Goal: Task Accomplishment & Management: Manage account settings

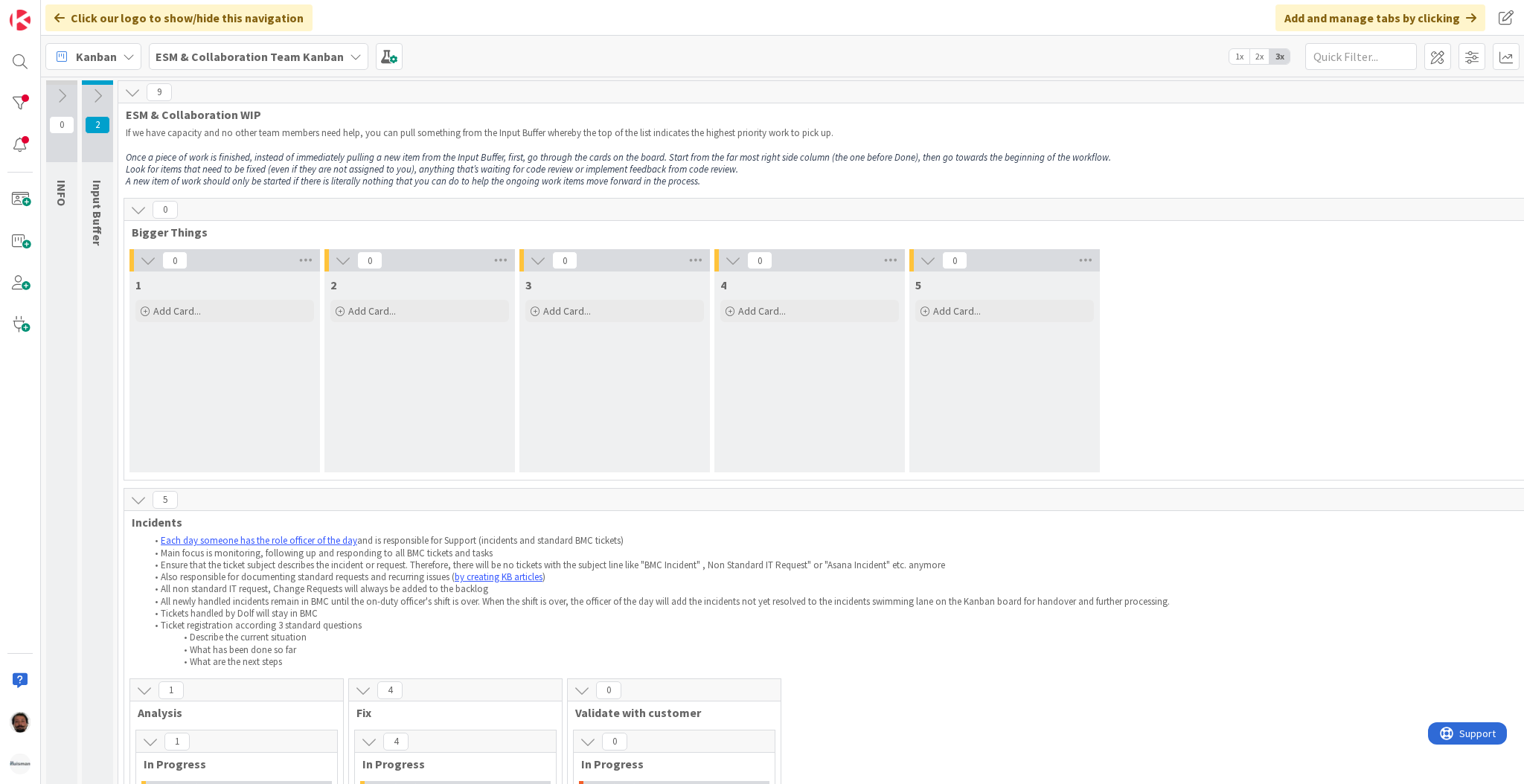
click at [318, 57] on b "ESM & Collaboration Team Kanban" at bounding box center [249, 56] width 188 height 15
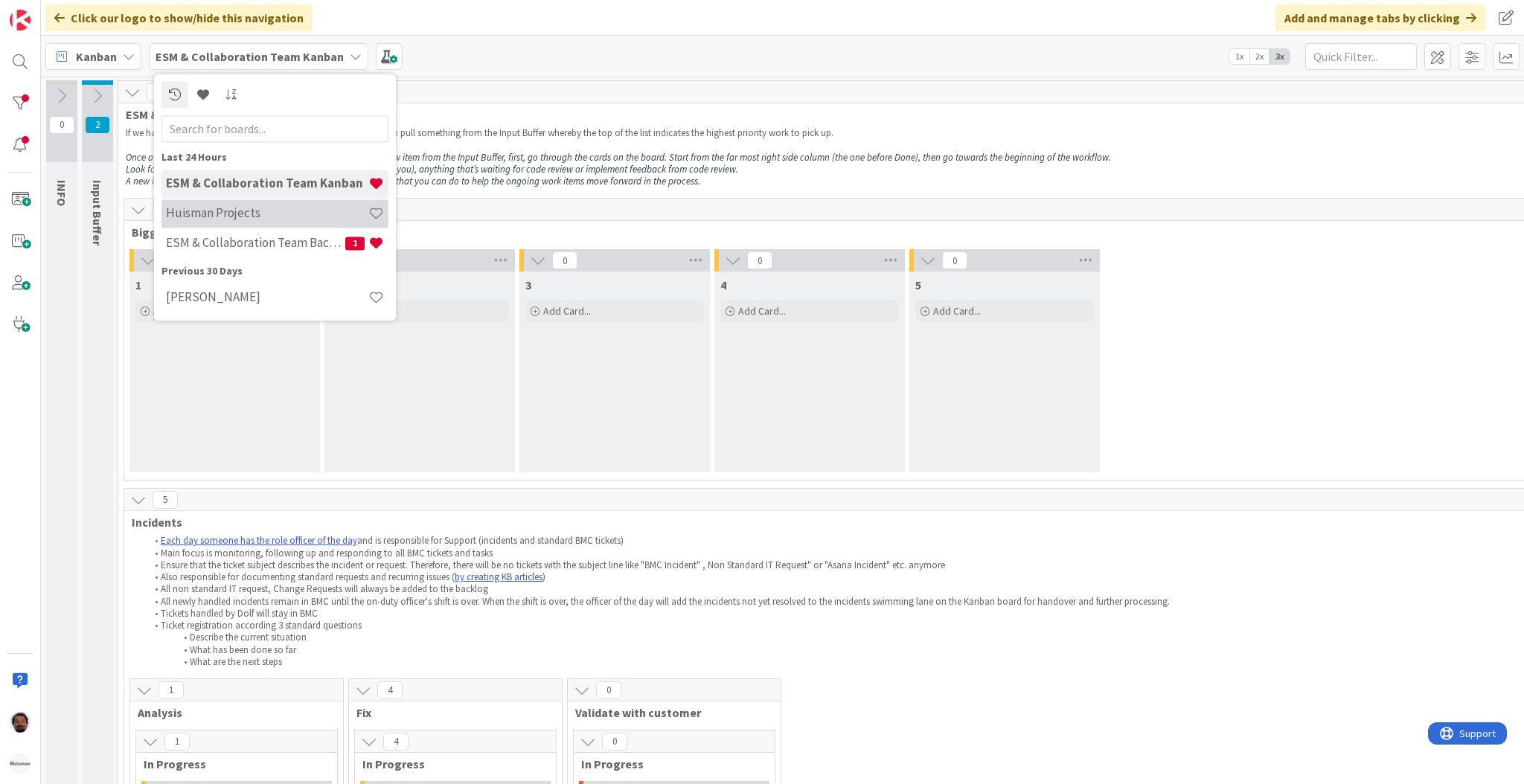
click at [295, 213] on h4 "Huisman Projects" at bounding box center [266, 213] width 202 height 15
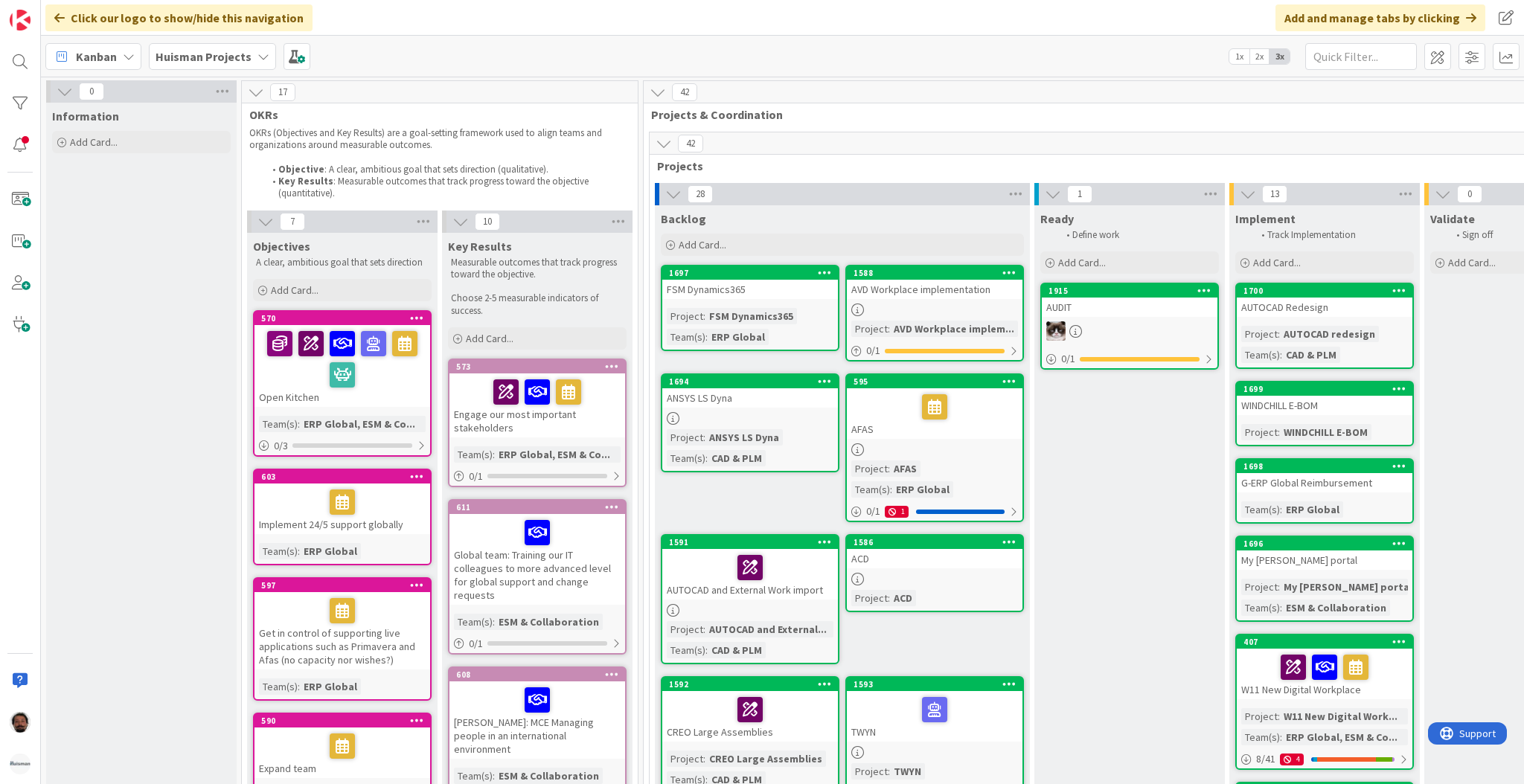
click at [235, 52] on b "Huisman Projects" at bounding box center [203, 56] width 96 height 15
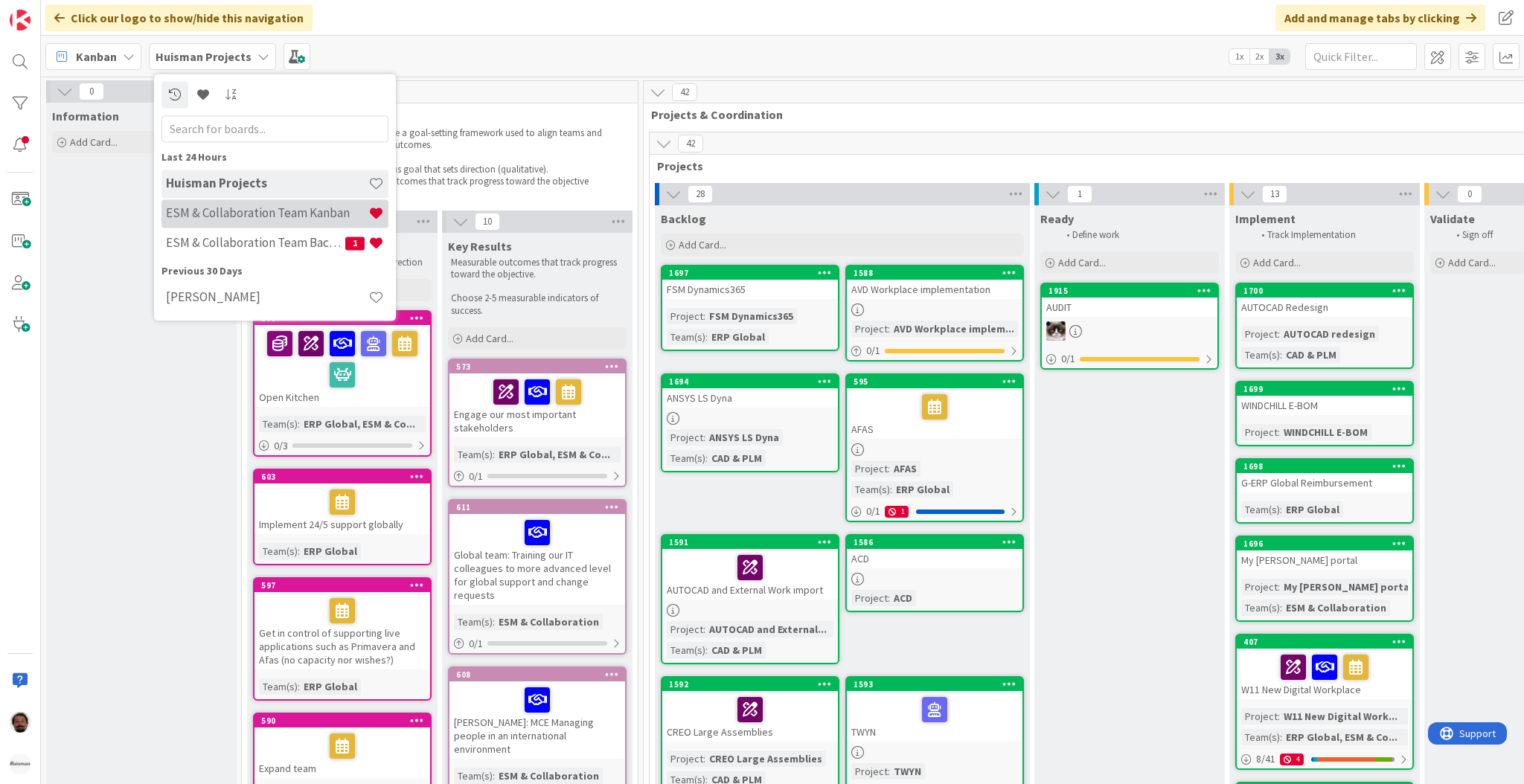
click at [266, 213] on h4 "ESM & Collaboration Team Kanban" at bounding box center [266, 213] width 202 height 15
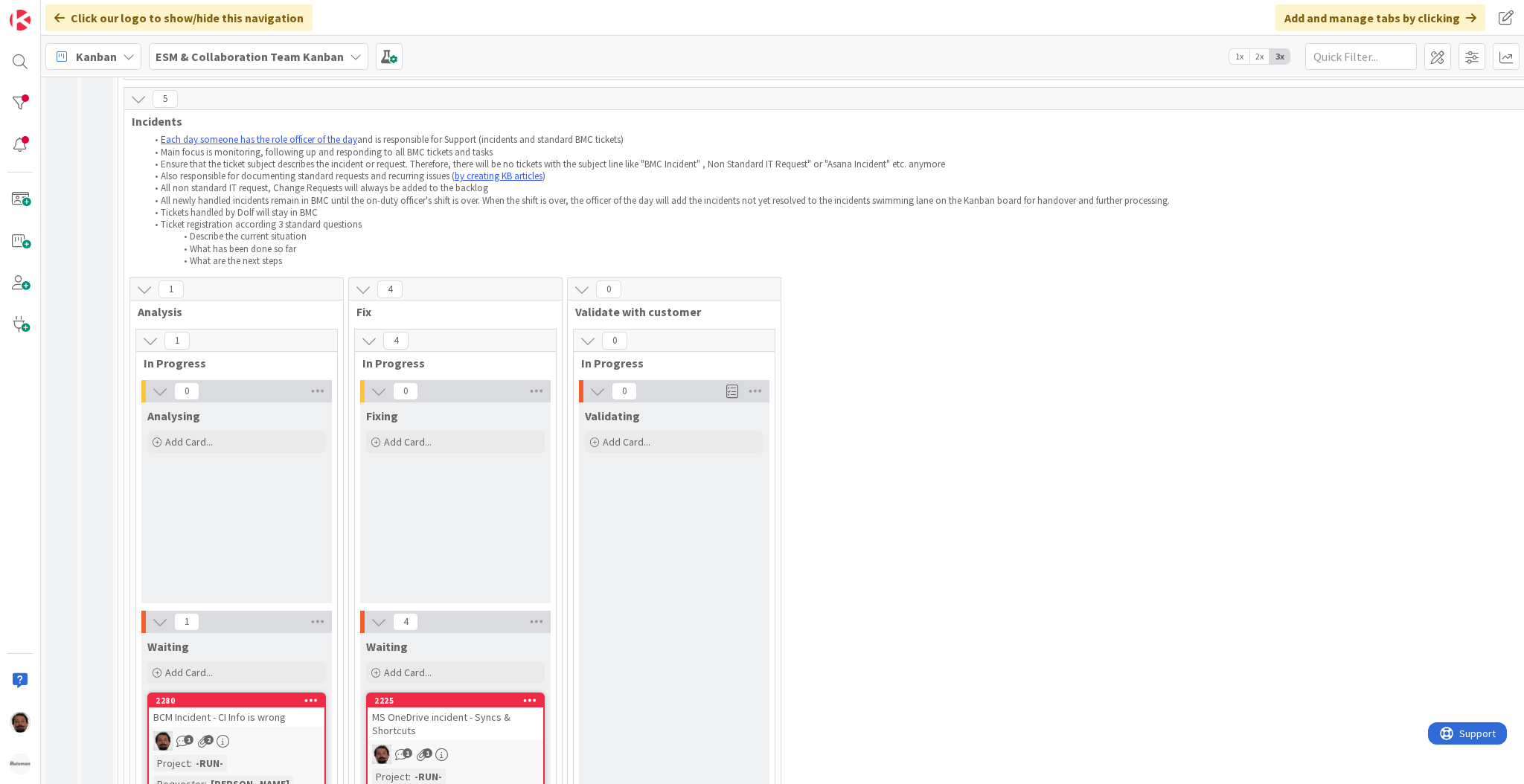
scroll to position [370, 0]
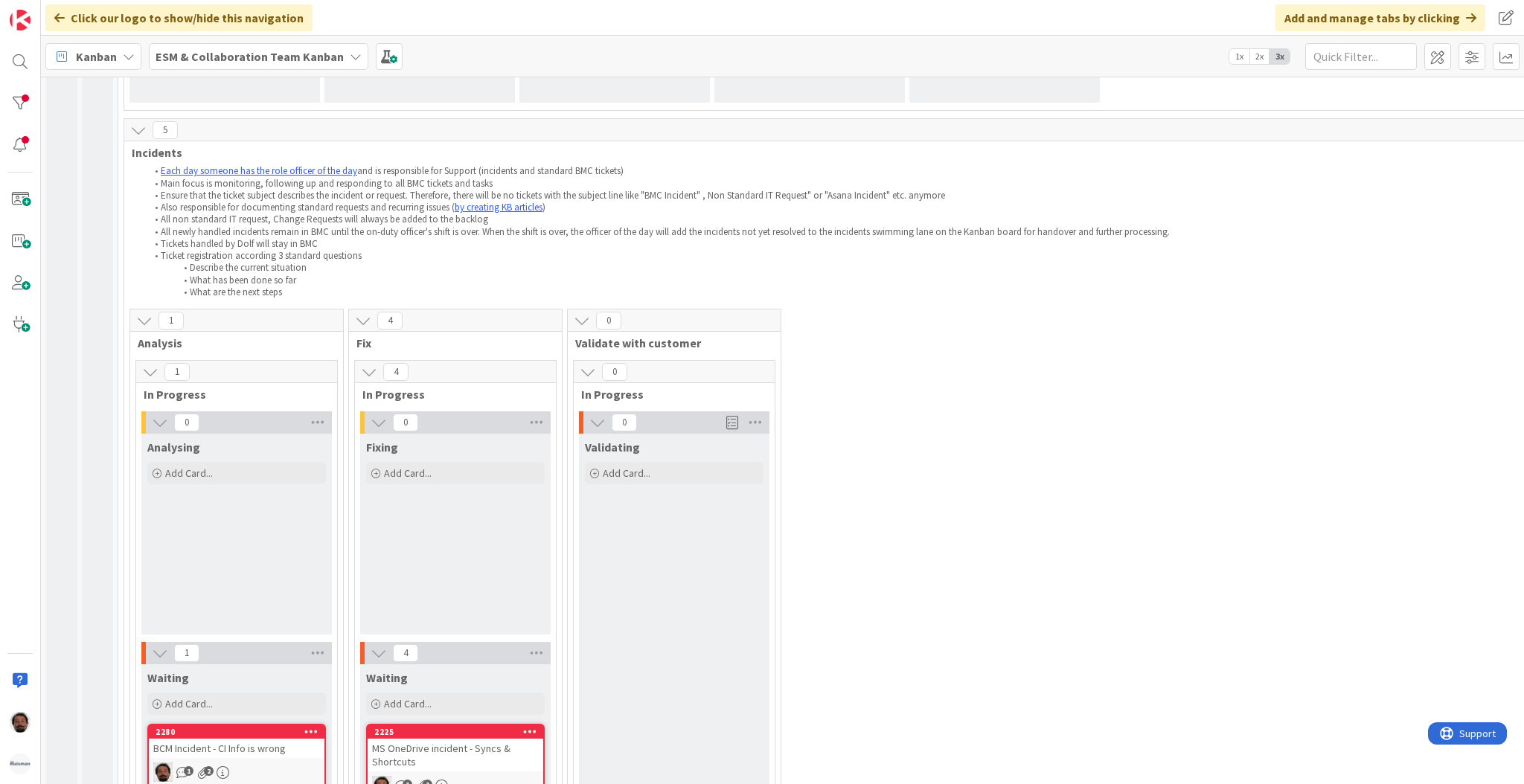
click at [317, 49] on b "ESM & Collaboration Team Kanban" at bounding box center [249, 56] width 188 height 15
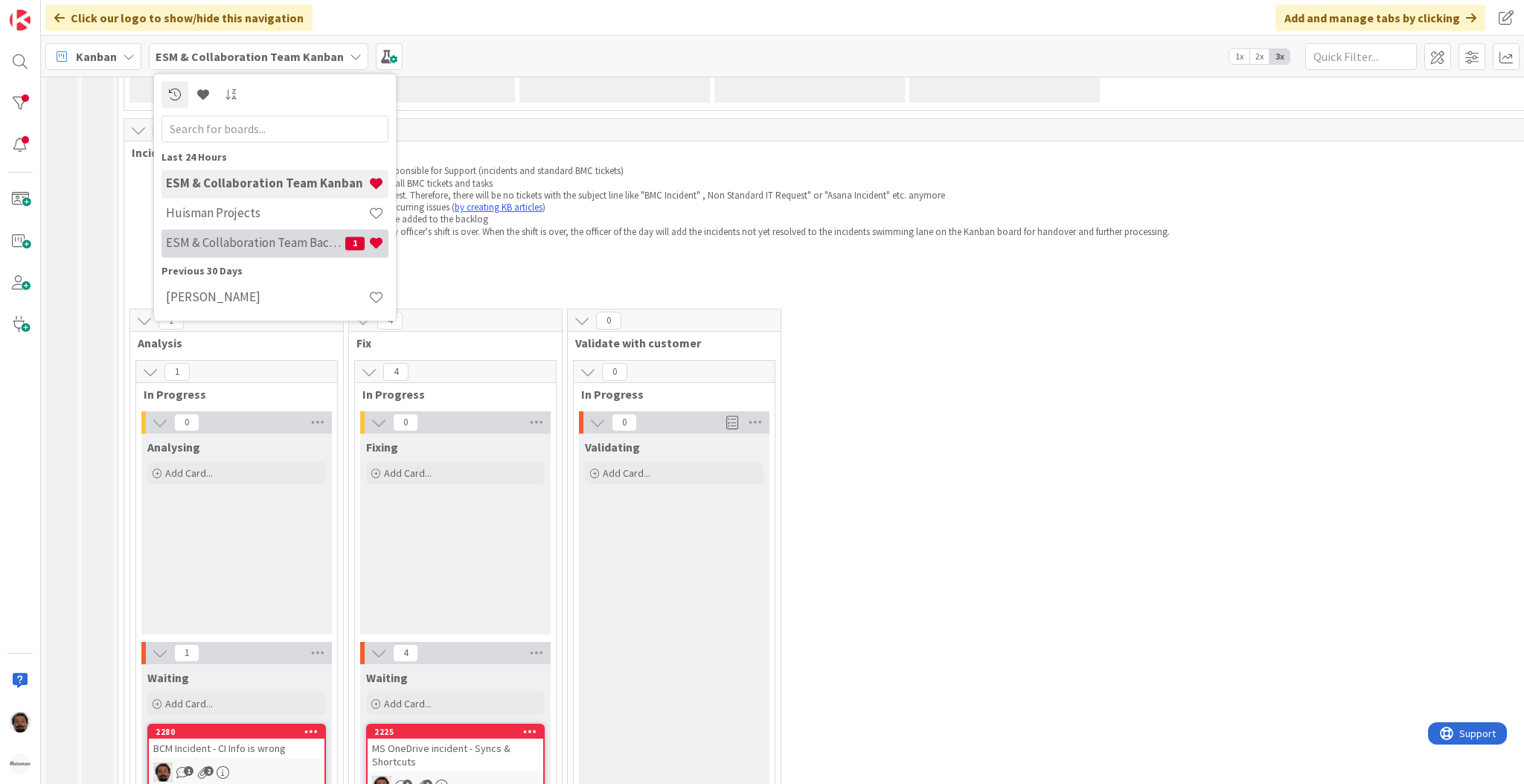
click at [283, 239] on h4 "ESM & Collaboration Team Backlog" at bounding box center [255, 243] width 180 height 15
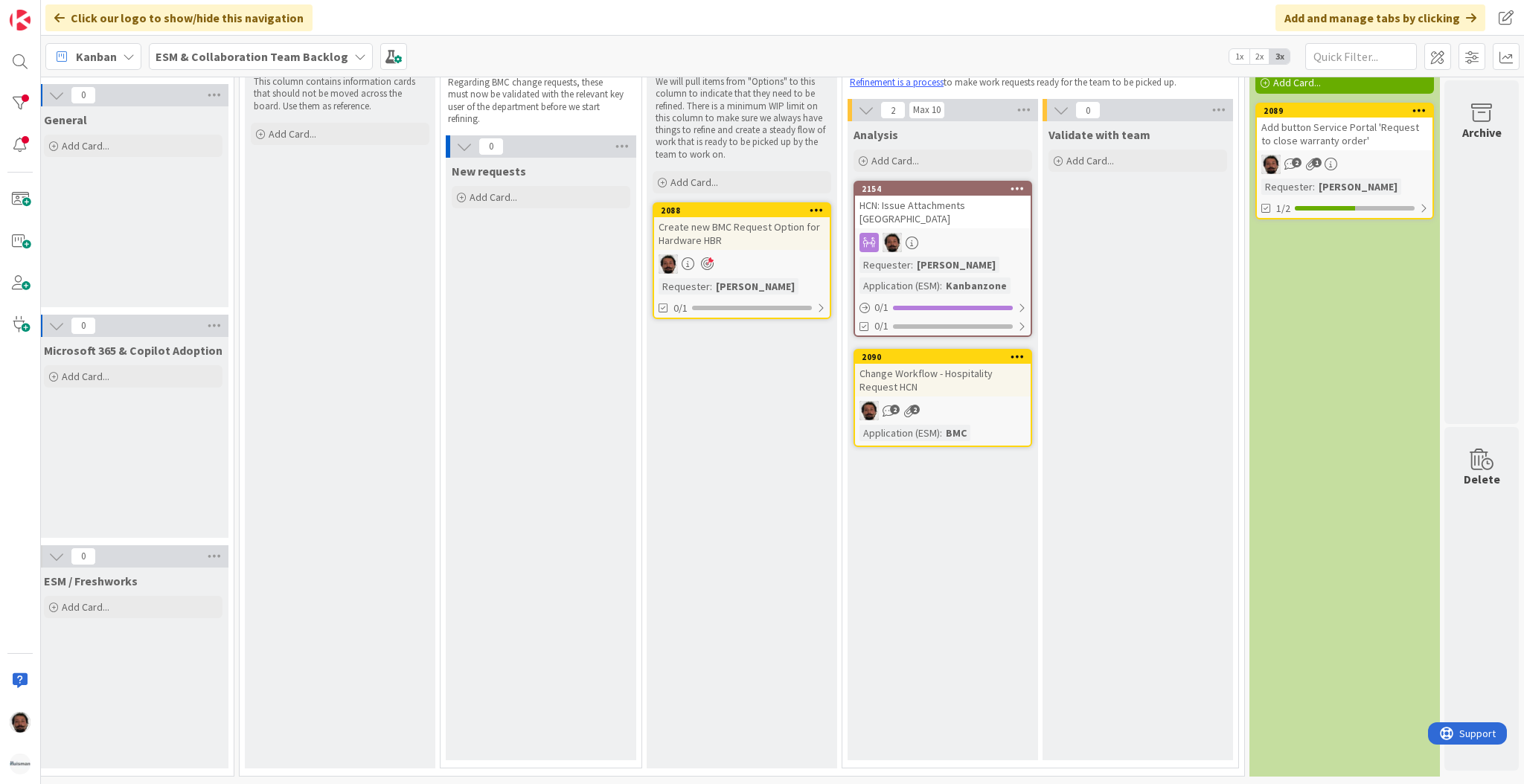
click at [1194, 117] on div "Add button Service Portal 'Request to close warranty order'" at bounding box center [1344, 133] width 175 height 32
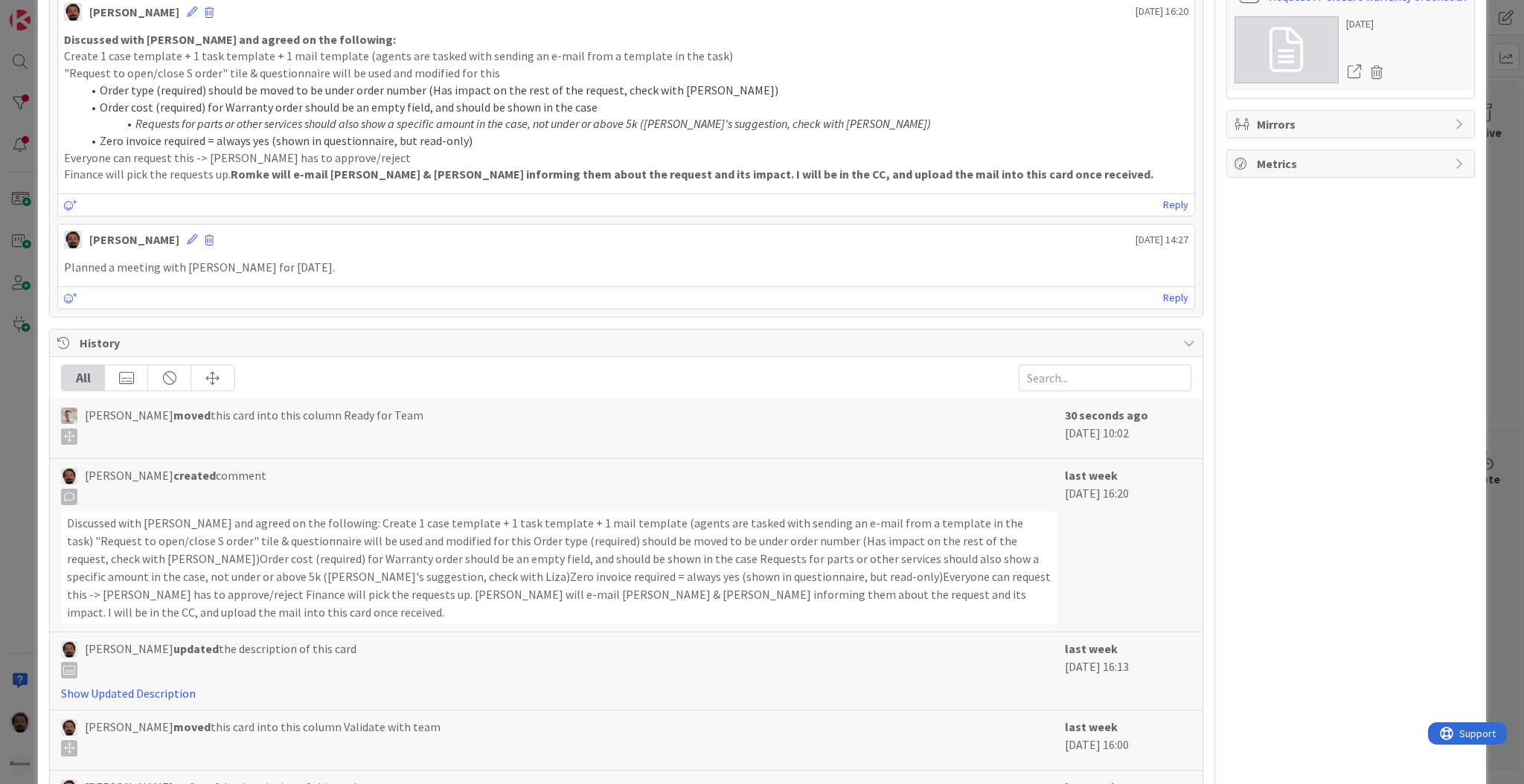
scroll to position [260, 0]
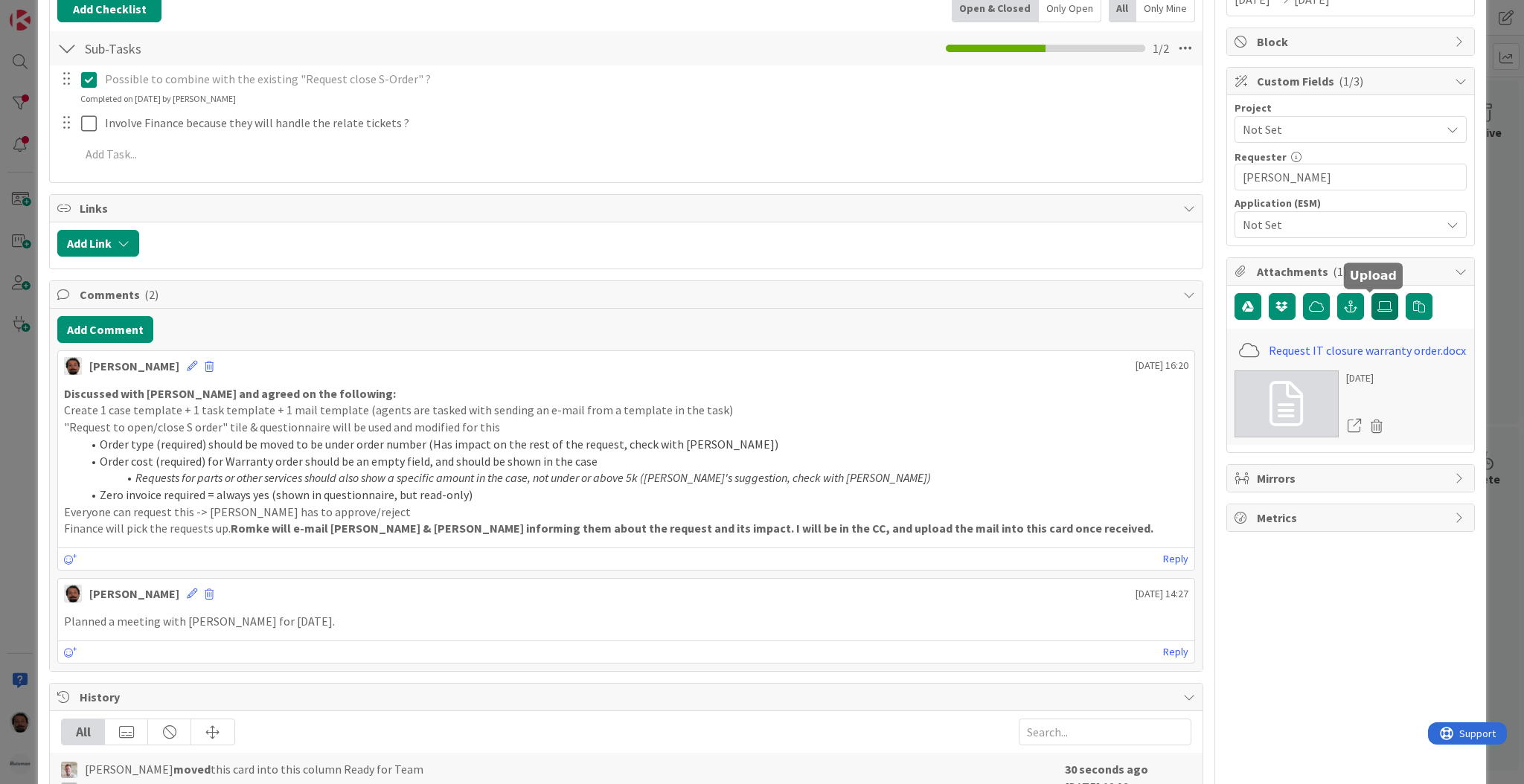
click at [1194, 311] on icon at bounding box center [1384, 307] width 15 height 12
click at [1194, 293] on input "file" at bounding box center [1372, 293] width 0 height 0
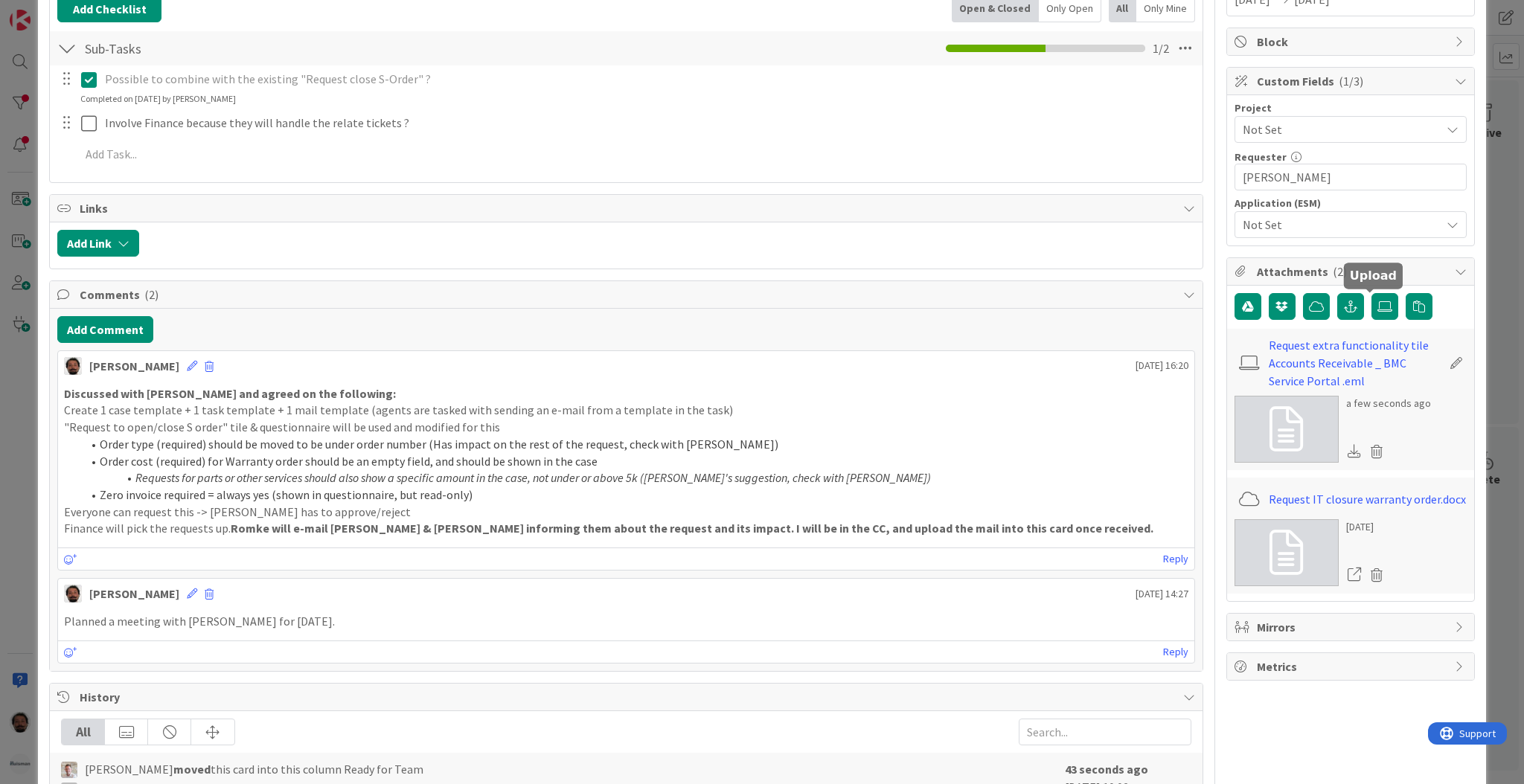
scroll to position [0, 0]
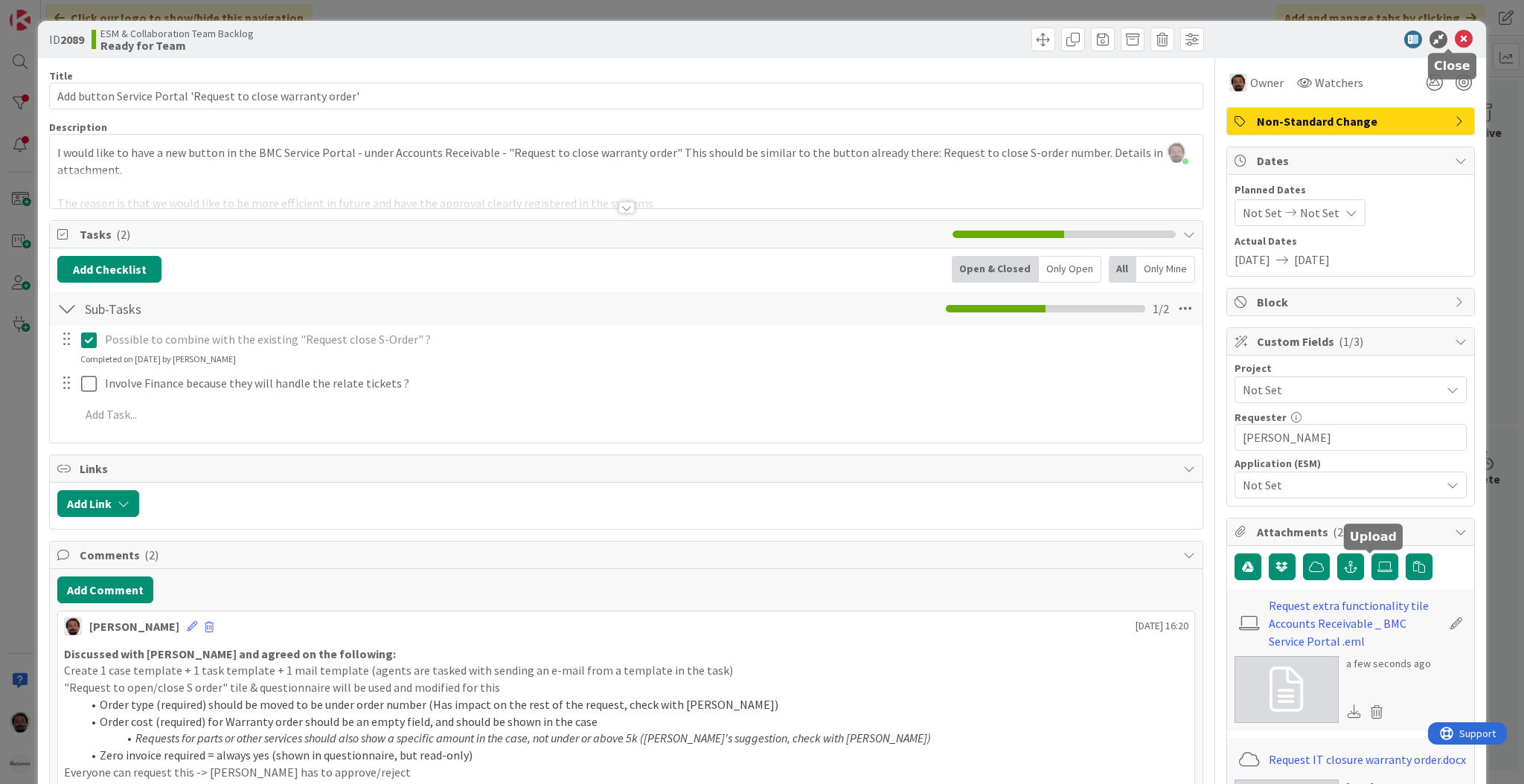
click at [1194, 40] on icon at bounding box center [1464, 39] width 18 height 18
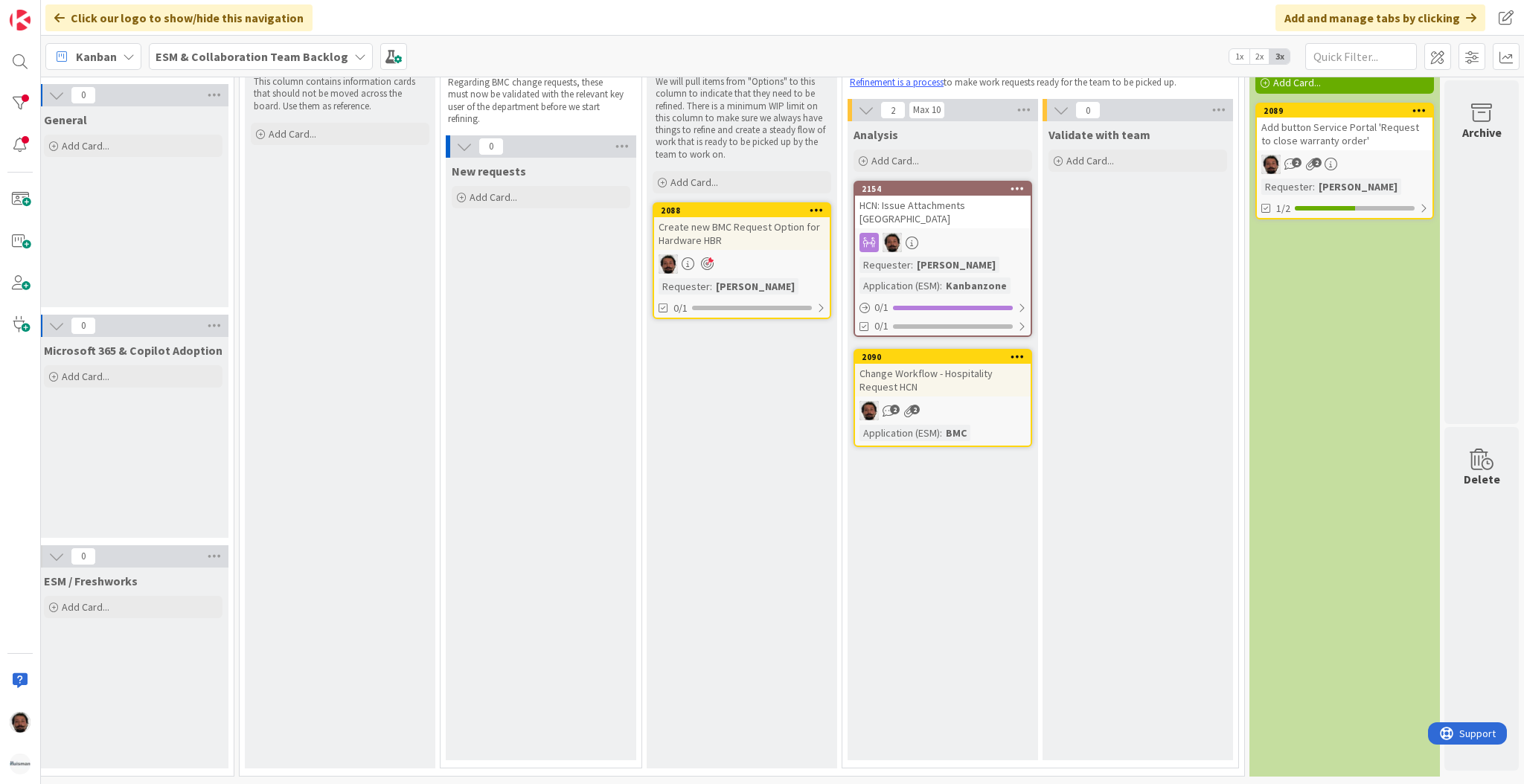
scroll to position [0, 29]
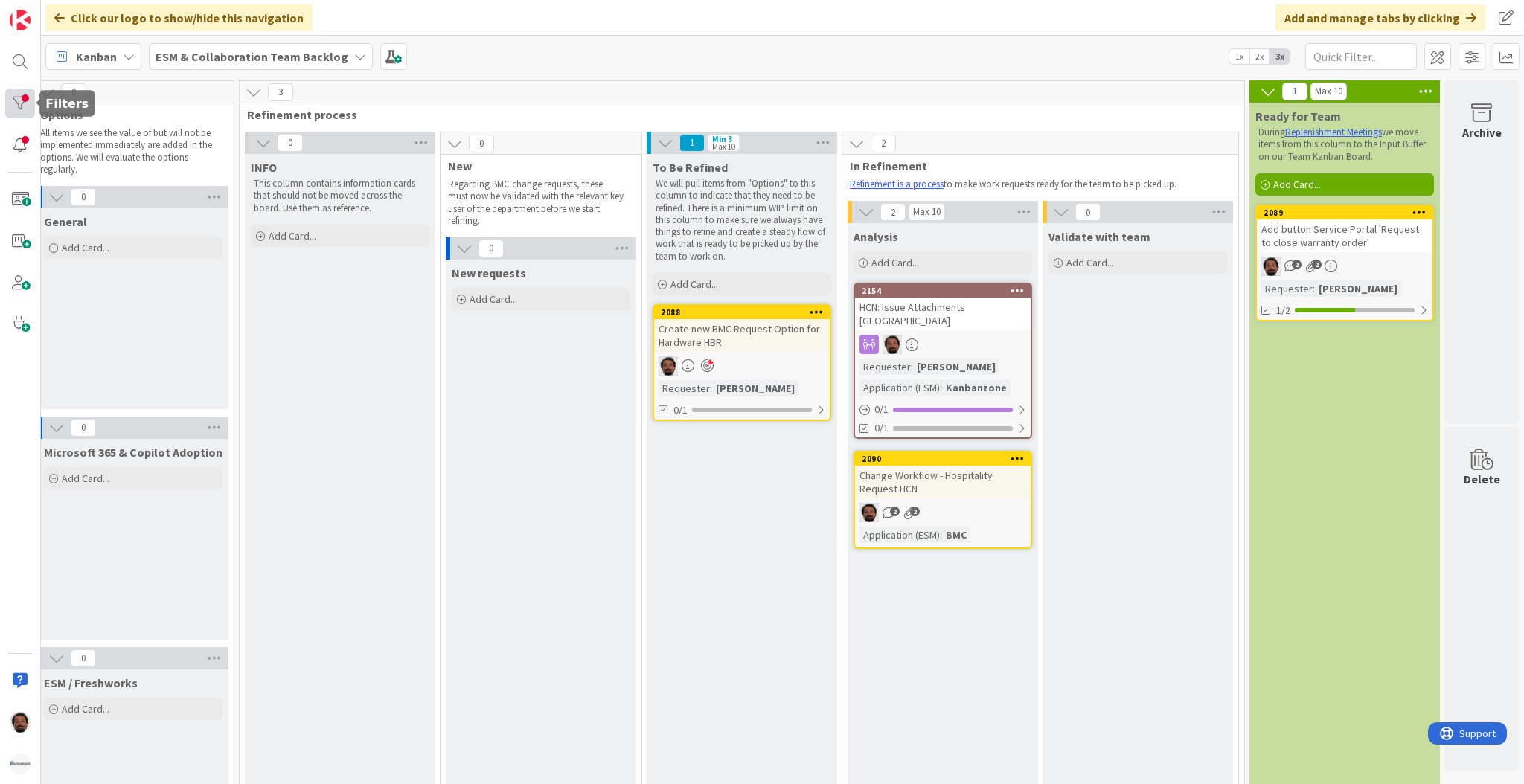
click at [11, 94] on div at bounding box center [20, 103] width 30 height 30
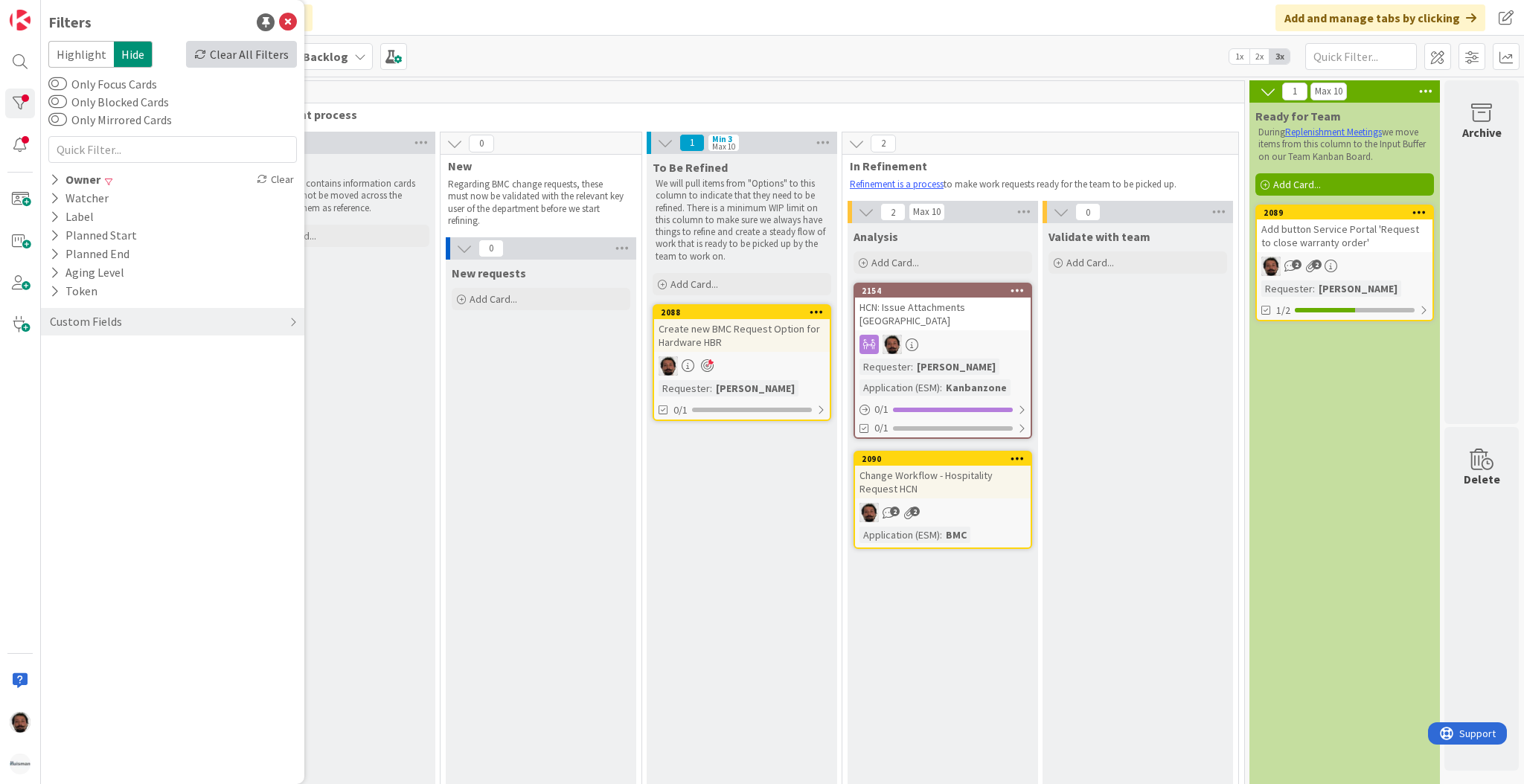
click at [247, 54] on div "Clear All Filters" at bounding box center [241, 54] width 110 height 27
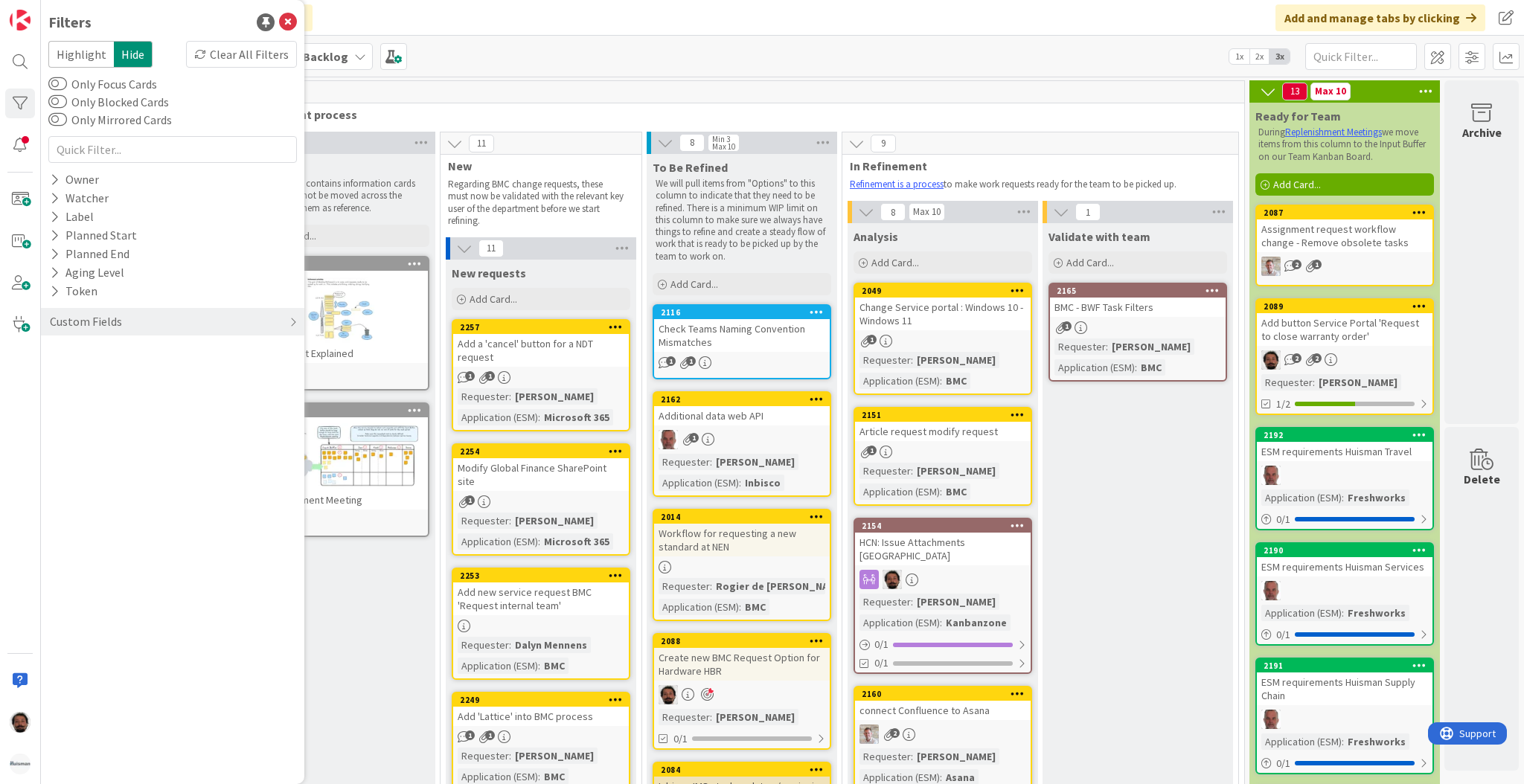
click at [725, 51] on div "Kanban ESM & Collaboration Team Backlog 1x 2x 3x" at bounding box center [783, 56] width 1483 height 41
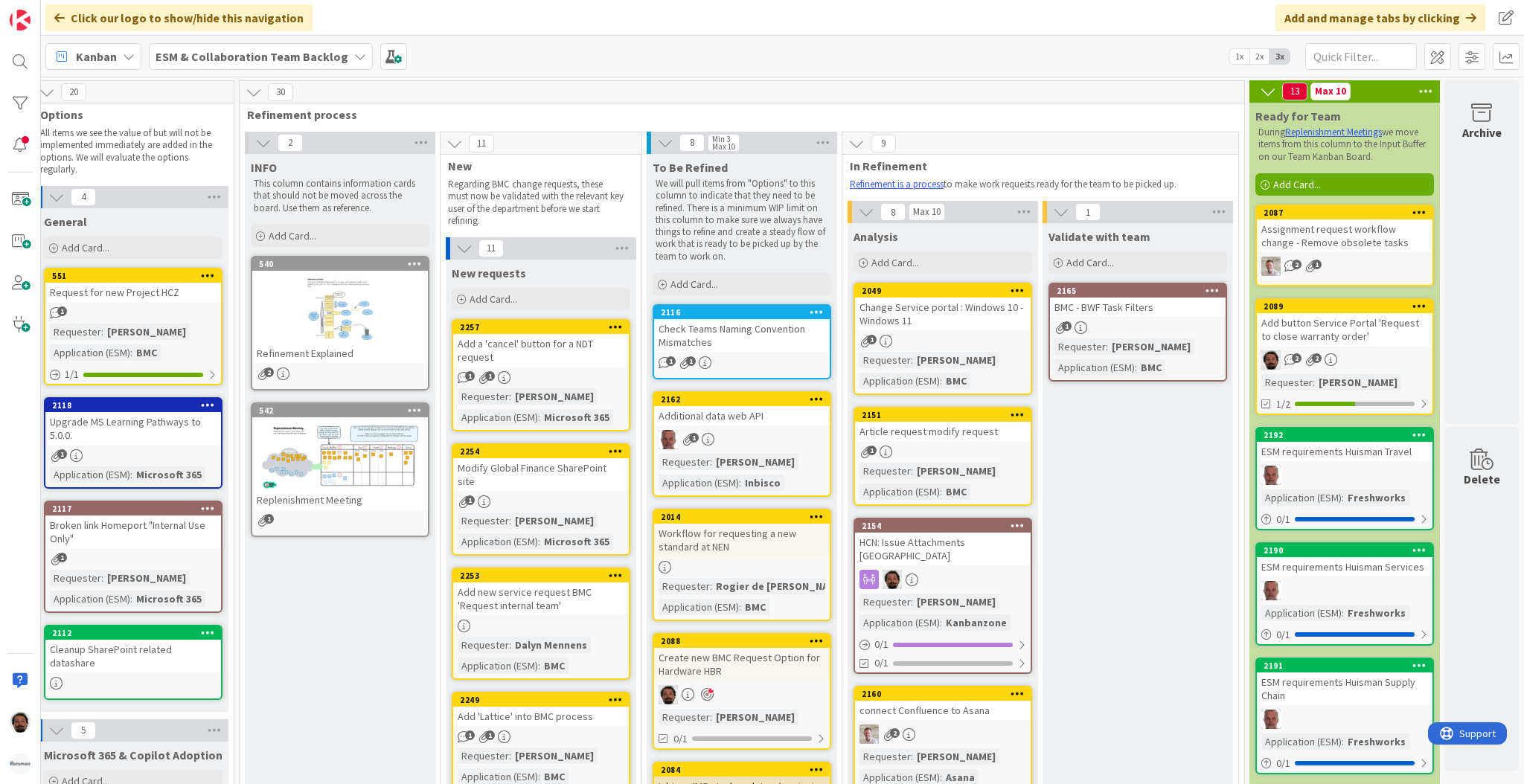
click at [968, 307] on div "Change Service portal : Windows 10 - Windows 11" at bounding box center [942, 314] width 175 height 32
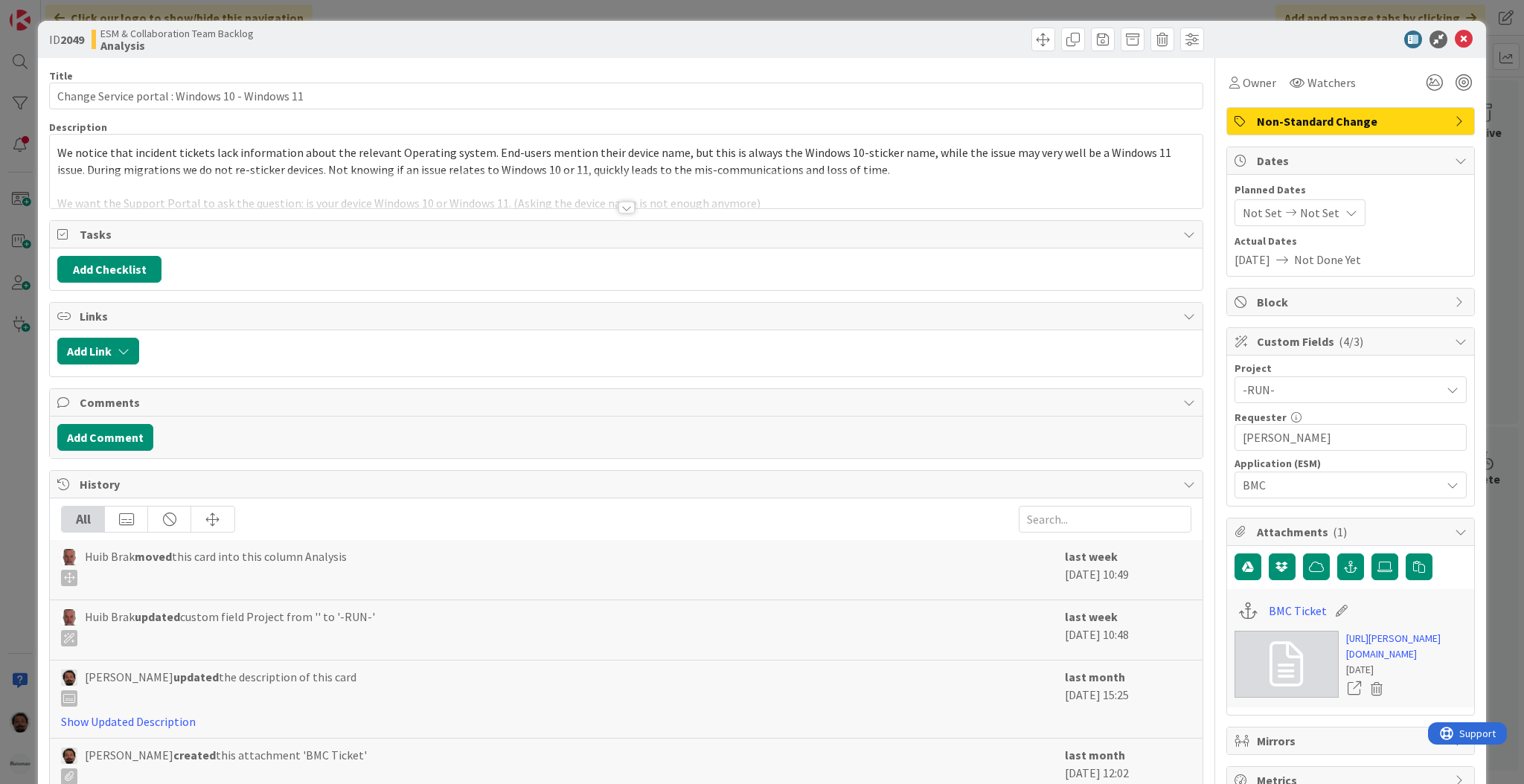
click at [629, 208] on div at bounding box center [626, 188] width 1152 height 38
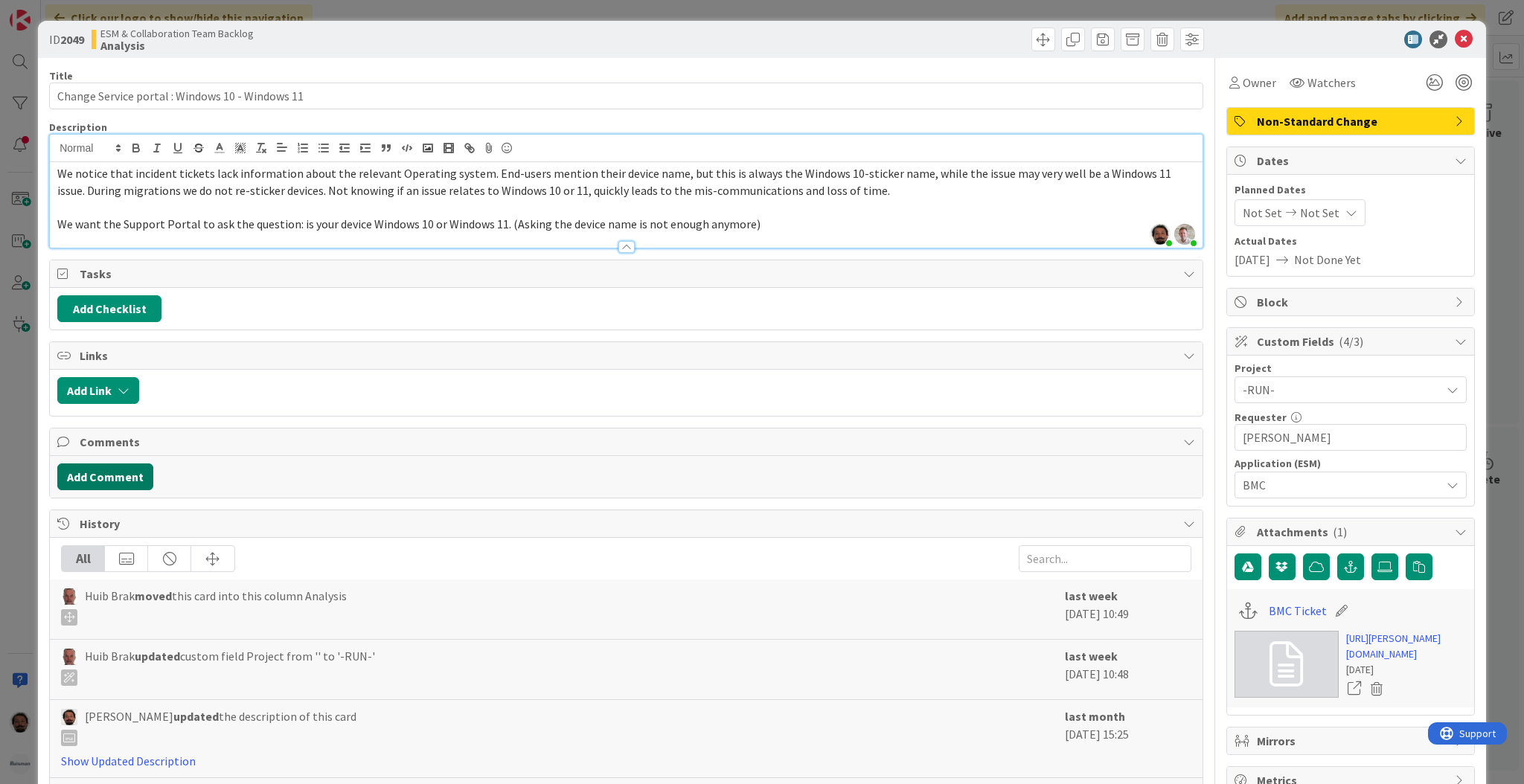
click at [110, 477] on button "Add Comment" at bounding box center [105, 477] width 96 height 27
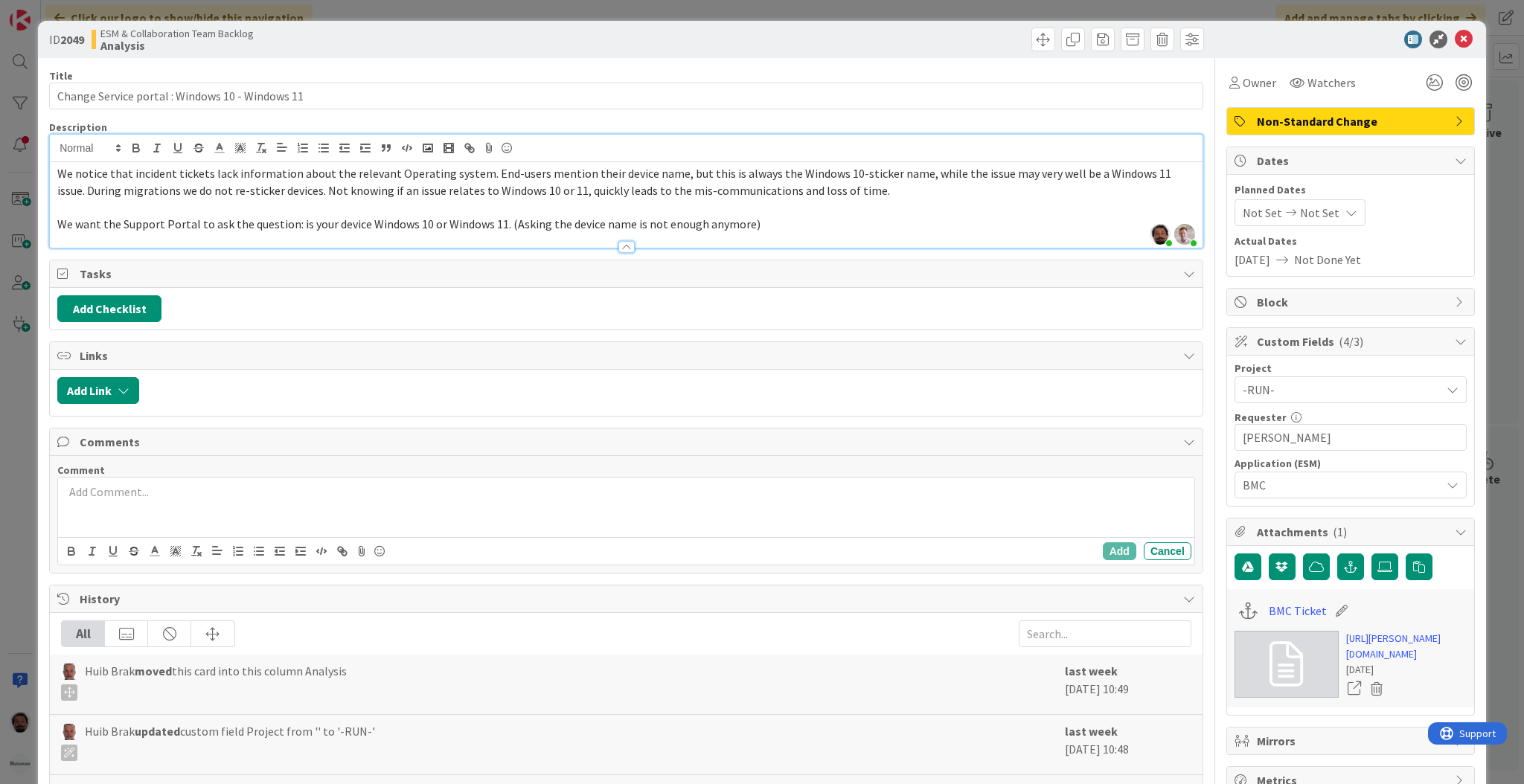
click at [324, 509] on div at bounding box center [626, 507] width 1136 height 60
click at [211, 493] on p "Could be done with a text field + description "find what" at bounding box center [626, 492] width 1124 height 18
click at [471, 501] on div "Could be done with a text field or single choice + description "find what" at bounding box center [626, 507] width 1136 height 60
click at [629, 494] on p "Could be done with a text field or single choice + description "to see what ver…" at bounding box center [626, 492] width 1124 height 18
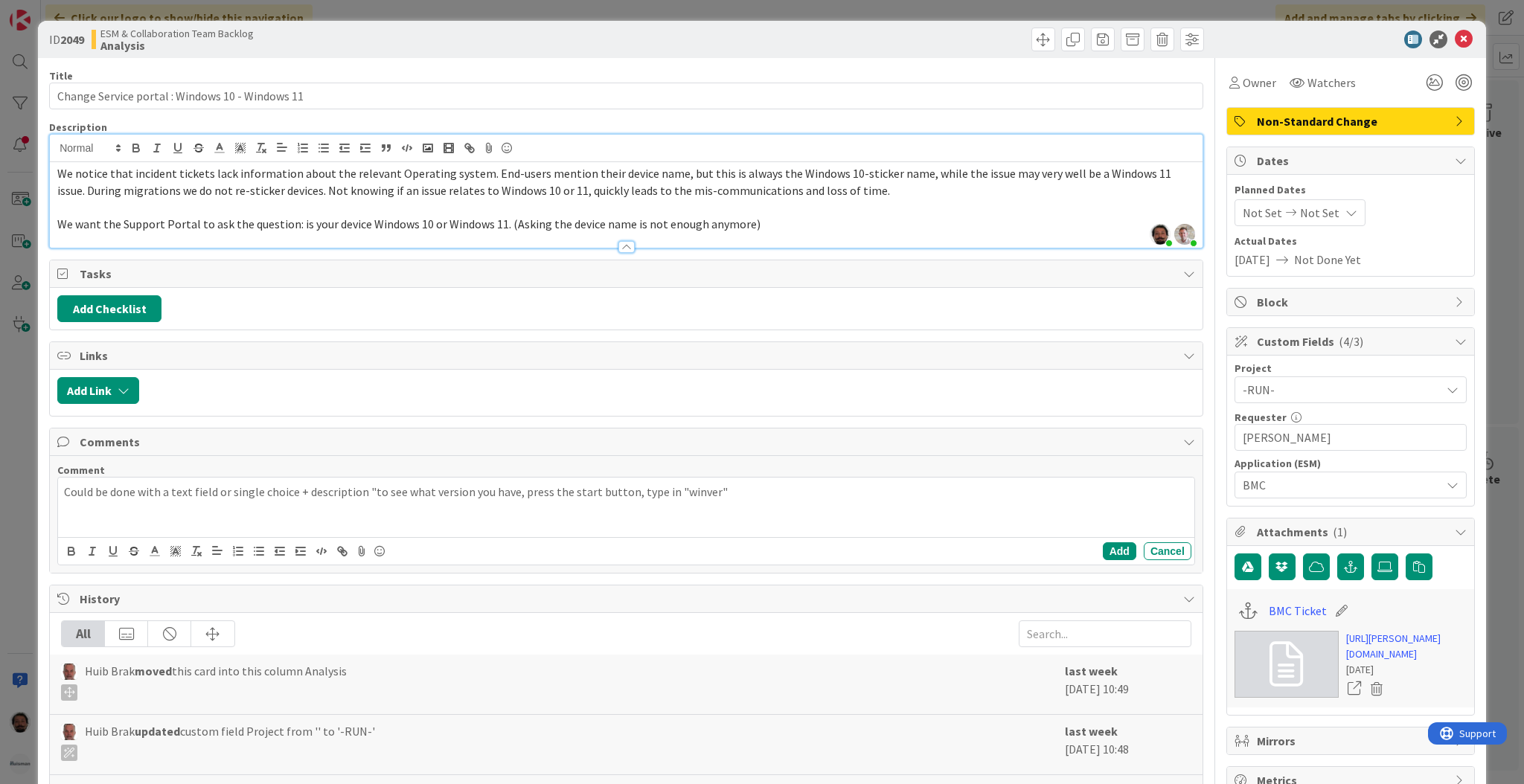
click at [740, 494] on p "Could be done with a text field or single choice + description "to see what ver…" at bounding box center [626, 492] width 1124 height 18
drag, startPoint x: 925, startPoint y: 498, endPoint x: 772, endPoint y: 495, distance: 153.0
click at [772, 495] on p "Could be done with a text field or single choice + description "to see what ver…" at bounding box center [626, 492] width 1124 height 18
click at [425, 490] on p "Could be done with a text field or single choice + description "to see what ver…" at bounding box center [626, 492] width 1124 height 18
click at [905, 508] on div "Could be done with a text field or single choice + description "to see whatWind…" at bounding box center [626, 507] width 1136 height 60
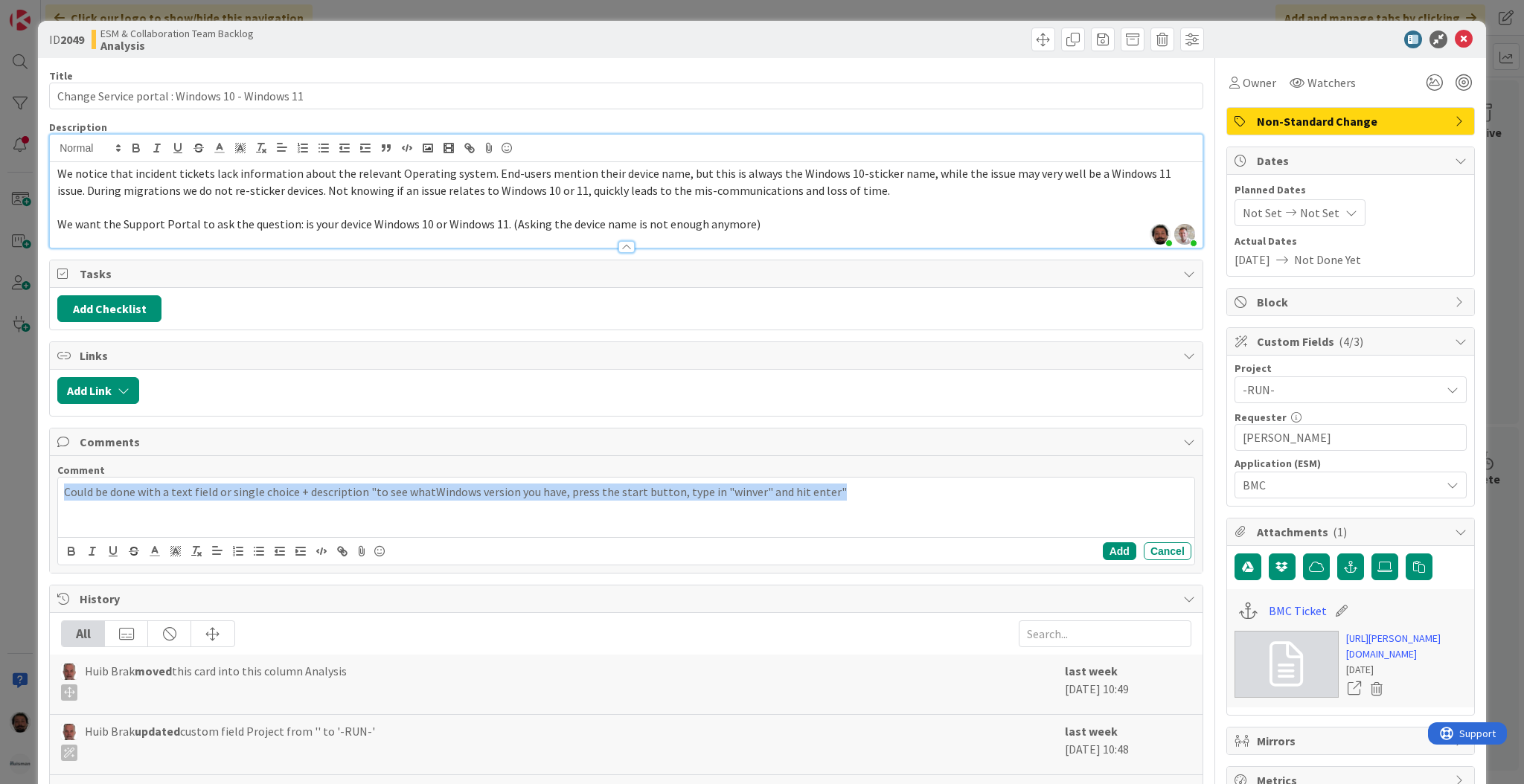
copy p "Could be done with a text field or single choice + description "to see whatWind…"
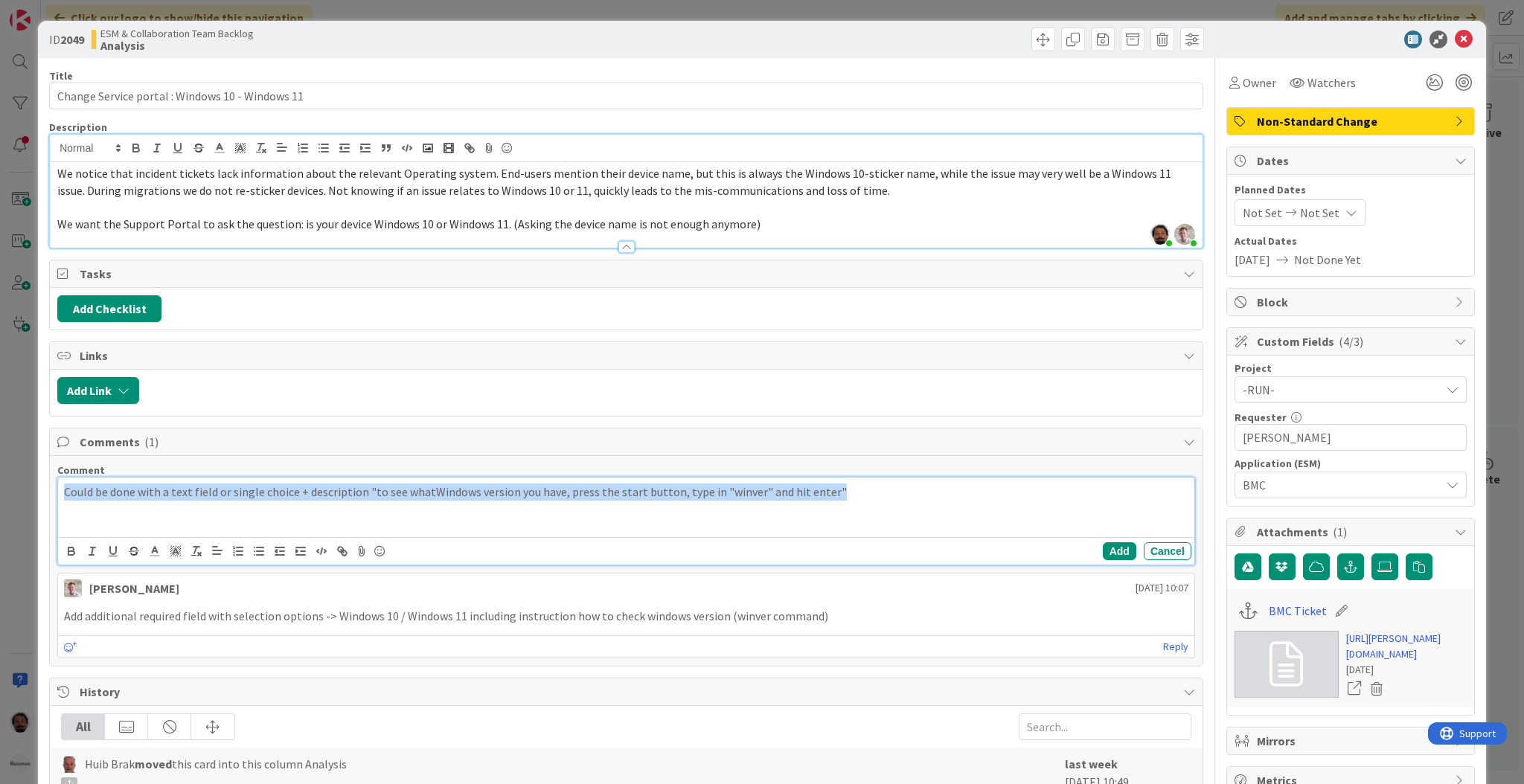
click at [852, 505] on div "Could be done with a text field or single choice + description "to see whatWind…" at bounding box center [626, 507] width 1136 height 60
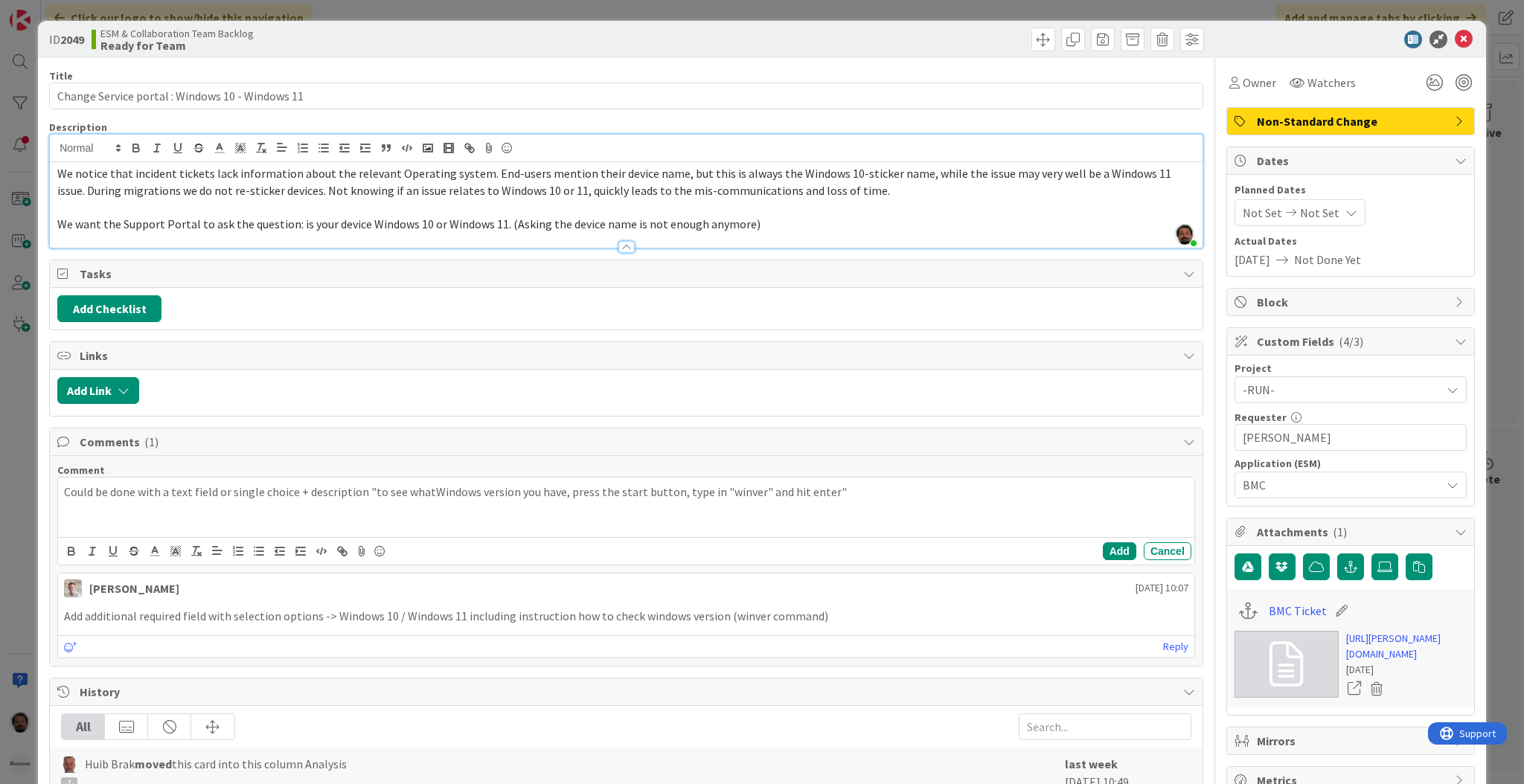
click at [1194, 45] on div at bounding box center [1343, 39] width 264 height 18
click at [1194, 34] on icon at bounding box center [1464, 39] width 18 height 18
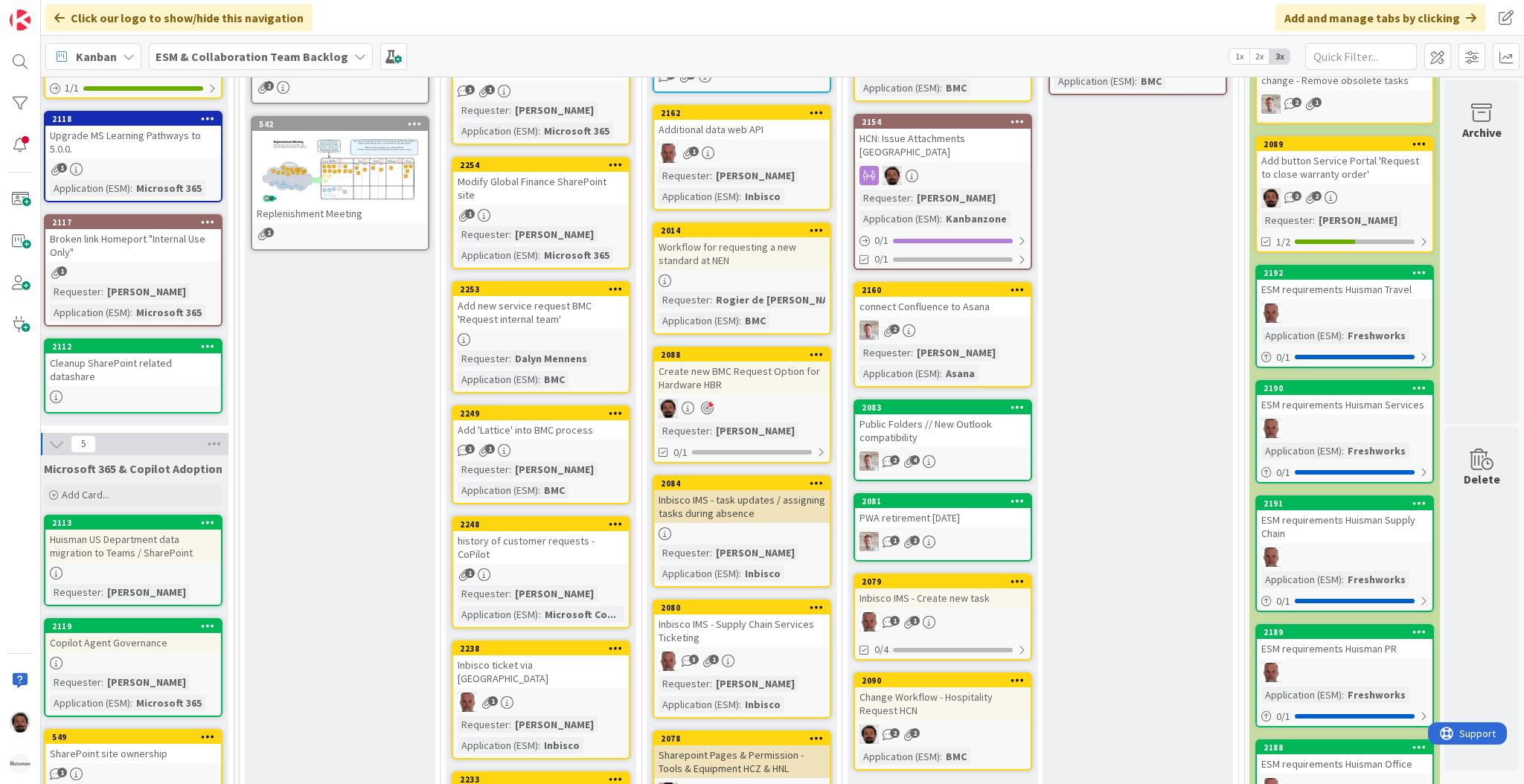
scroll to position [286, 29]
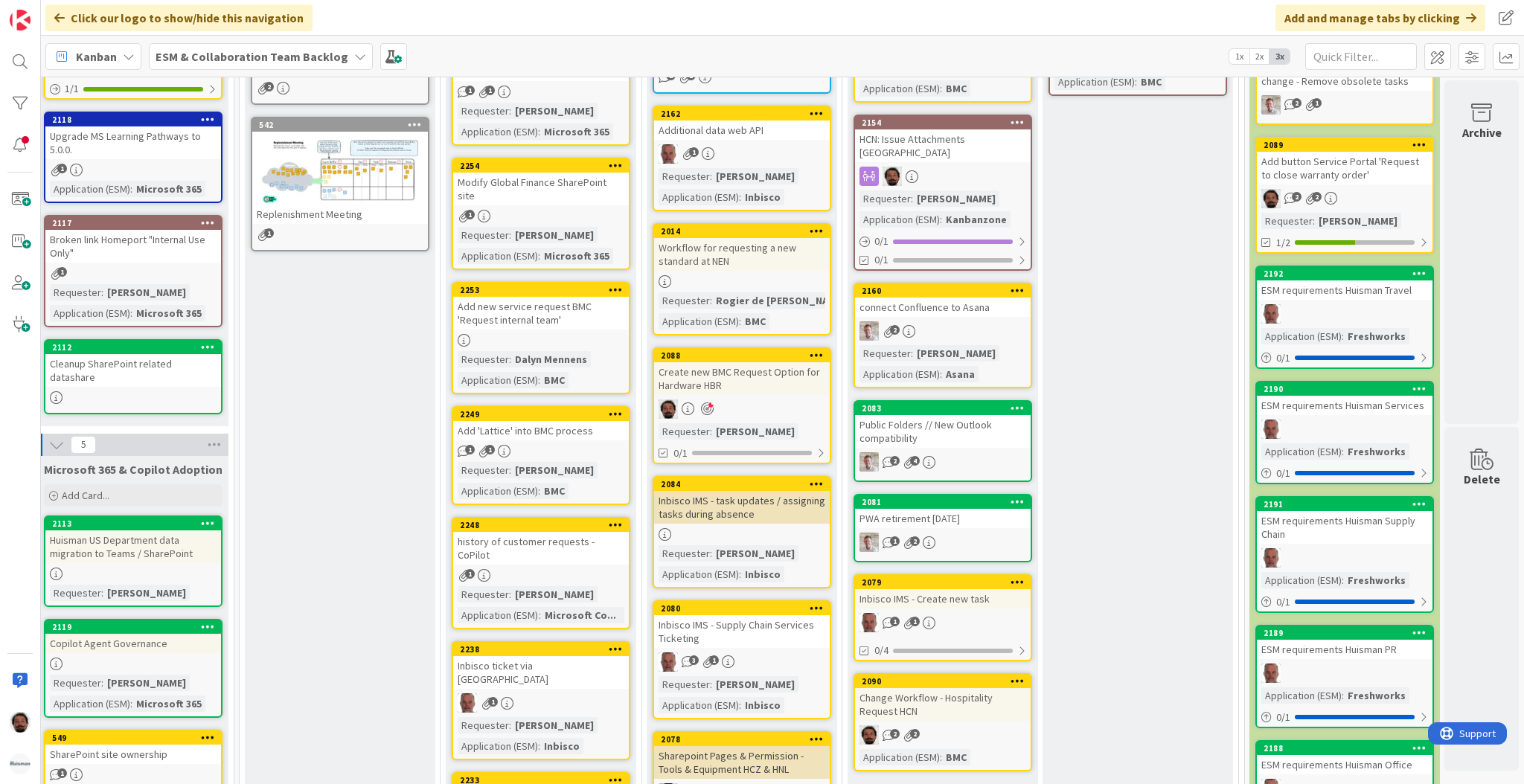
click at [760, 378] on div "Create new BMC Request Option for Hardware HBR" at bounding box center [741, 378] width 175 height 32
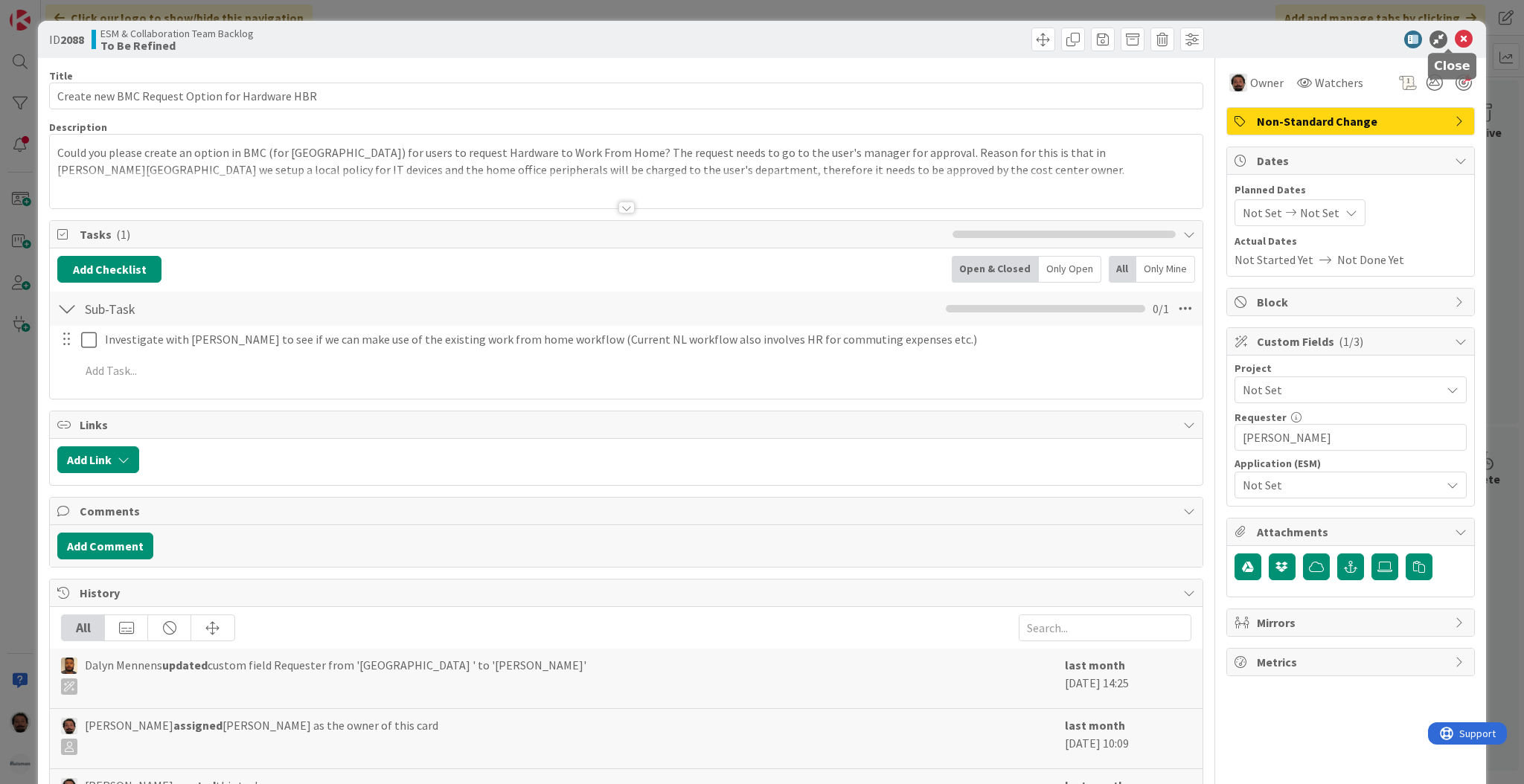
click at [1194, 37] on icon at bounding box center [1464, 39] width 18 height 18
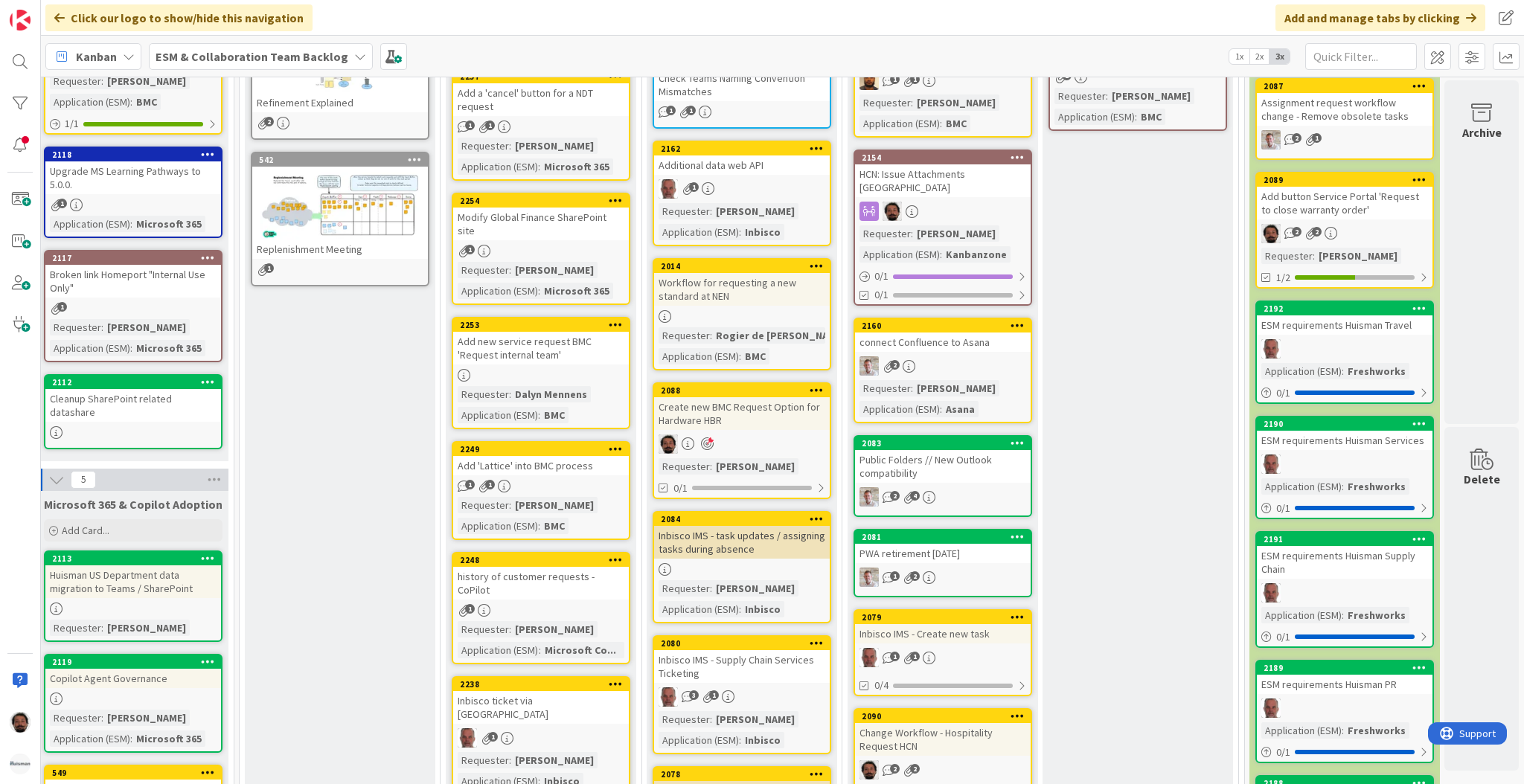
scroll to position [250, 29]
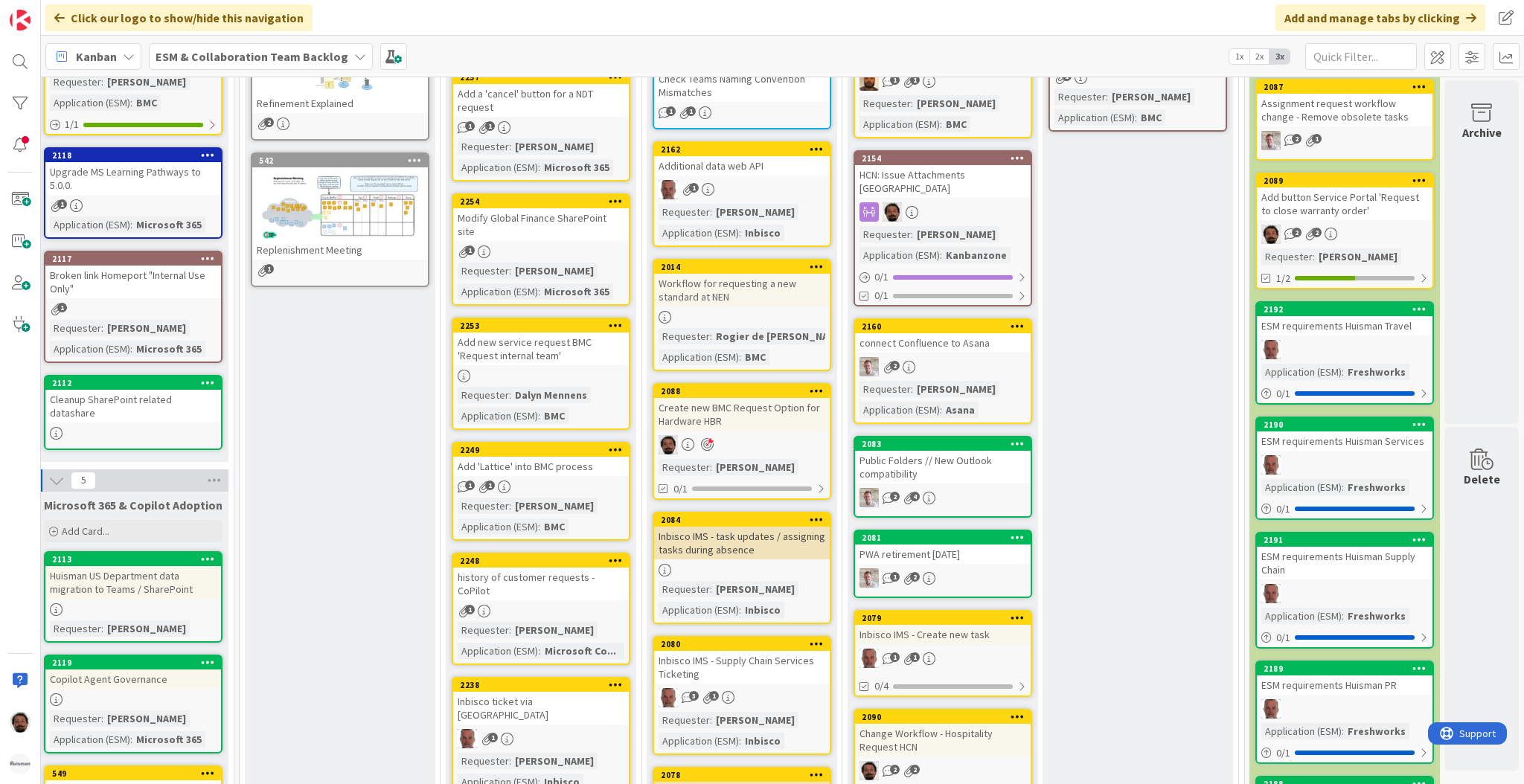
click at [971, 167] on div "HCN: Issue Attachments [GEOGRAPHIC_DATA]" at bounding box center [942, 180] width 175 height 32
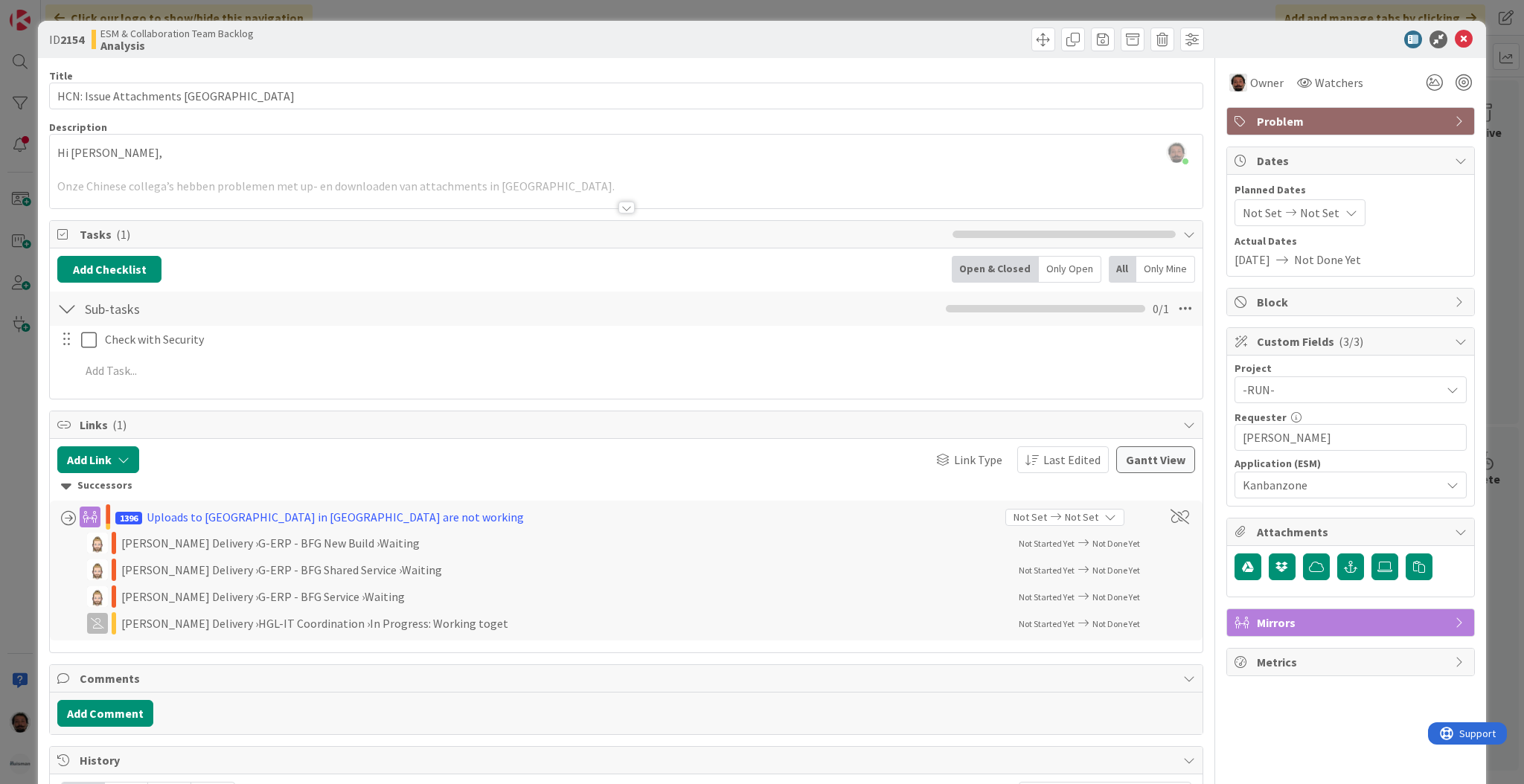
click at [1194, 215] on span "Not Set" at bounding box center [1319, 213] width 39 height 18
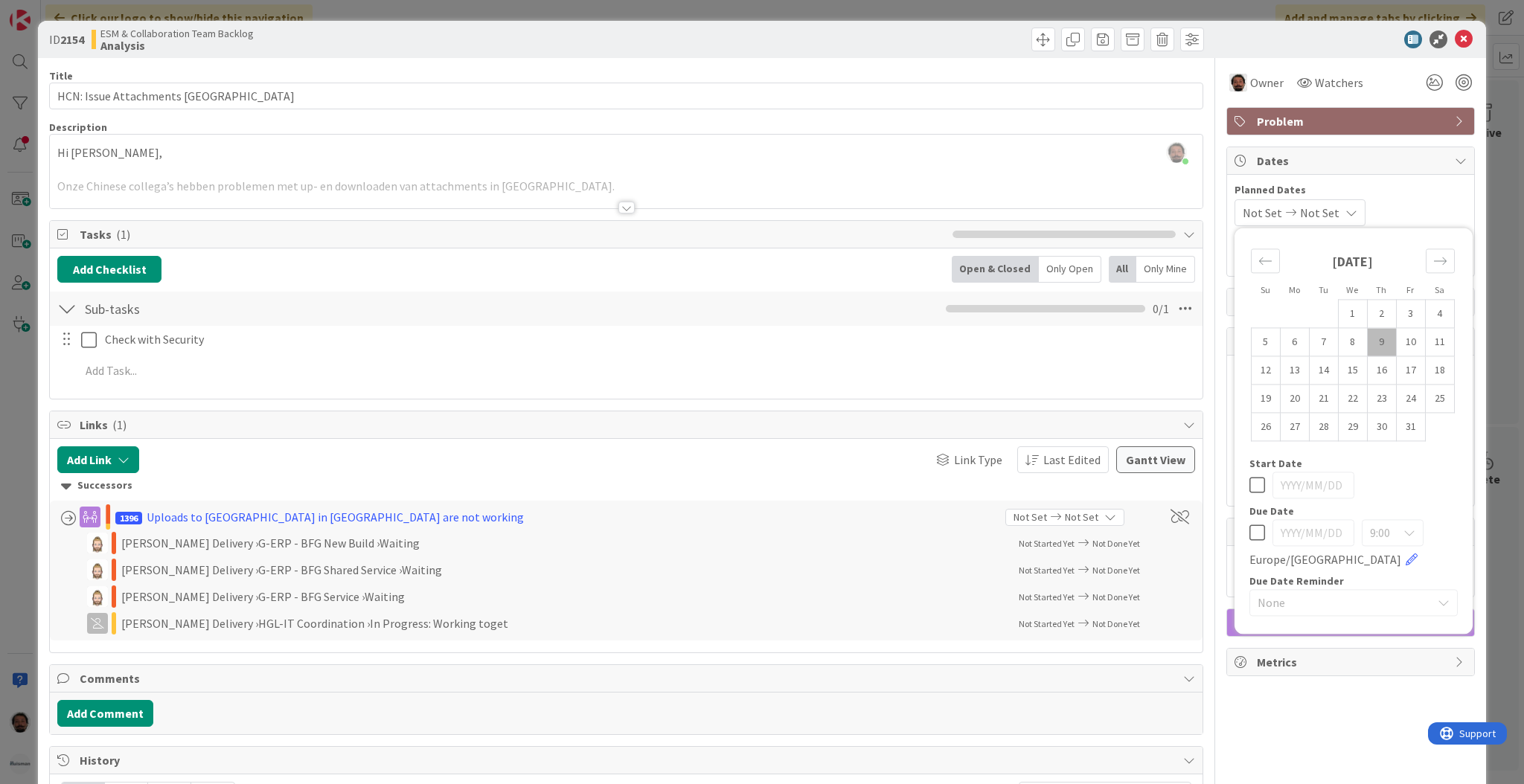
click at [1194, 337] on td "9" at bounding box center [1381, 342] width 29 height 28
type input "[DATE]"
click at [1194, 337] on td "9" at bounding box center [1381, 342] width 29 height 28
type input "[DATE]"
click at [1194, 209] on div "[DATE] [DATE] Mo Tu We Th Fr Sa [DATE] 1 2 3 4 5 6 7 8 9 10 11 12 13 14 15 16 1…" at bounding box center [1350, 213] width 232 height 27
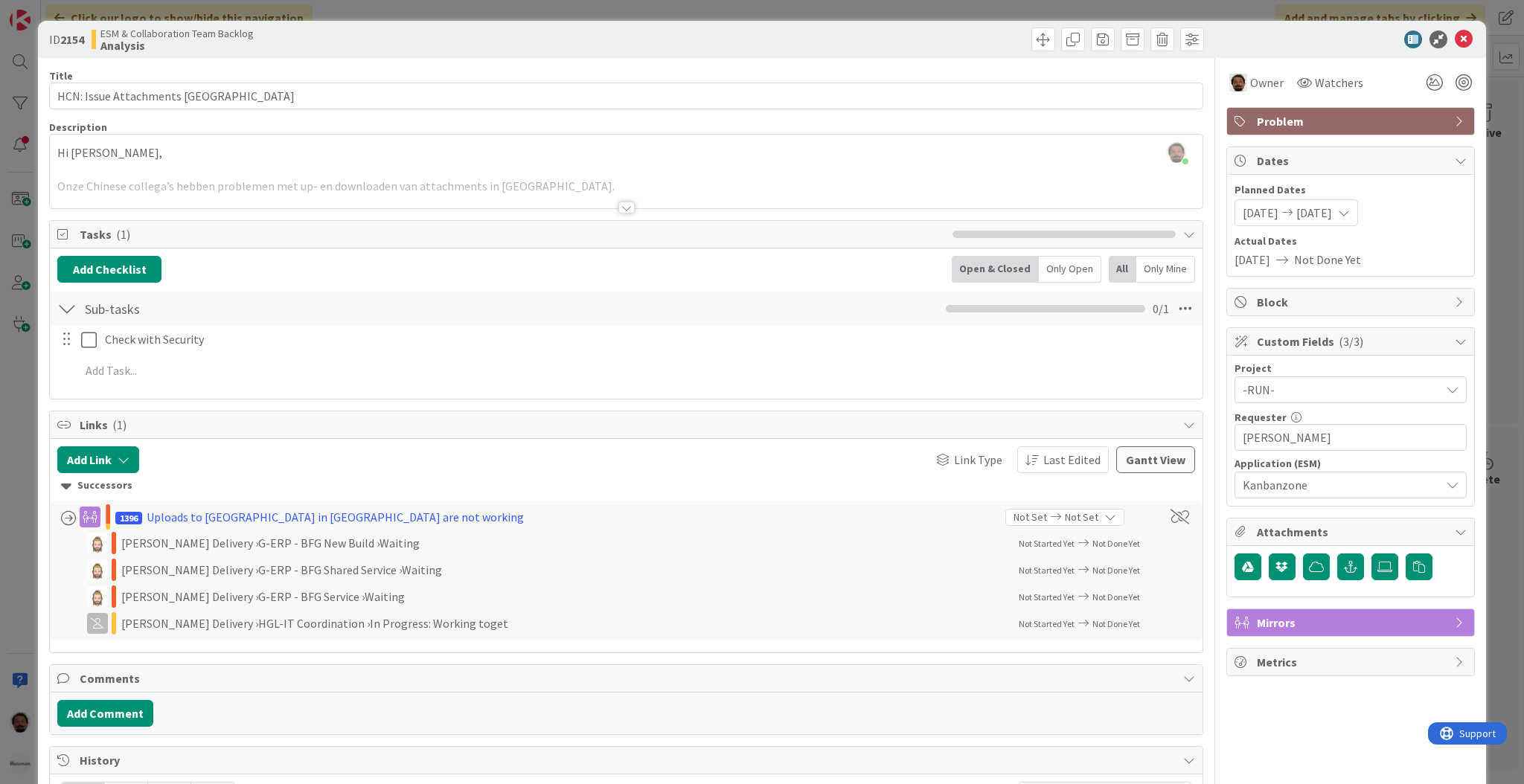
click at [620, 207] on div at bounding box center [626, 208] width 17 height 12
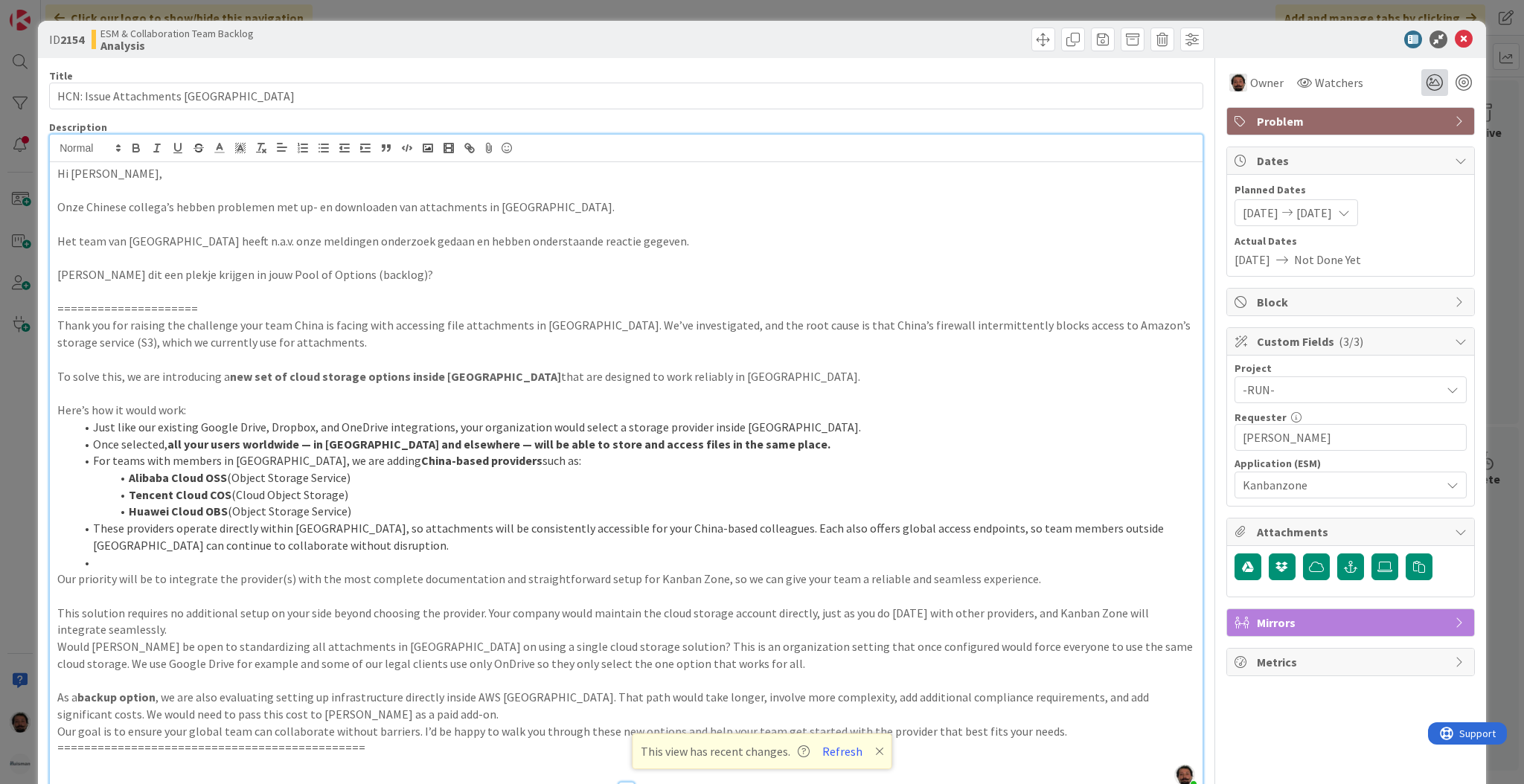
scroll to position [1, 0]
click at [1194, 86] on div at bounding box center [1464, 81] width 17 height 17
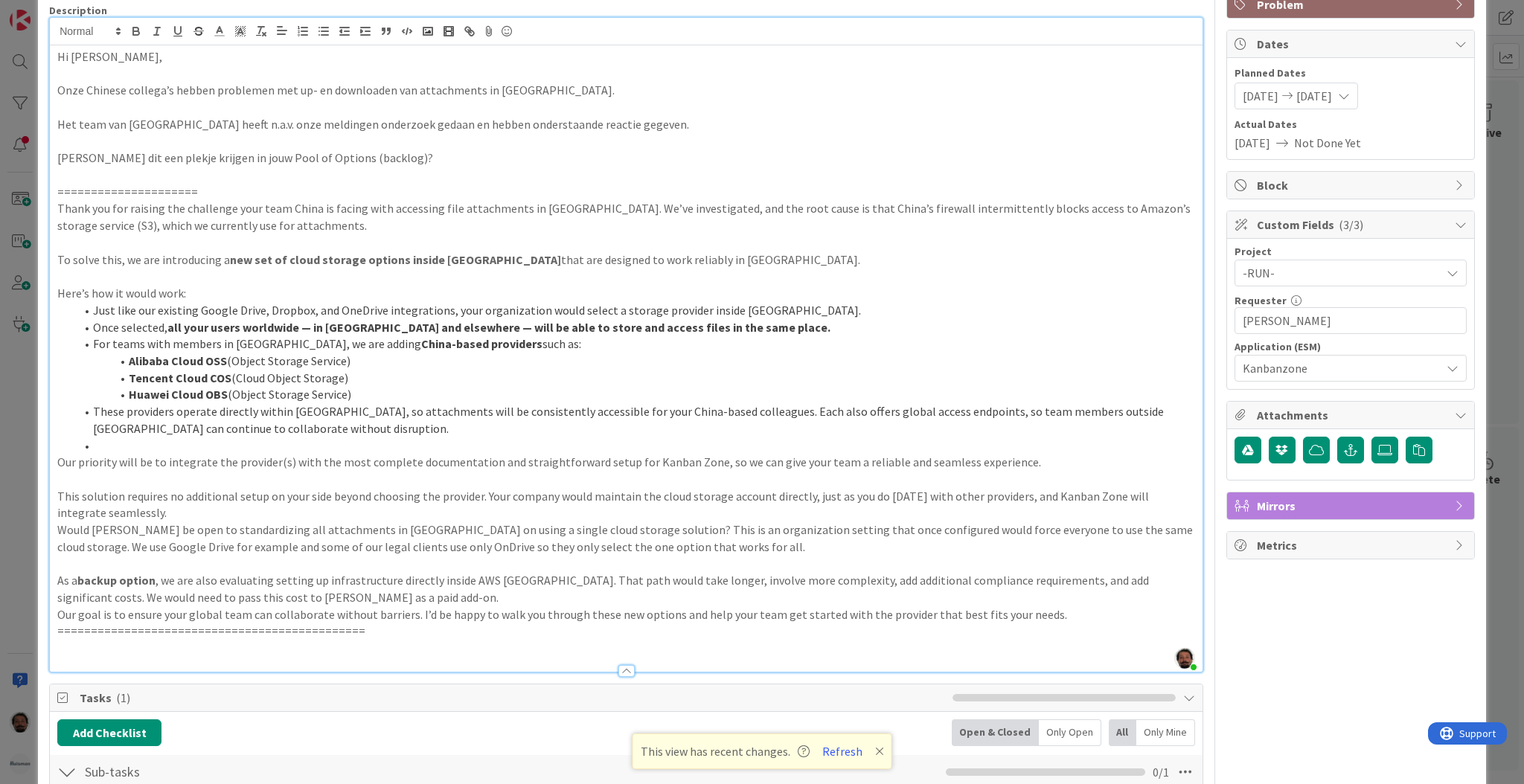
scroll to position [117, 0]
click at [696, 392] on li "Huawei Cloud OBS (Object Storage Service)" at bounding box center [635, 394] width 1120 height 18
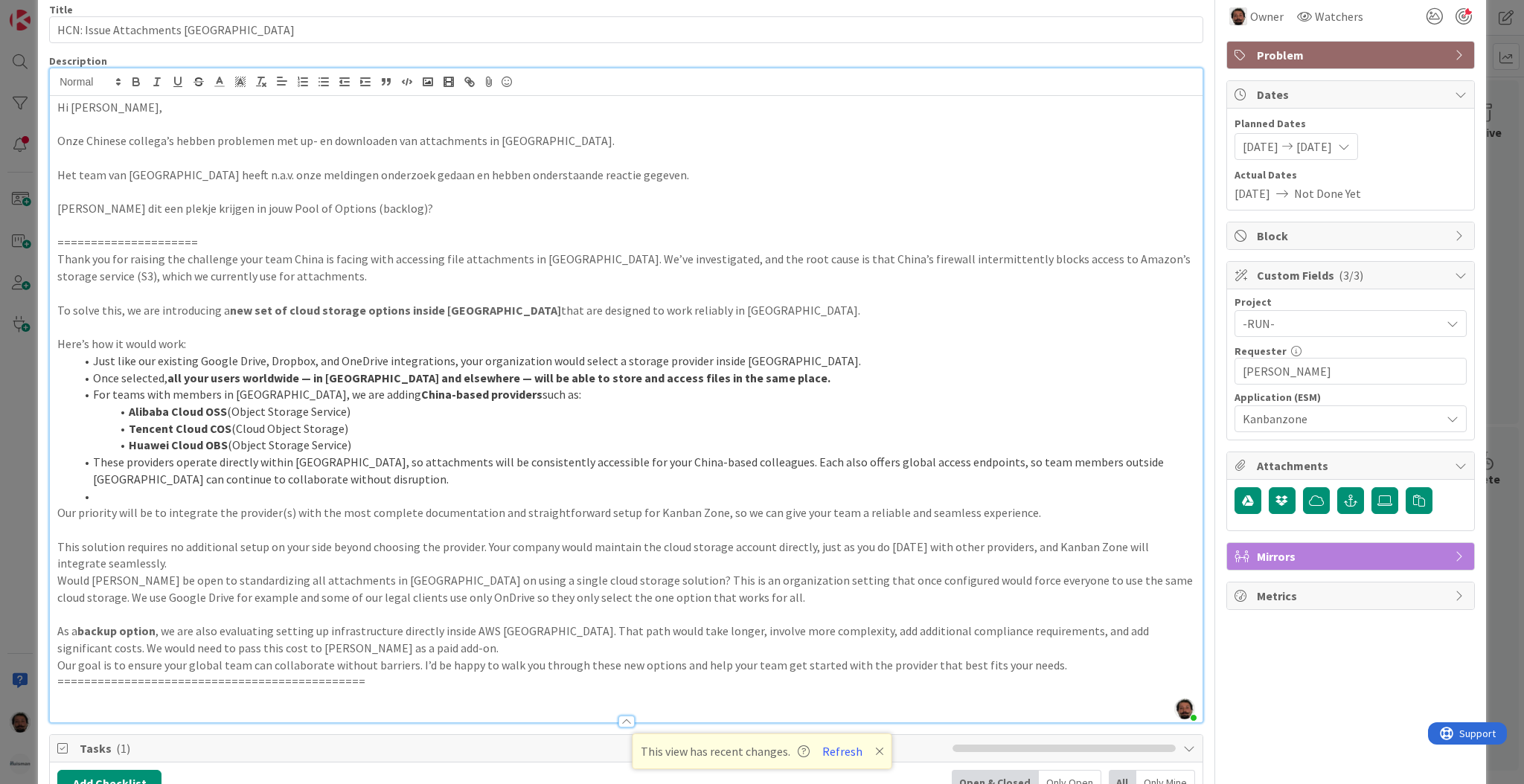
scroll to position [69, 0]
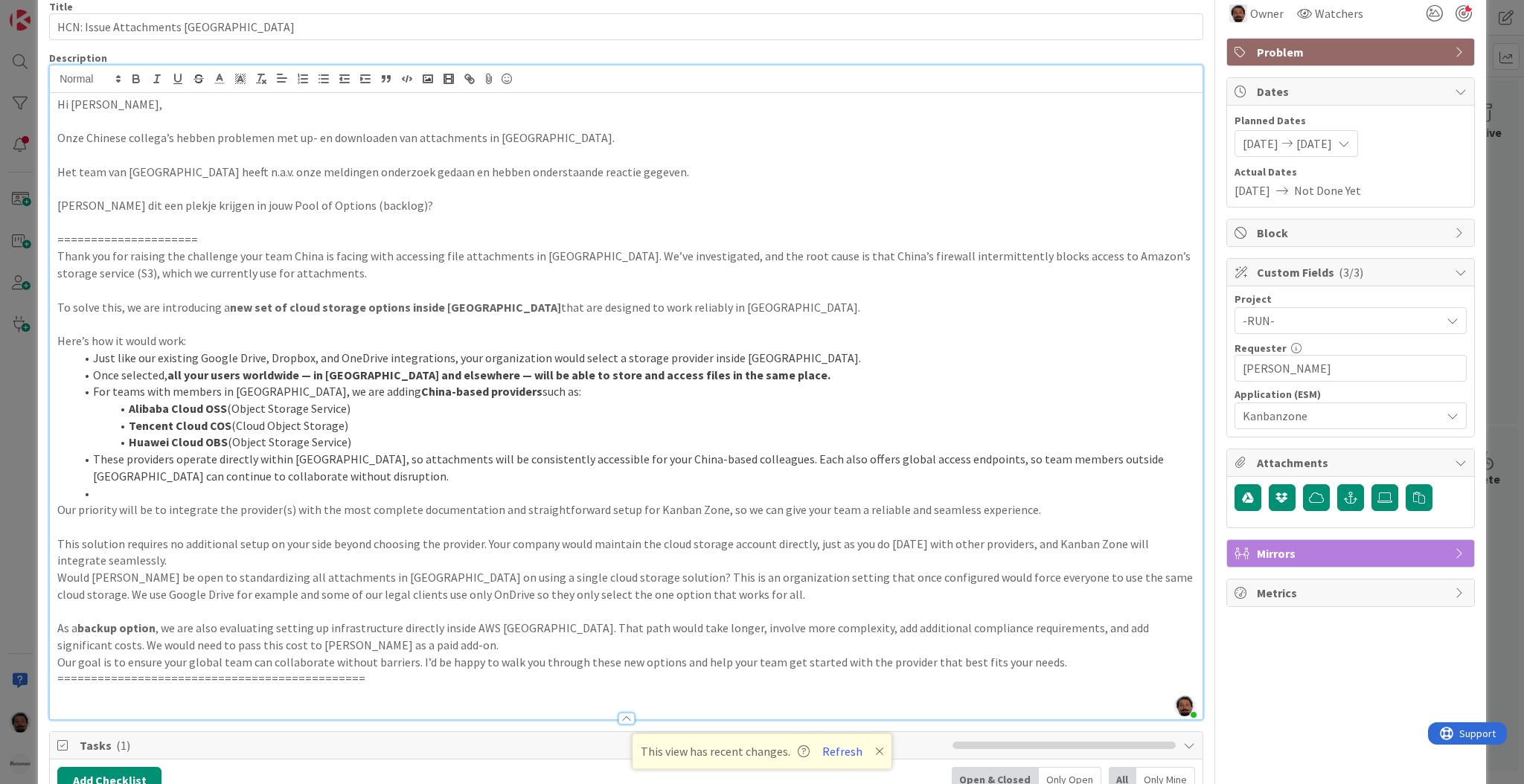
click at [1194, 234] on div "ID 2154 ESM & Collaboration Team Backlog Analysis Title 34 / 128 HCN: Issue Att…" at bounding box center [762, 392] width 1524 height 784
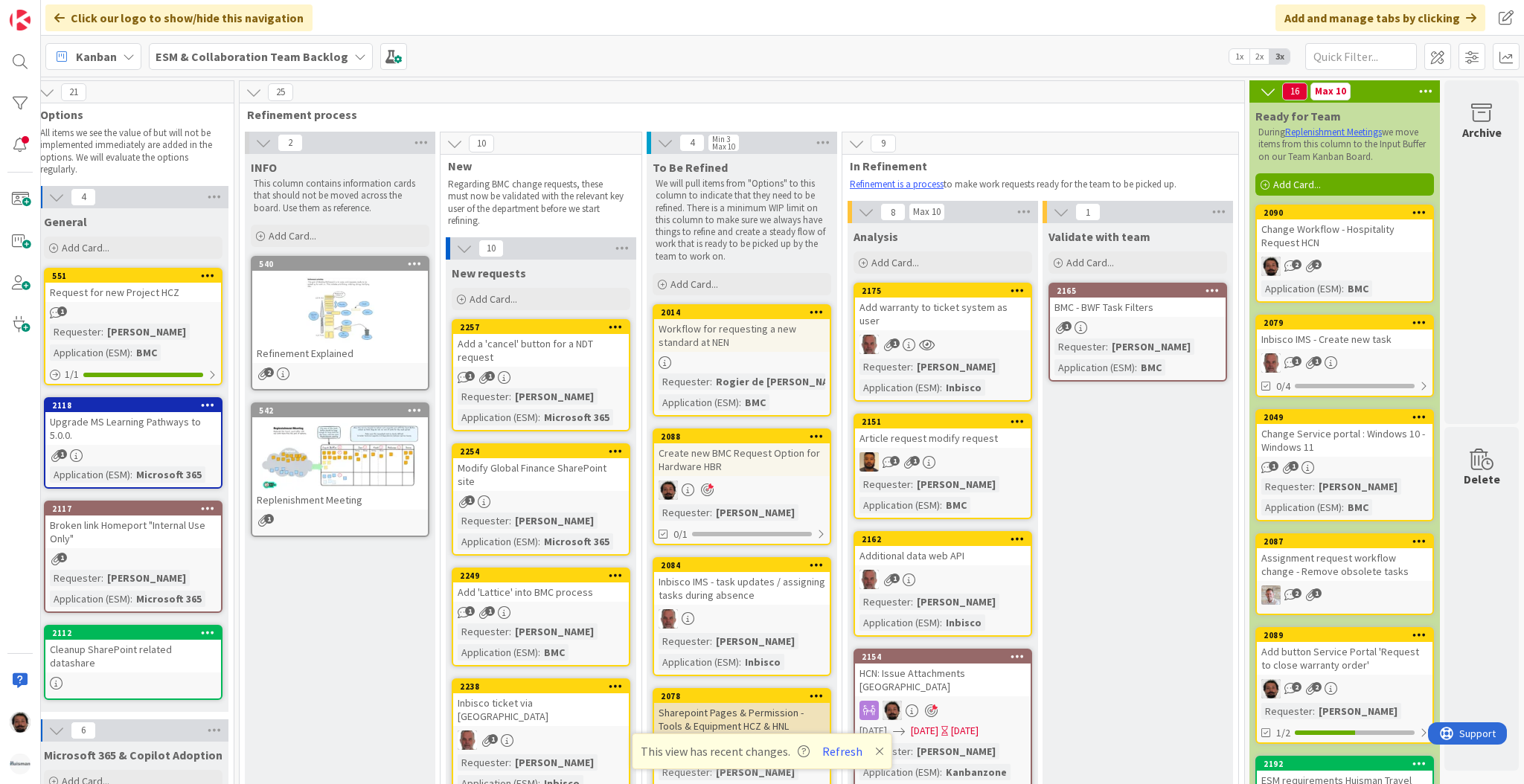
click at [266, 49] on b "ESM & Collaboration Team Backlog" at bounding box center [252, 56] width 193 height 15
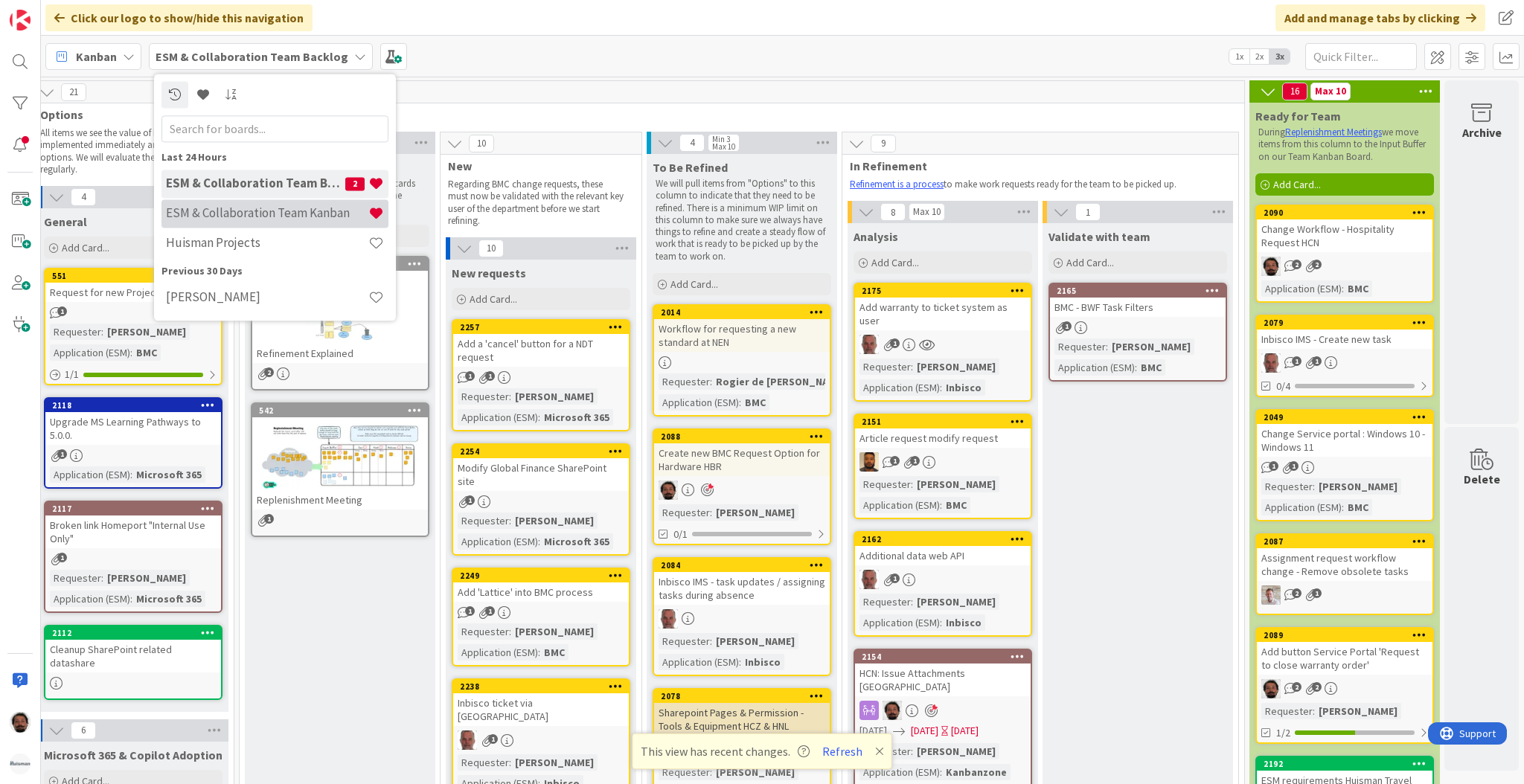
click at [266, 204] on div "ESM & Collaboration Team Kanban" at bounding box center [274, 214] width 227 height 28
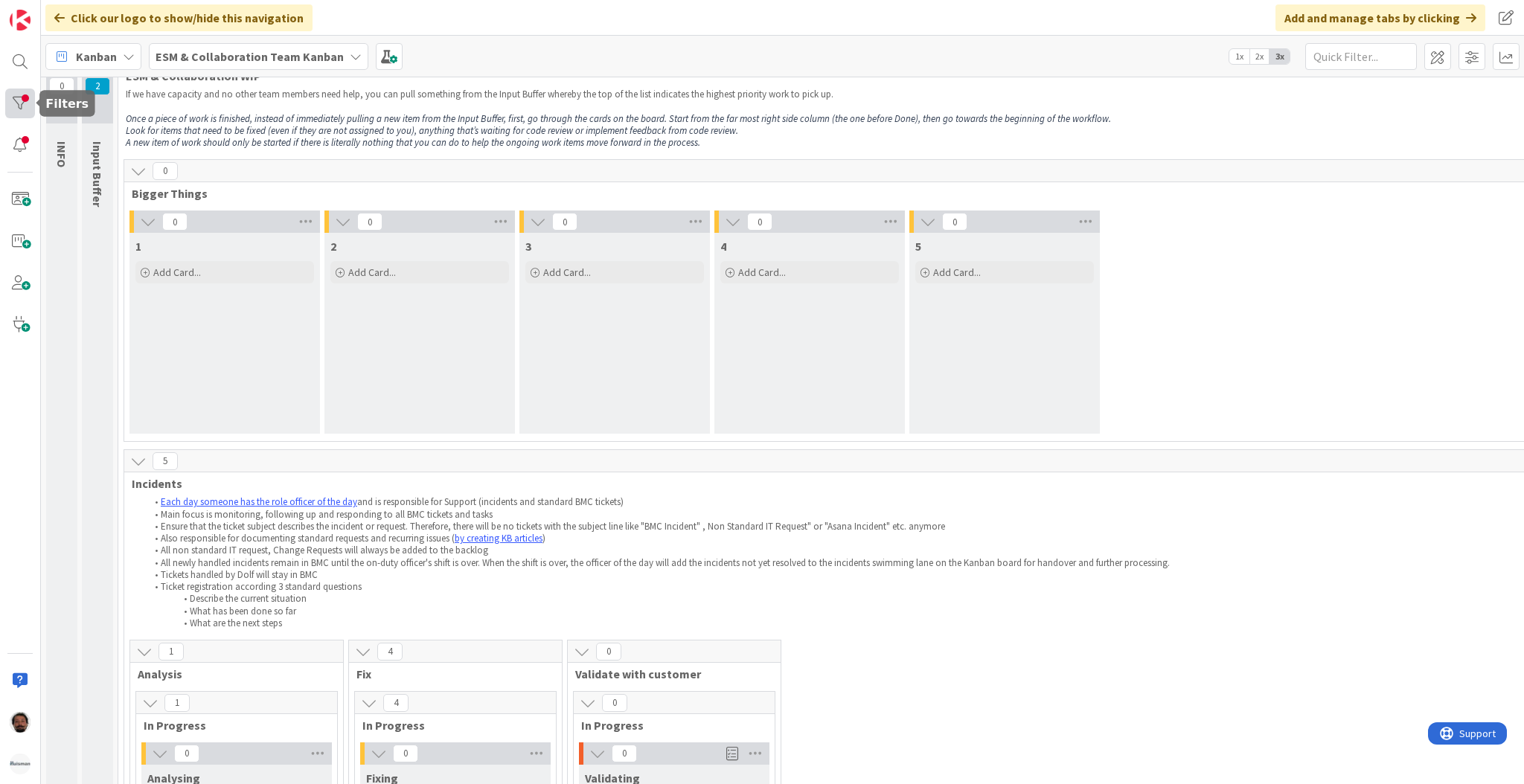
click at [25, 109] on div at bounding box center [20, 103] width 30 height 30
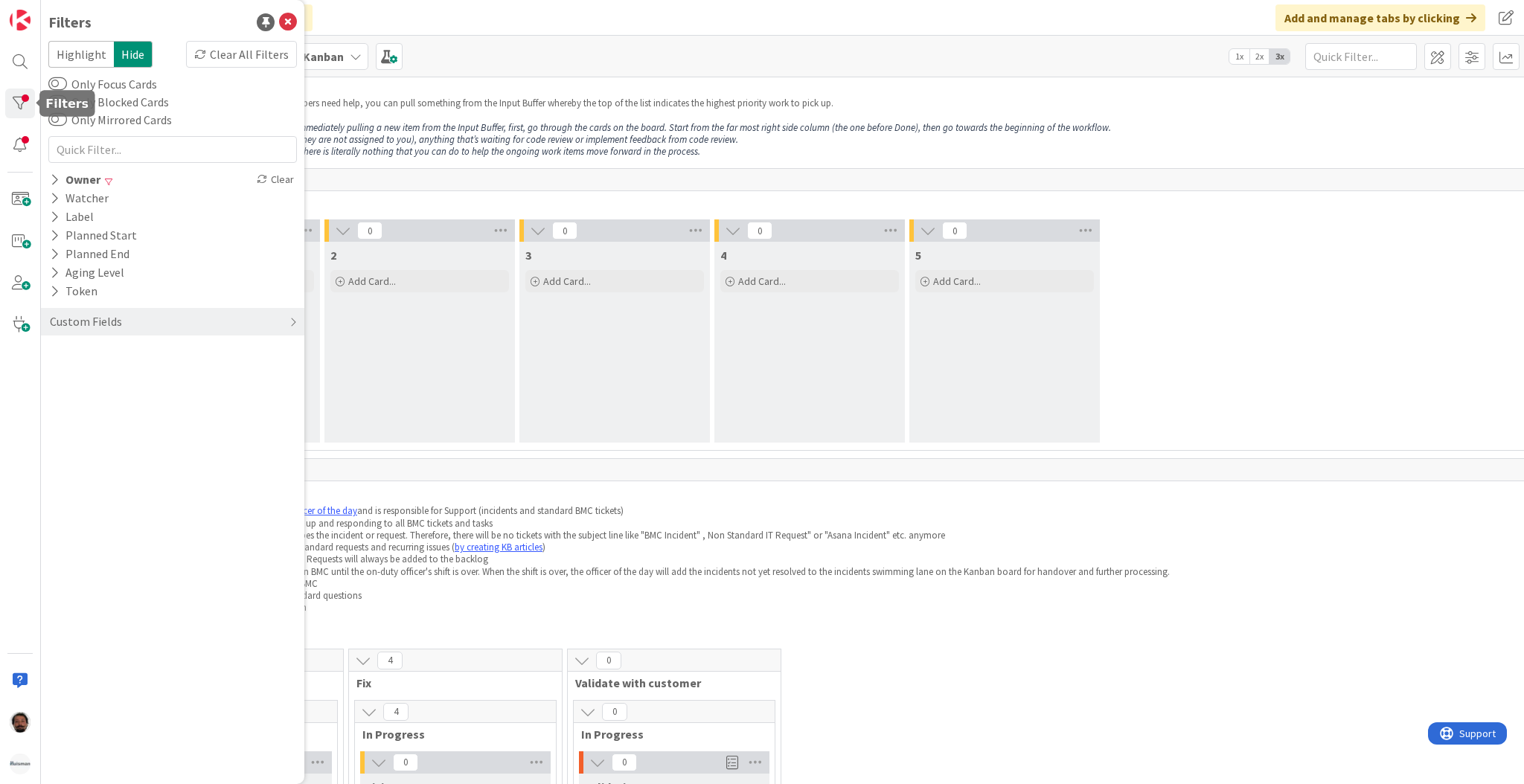
scroll to position [28, 0]
click at [245, 41] on div "Highlight Hide Clear All Filters" at bounding box center [173, 54] width 249 height 27
click at [247, 56] on div "Clear All Filters" at bounding box center [241, 54] width 110 height 27
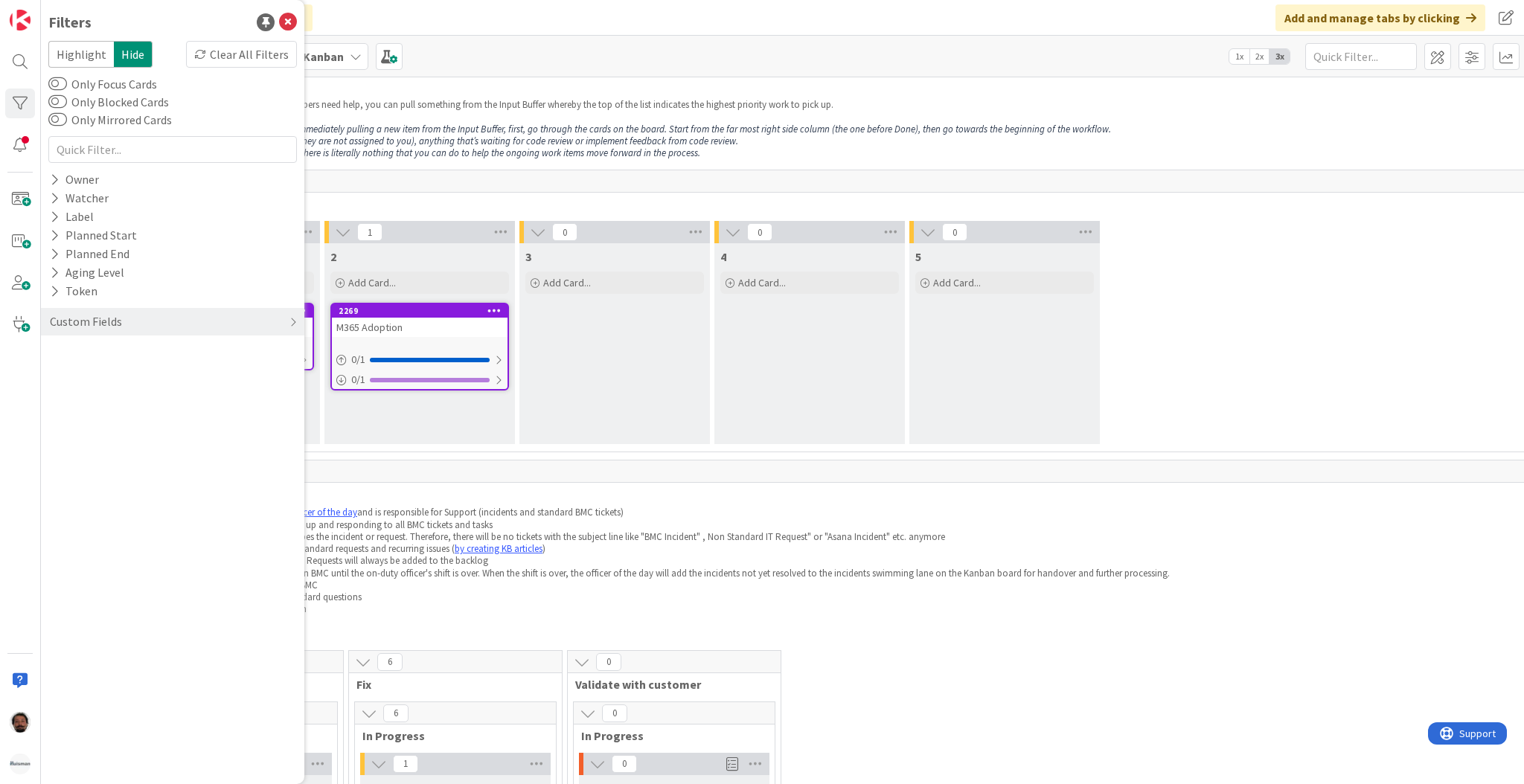
click at [884, 54] on div "Kanban ESM & Collaboration Team Kanban 1x 2x 3x" at bounding box center [783, 56] width 1483 height 41
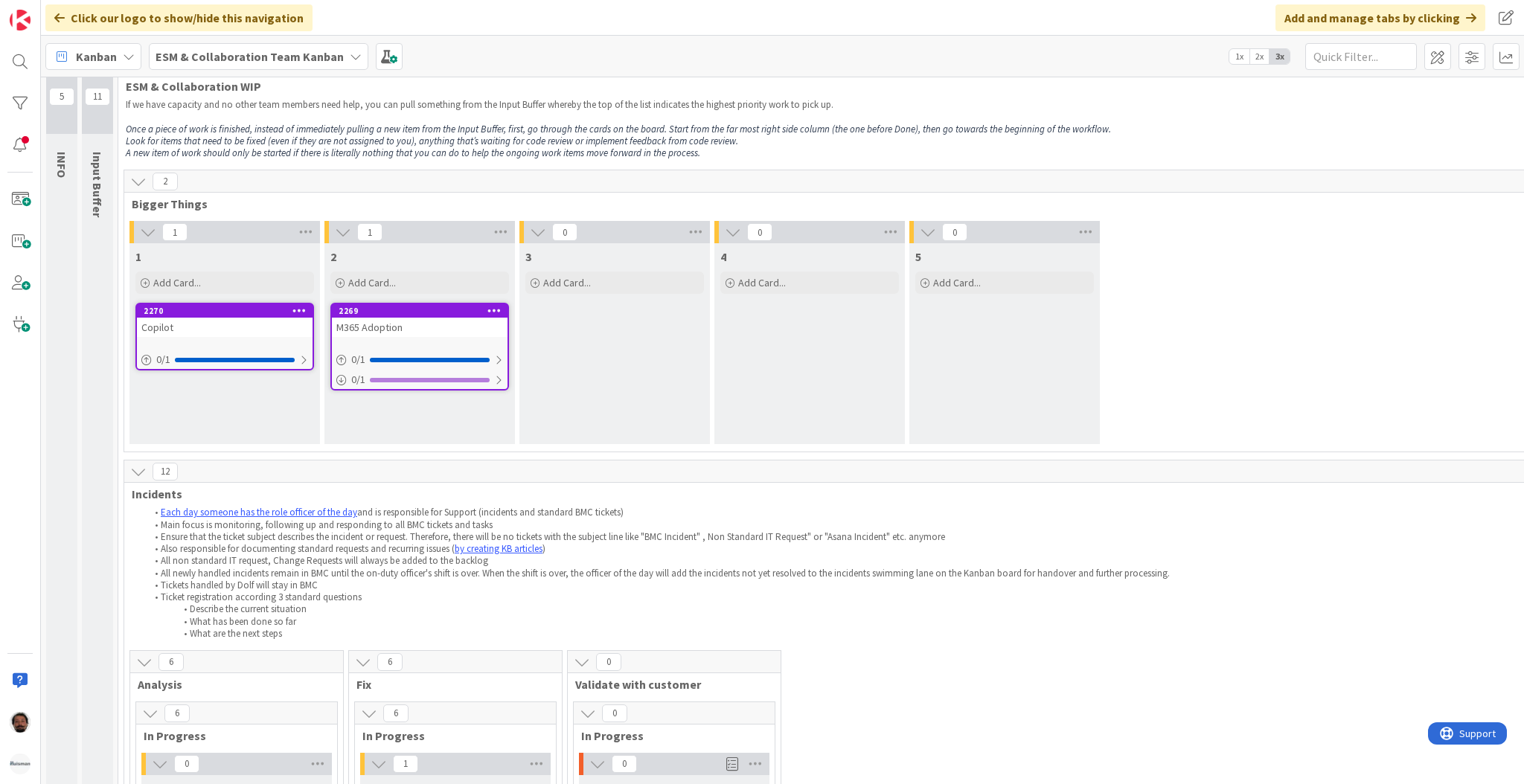
click at [96, 125] on div "11" at bounding box center [97, 92] width 32 height 81
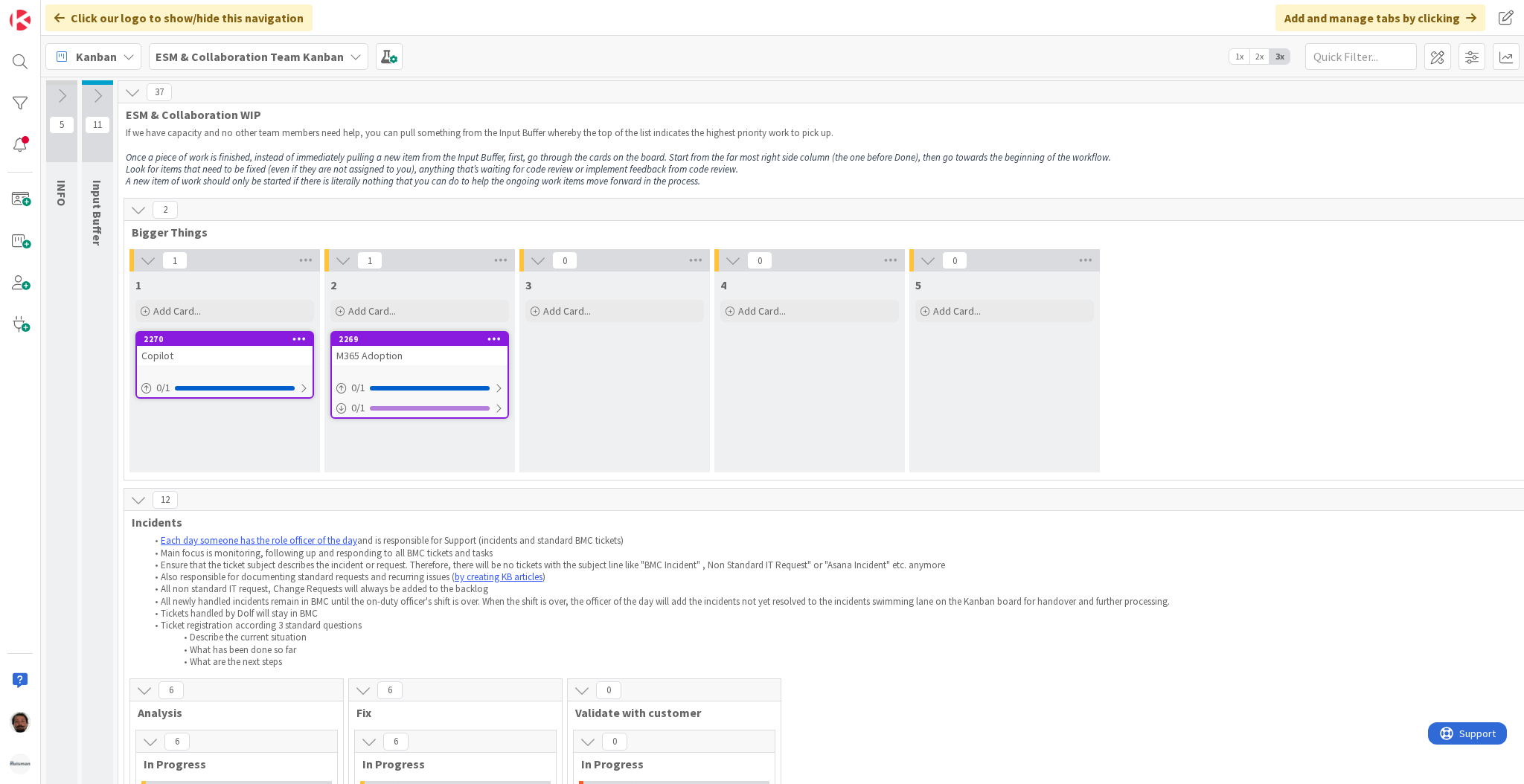
click at [99, 101] on icon at bounding box center [97, 95] width 17 height 17
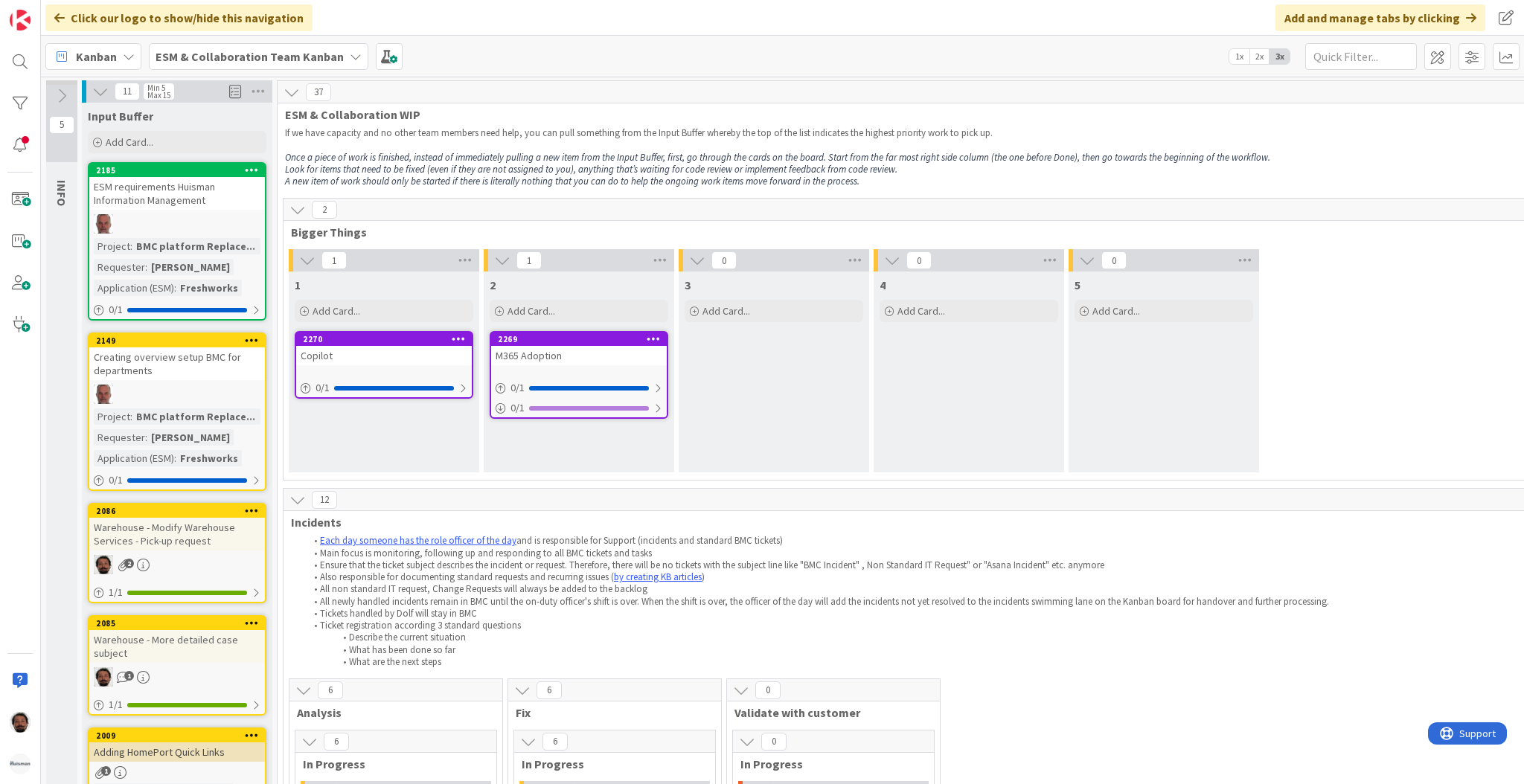
click at [52, 94] on button at bounding box center [62, 95] width 32 height 22
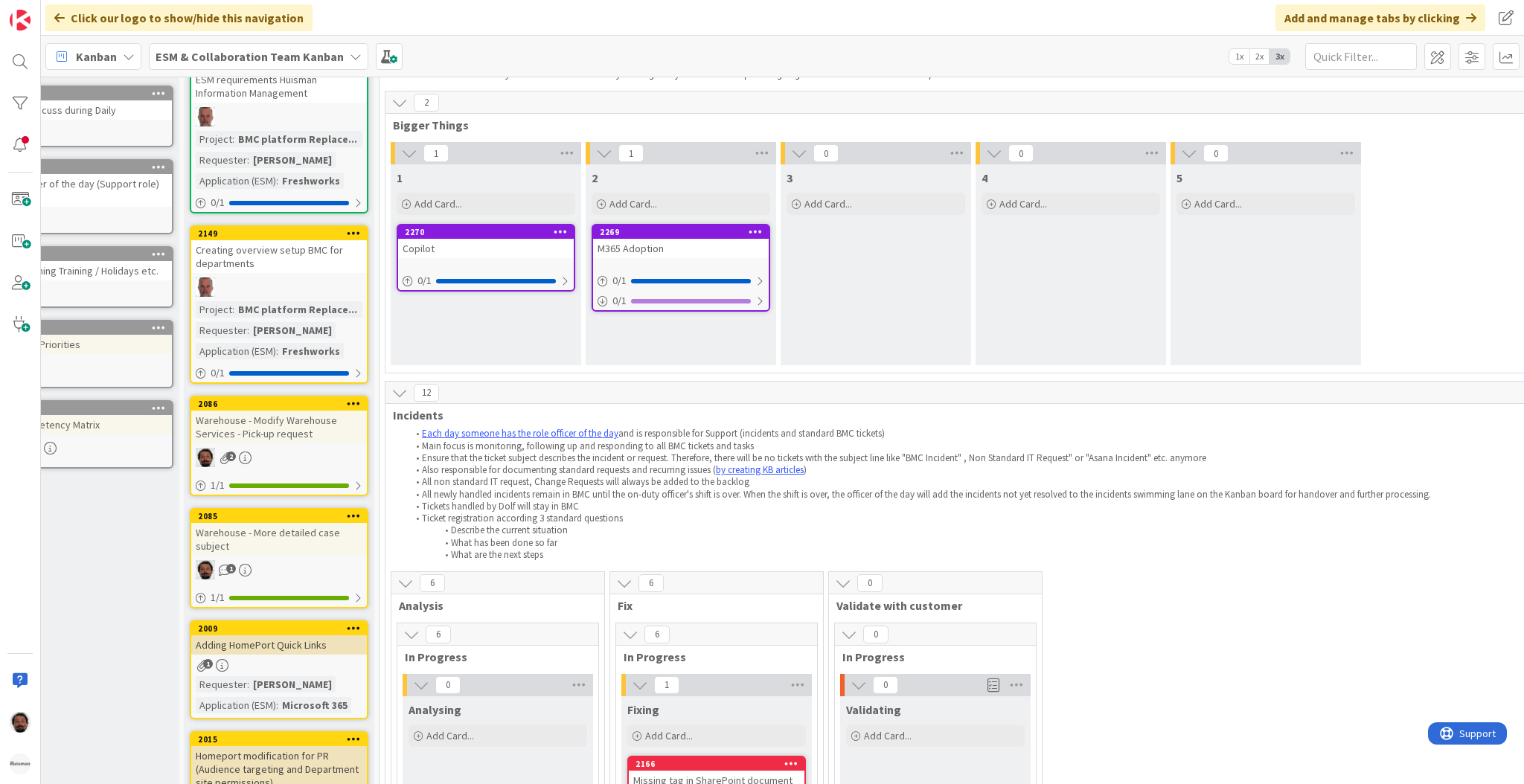
scroll to position [0, 200]
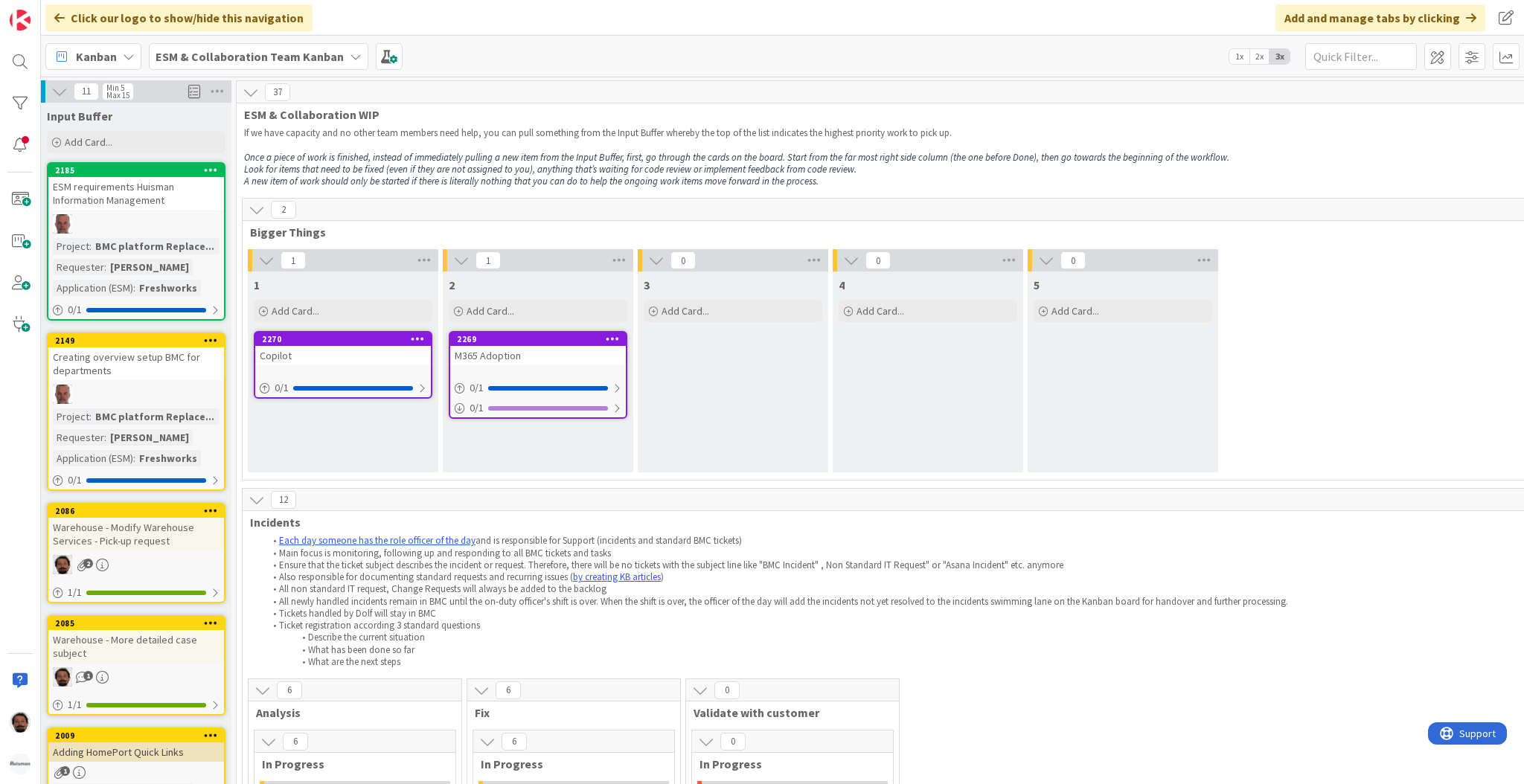
click at [296, 67] on div "ESM & Collaboration Team Kanban" at bounding box center [259, 56] width 219 height 27
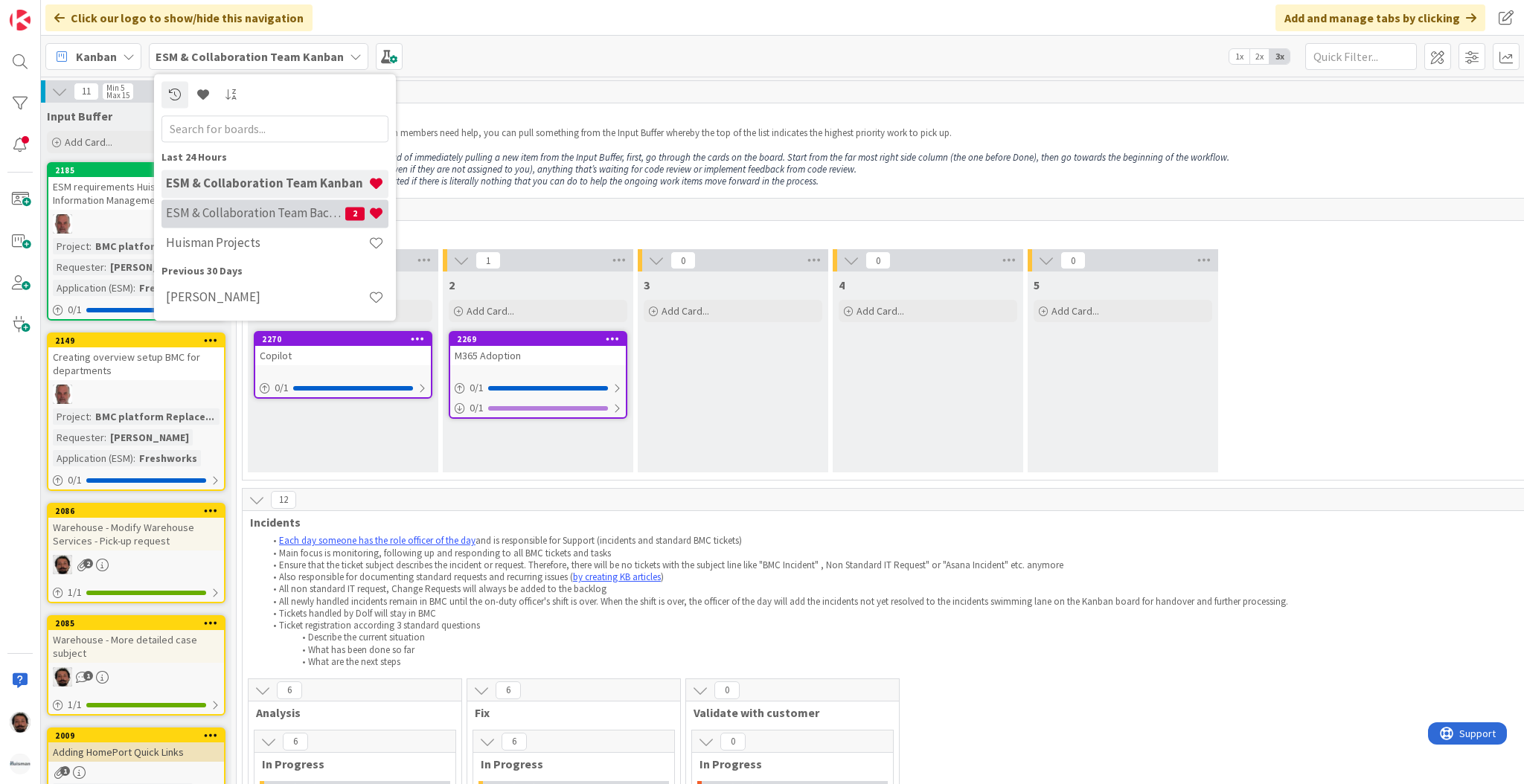
click at [283, 200] on div "ESM & Collaboration Team Backlog 2" at bounding box center [274, 214] width 227 height 28
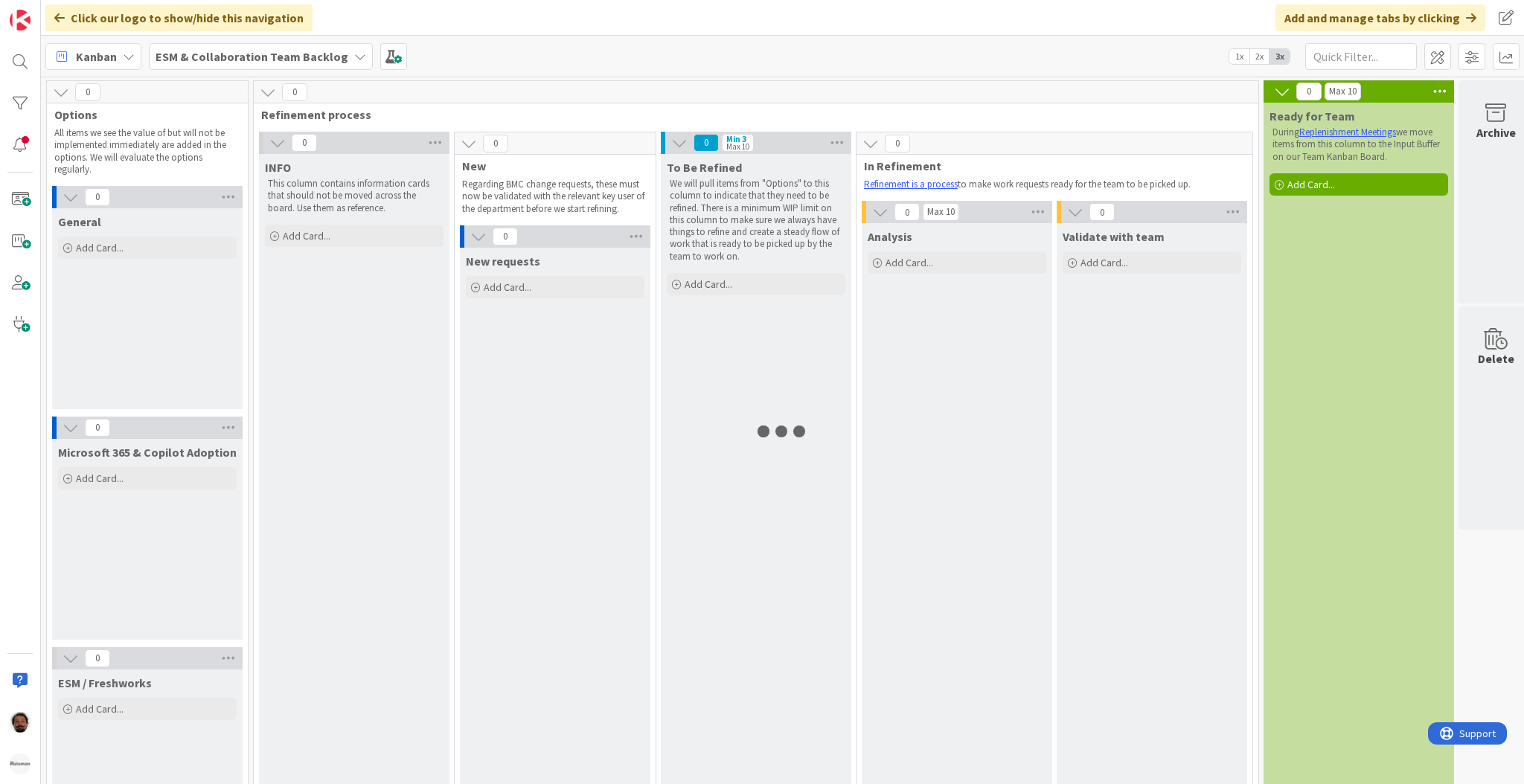
click at [288, 56] on b "ESM & Collaboration Team Backlog" at bounding box center [252, 56] width 193 height 15
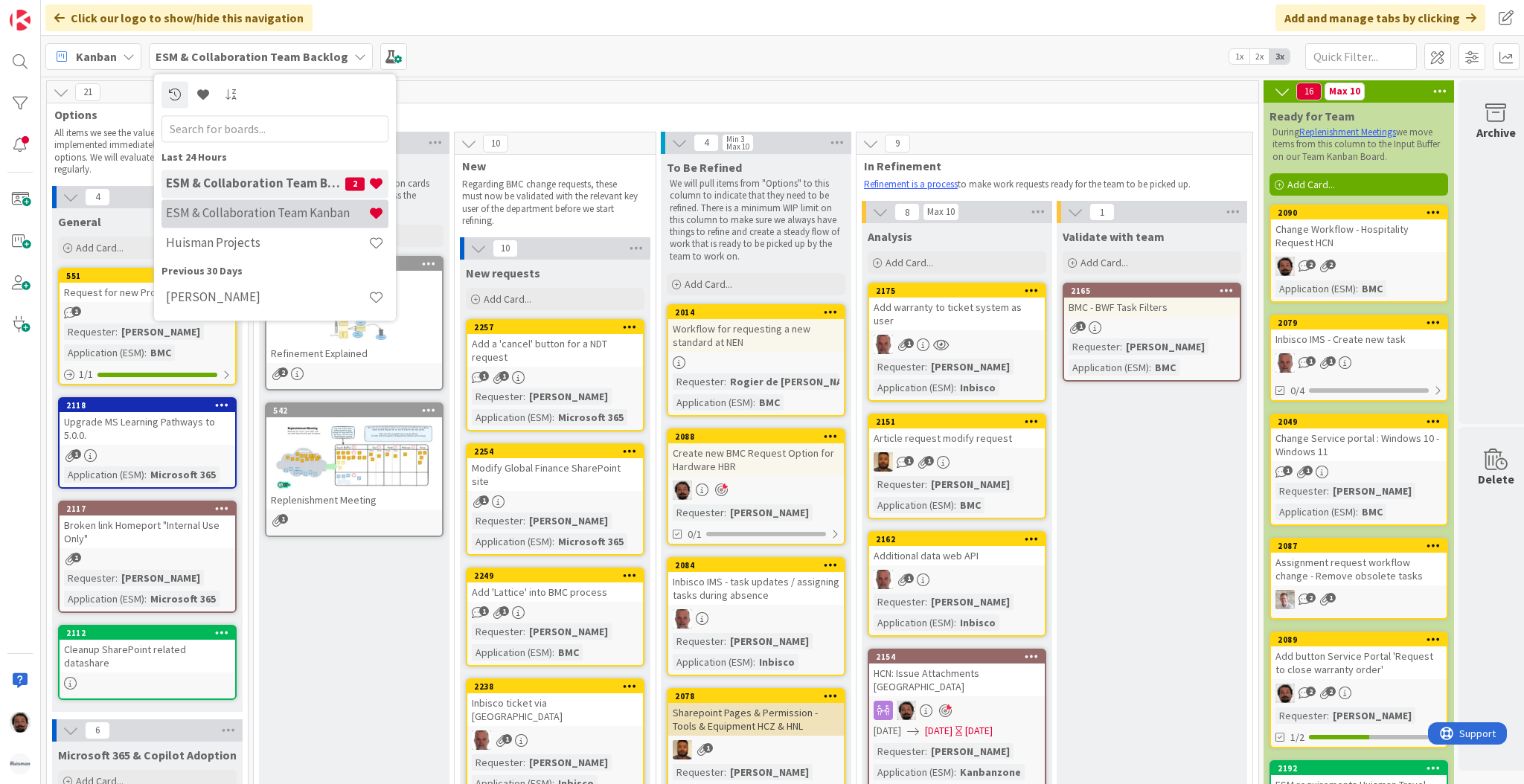
click at [289, 203] on div "ESM & Collaboration Team Kanban" at bounding box center [274, 214] width 227 height 28
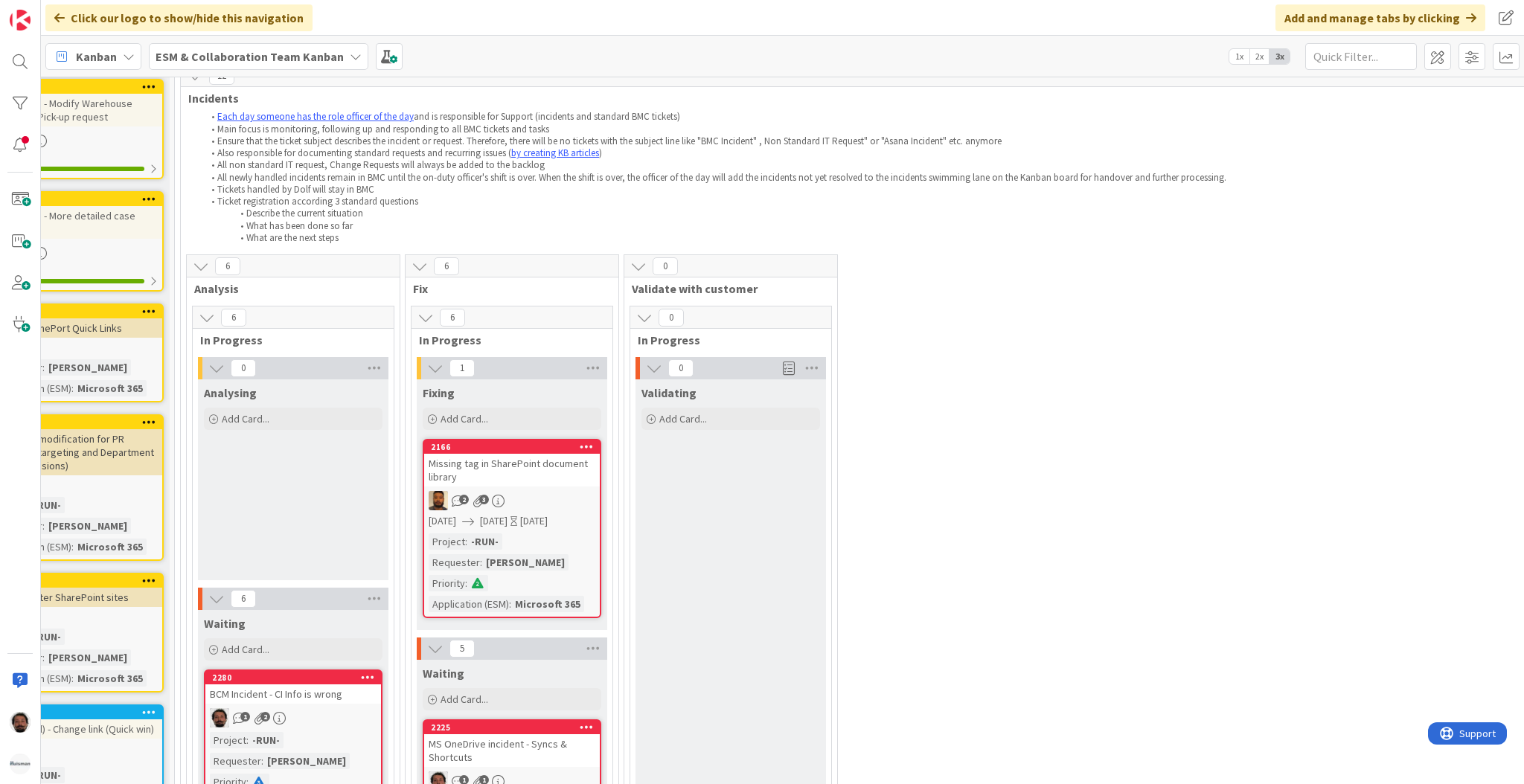
scroll to position [314, 262]
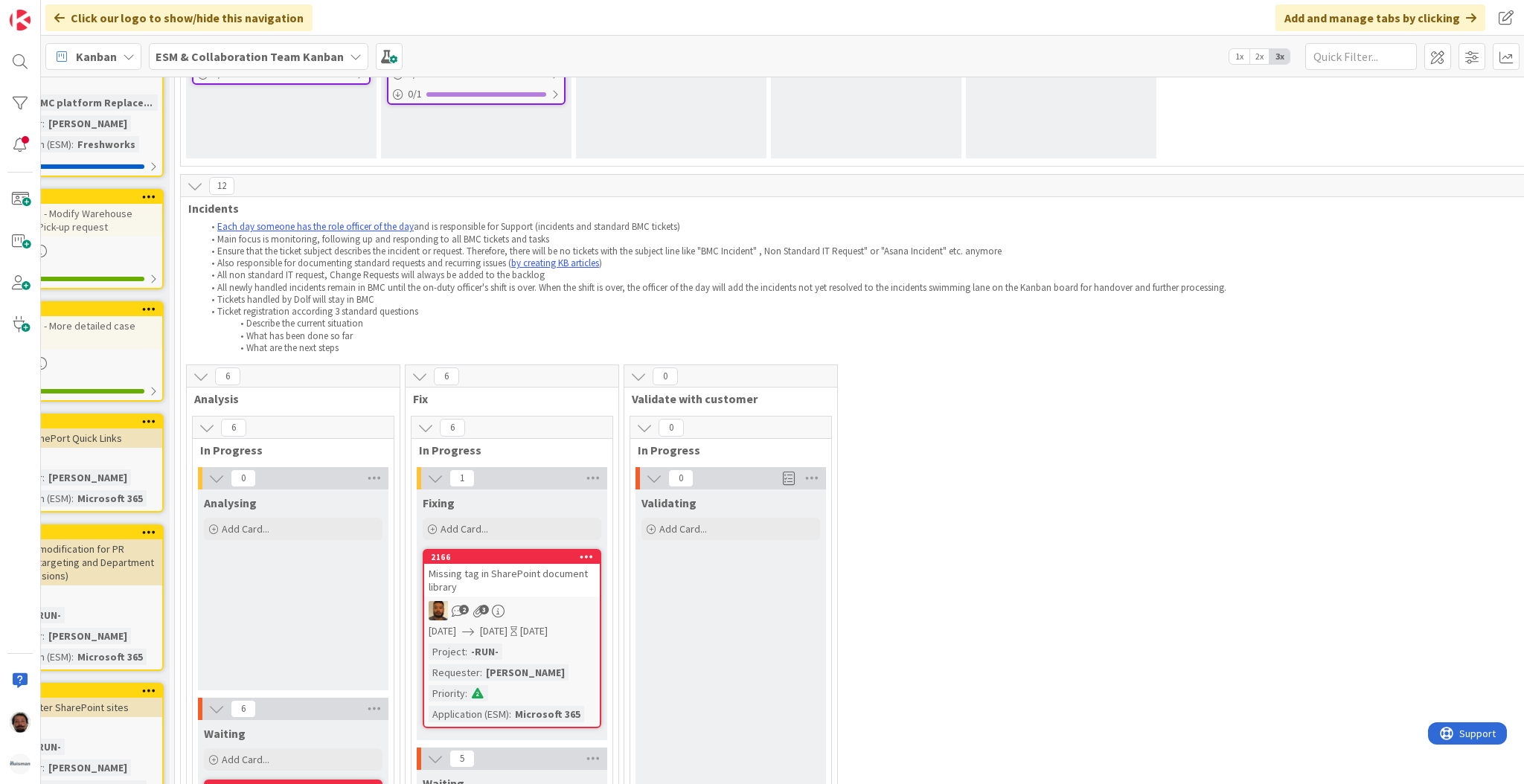
click at [1194, 320] on li "Describe the current situation" at bounding box center [873, 324] width 1340 height 12
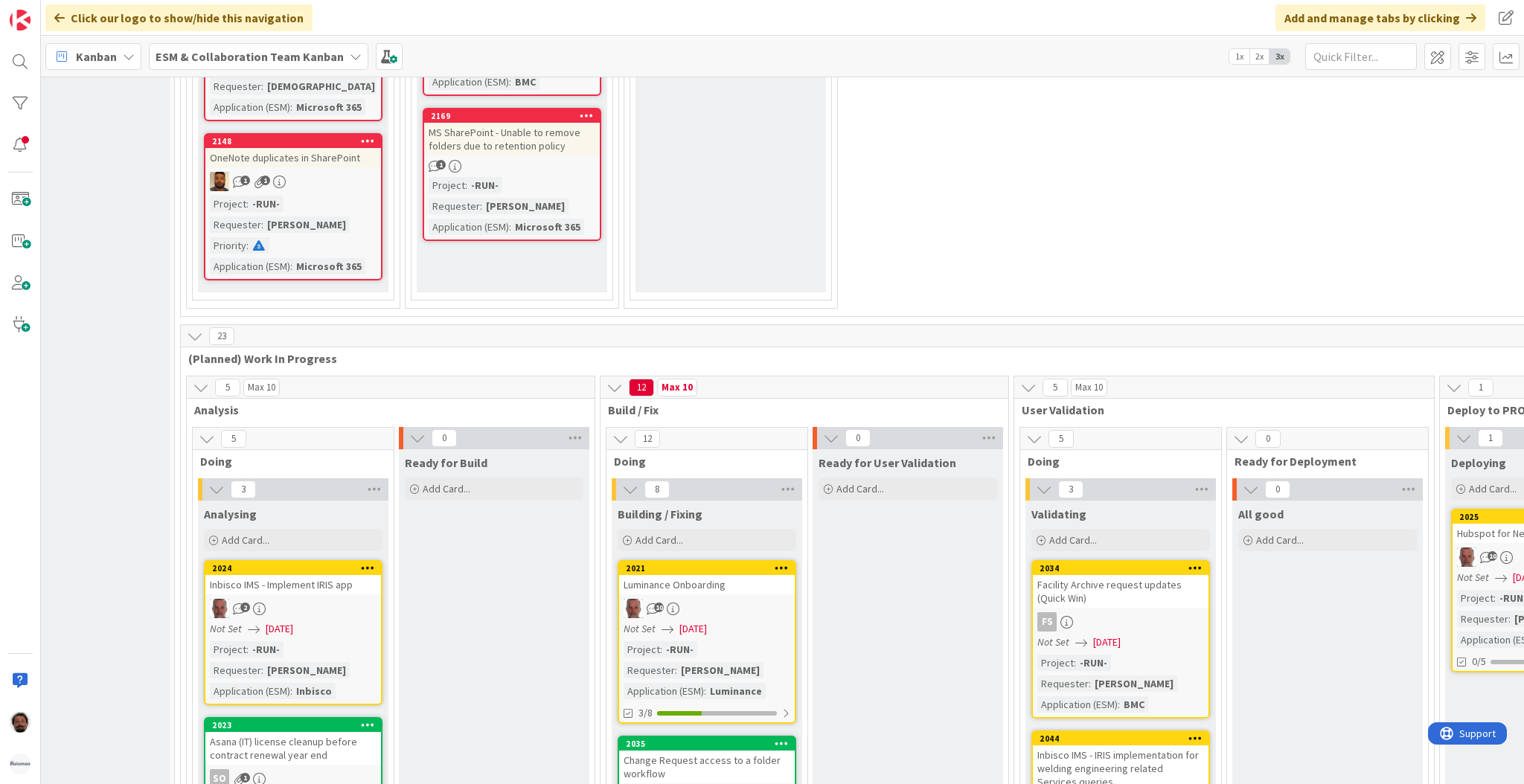
scroll to position [2218, 262]
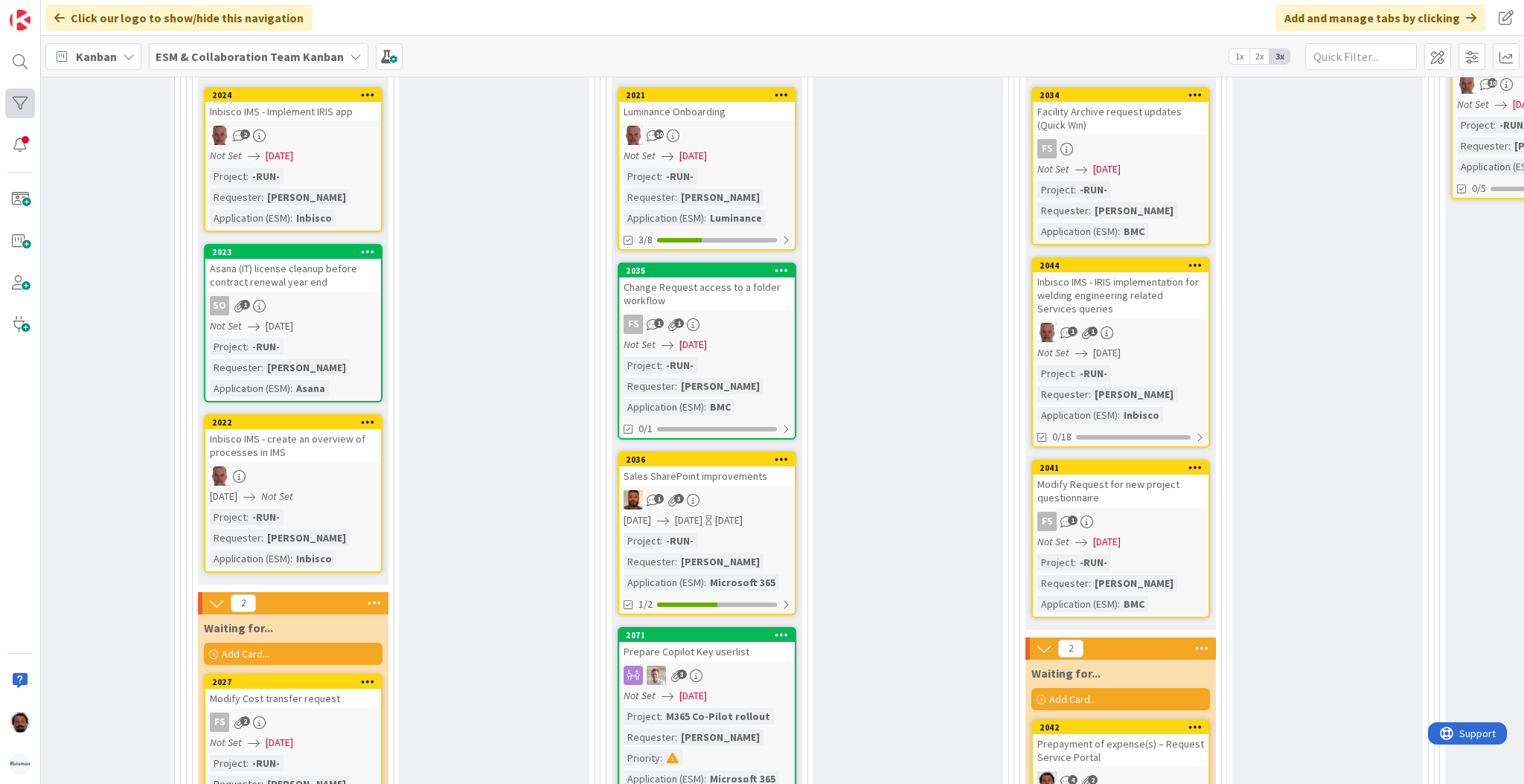
click at [30, 106] on div at bounding box center [20, 103] width 30 height 30
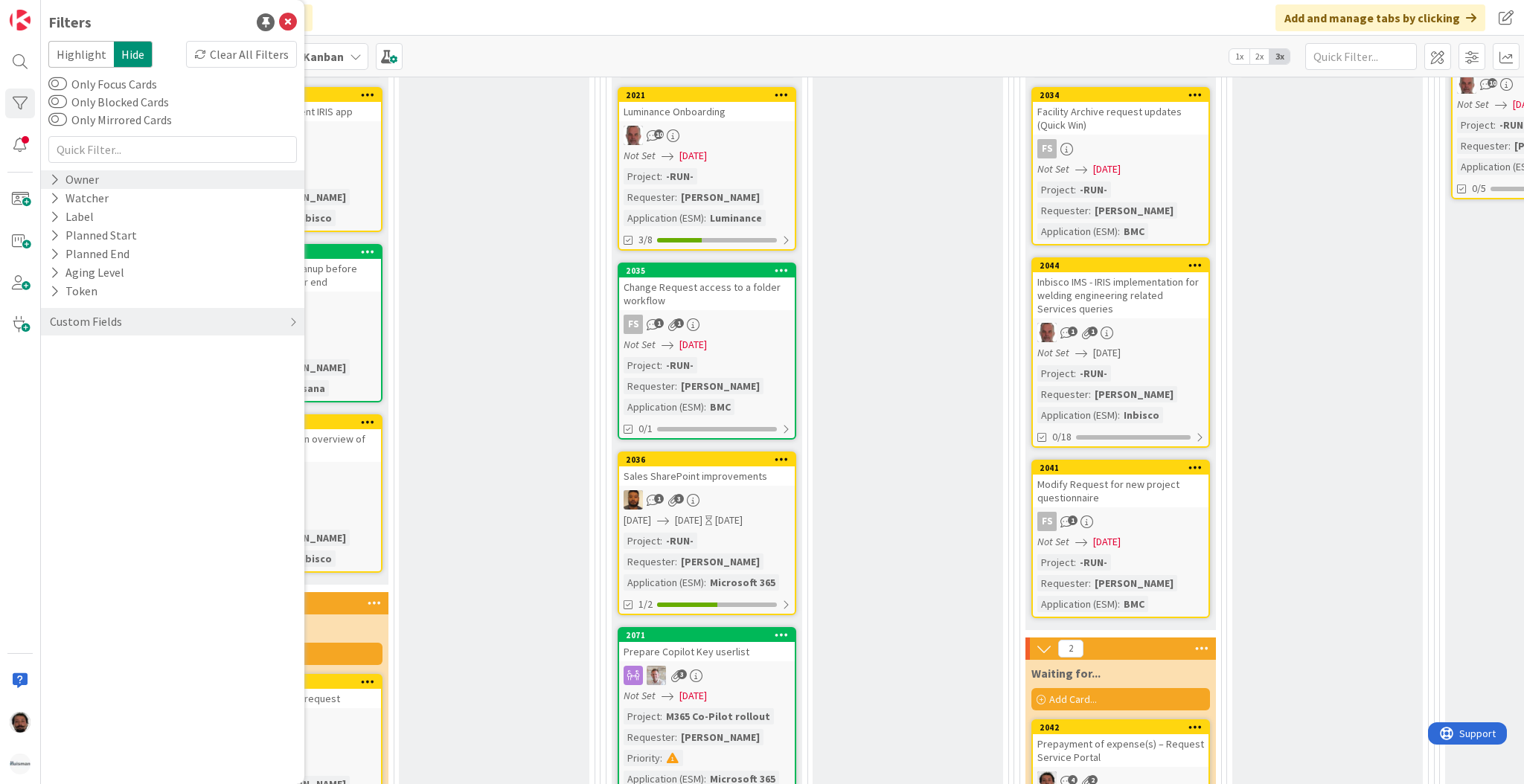
click at [64, 175] on div "Owner" at bounding box center [74, 179] width 52 height 18
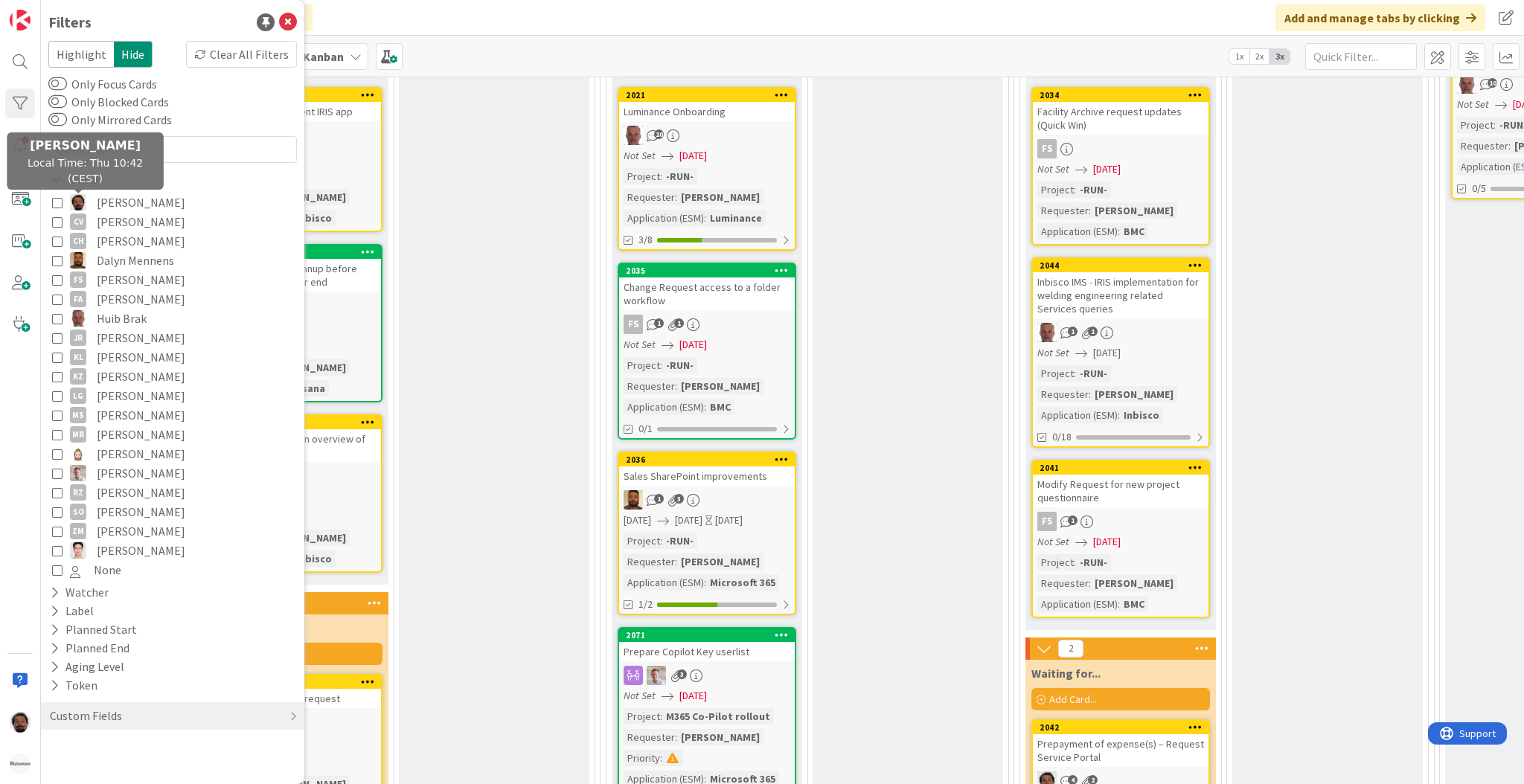
click at [72, 199] on img at bounding box center [78, 202] width 17 height 17
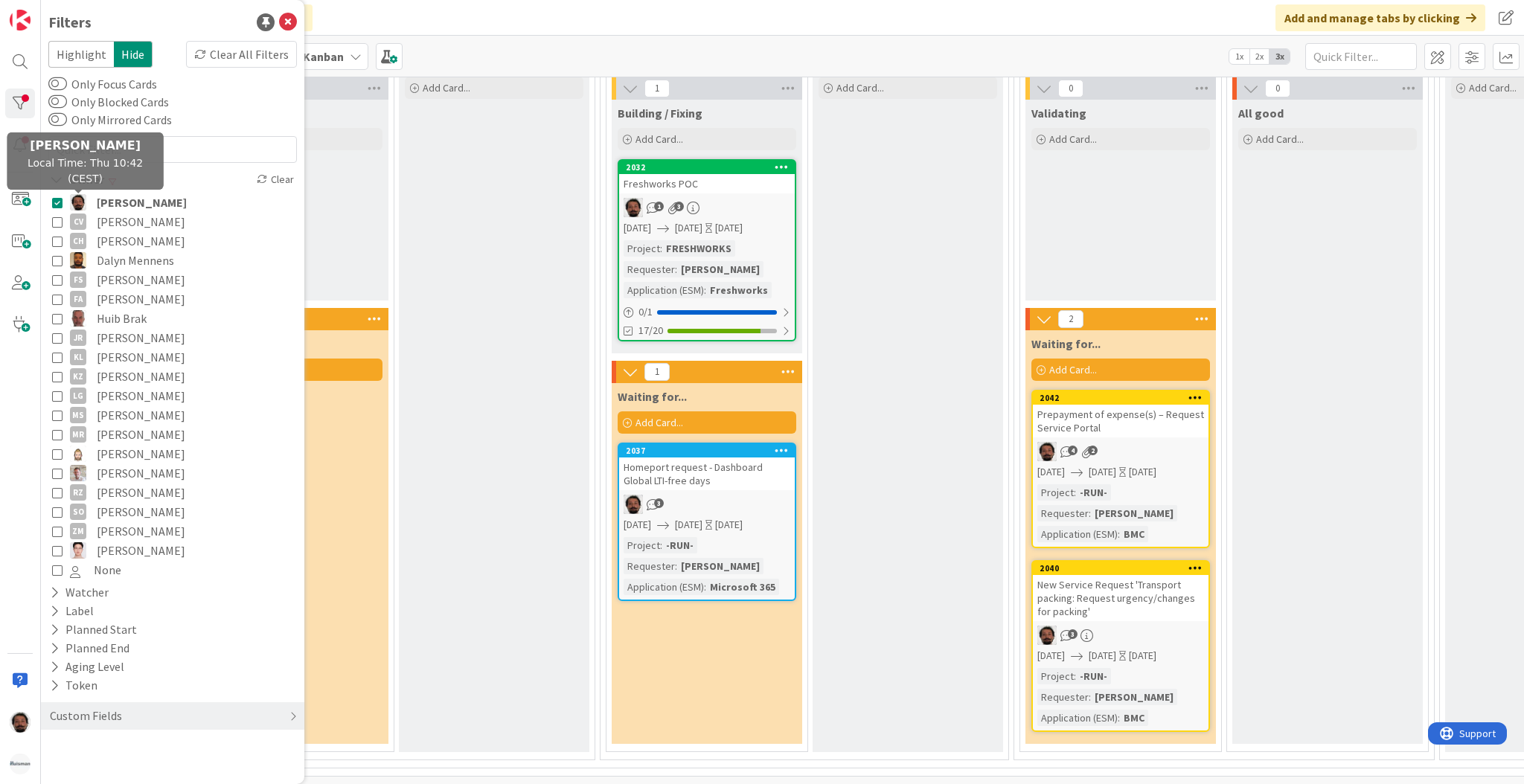
scroll to position [1897, 262]
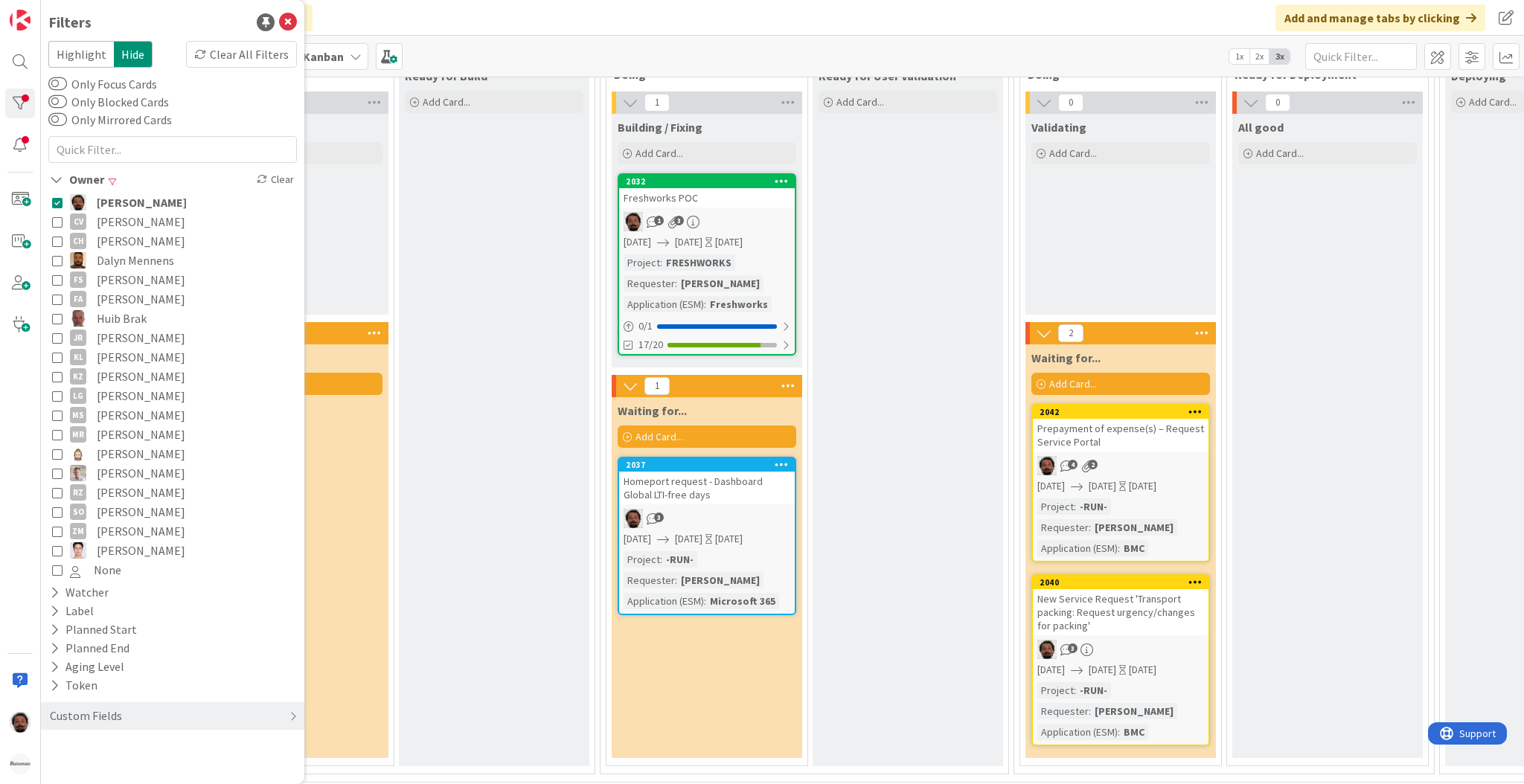
click at [847, 476] on div "Ready for User Validation Add Card..." at bounding box center [907, 413] width 190 height 703
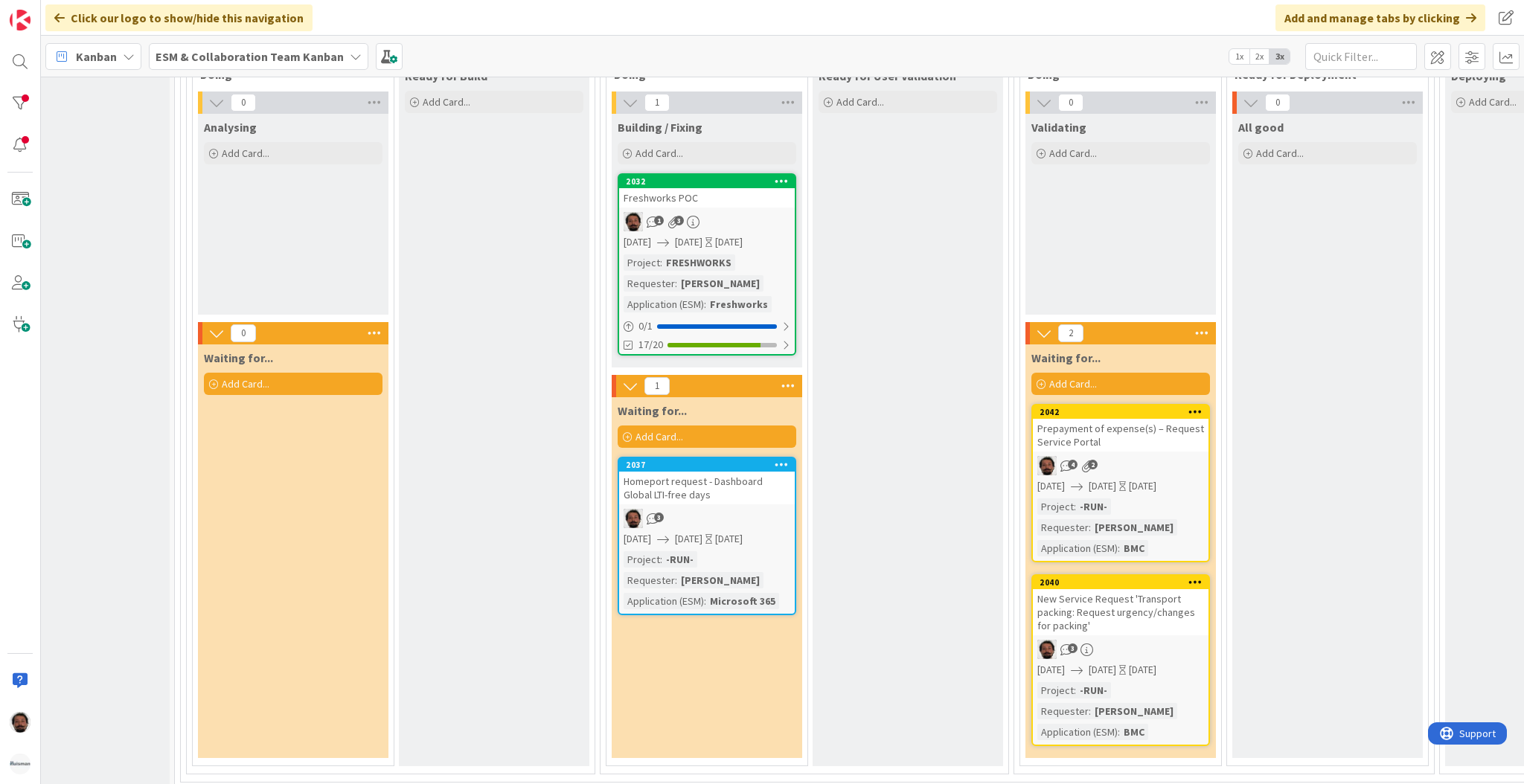
click at [326, 60] on b "ESM & Collaboration Team Kanban" at bounding box center [249, 56] width 188 height 15
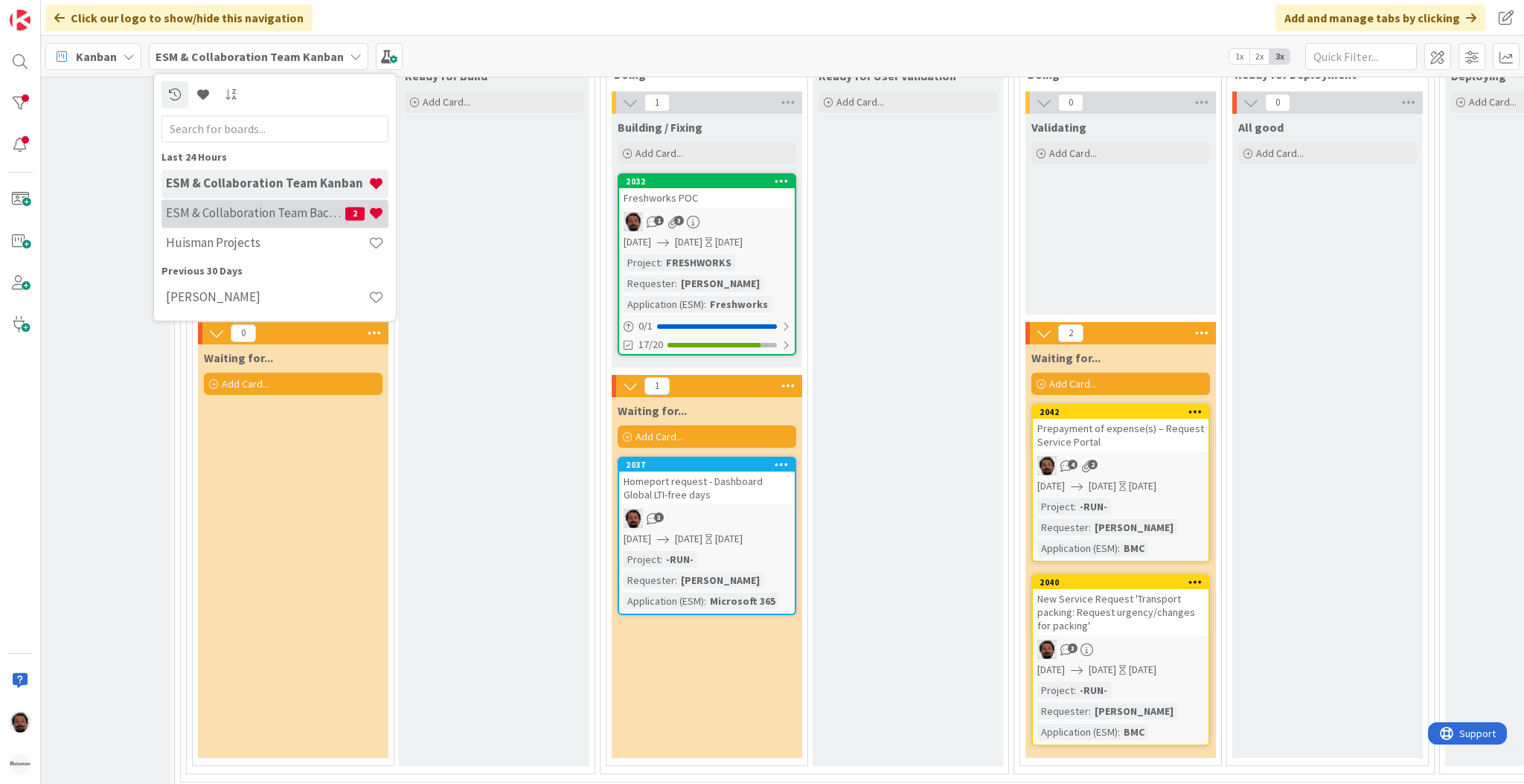
click at [278, 206] on h4 "ESM & Collaboration Team Backlog" at bounding box center [255, 213] width 180 height 15
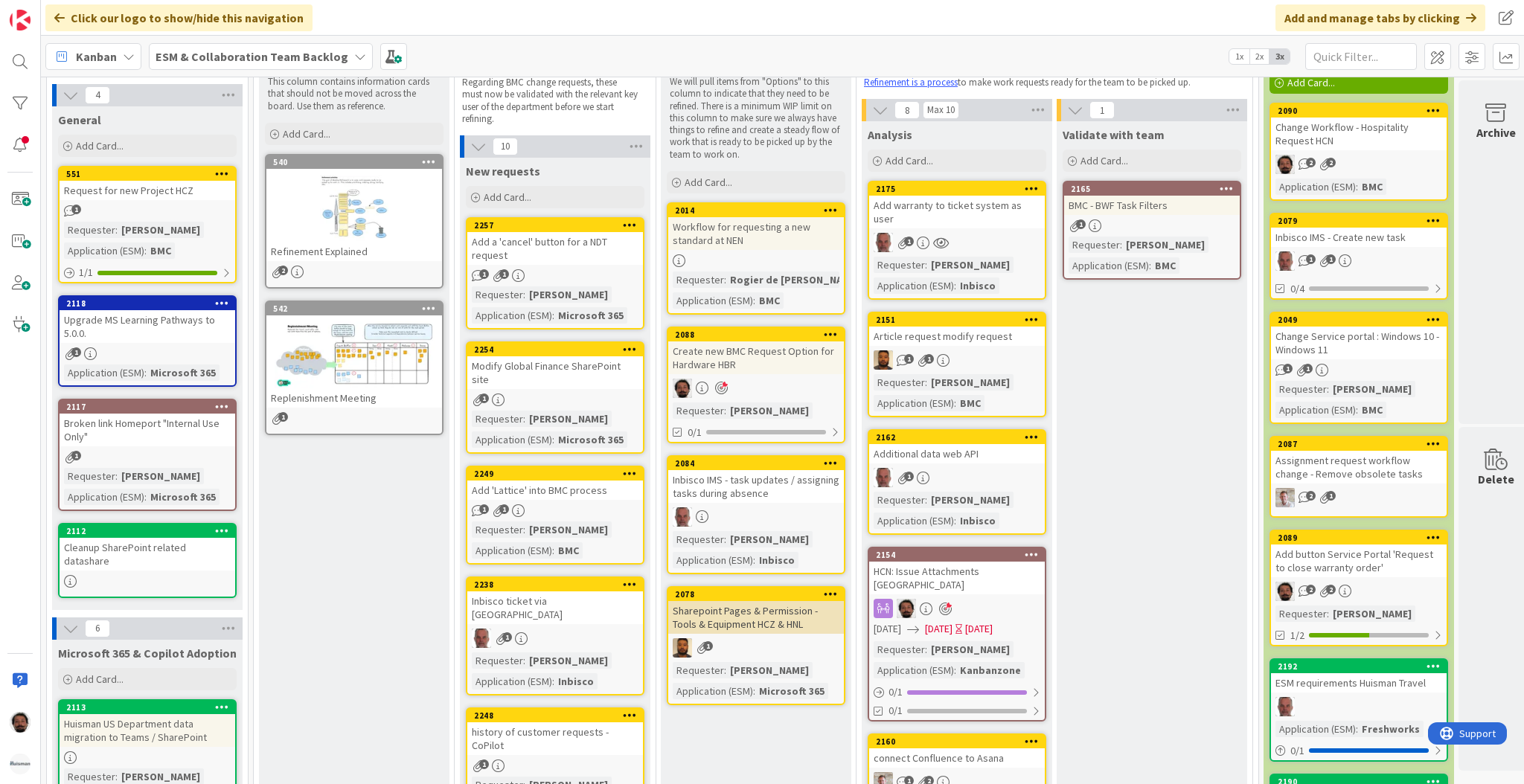
scroll to position [103, 0]
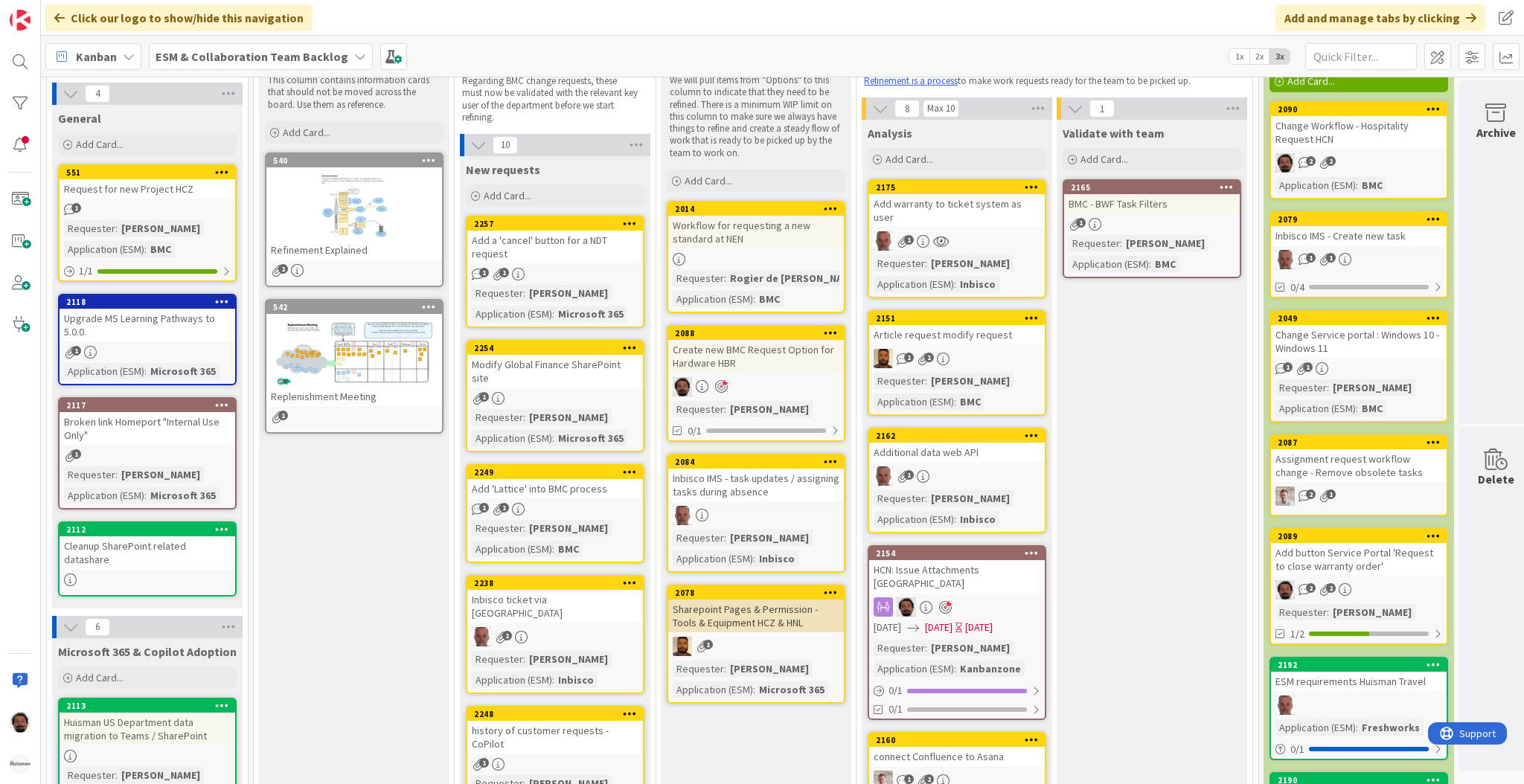
click at [323, 49] on b "ESM & Collaboration Team Backlog" at bounding box center [252, 56] width 193 height 15
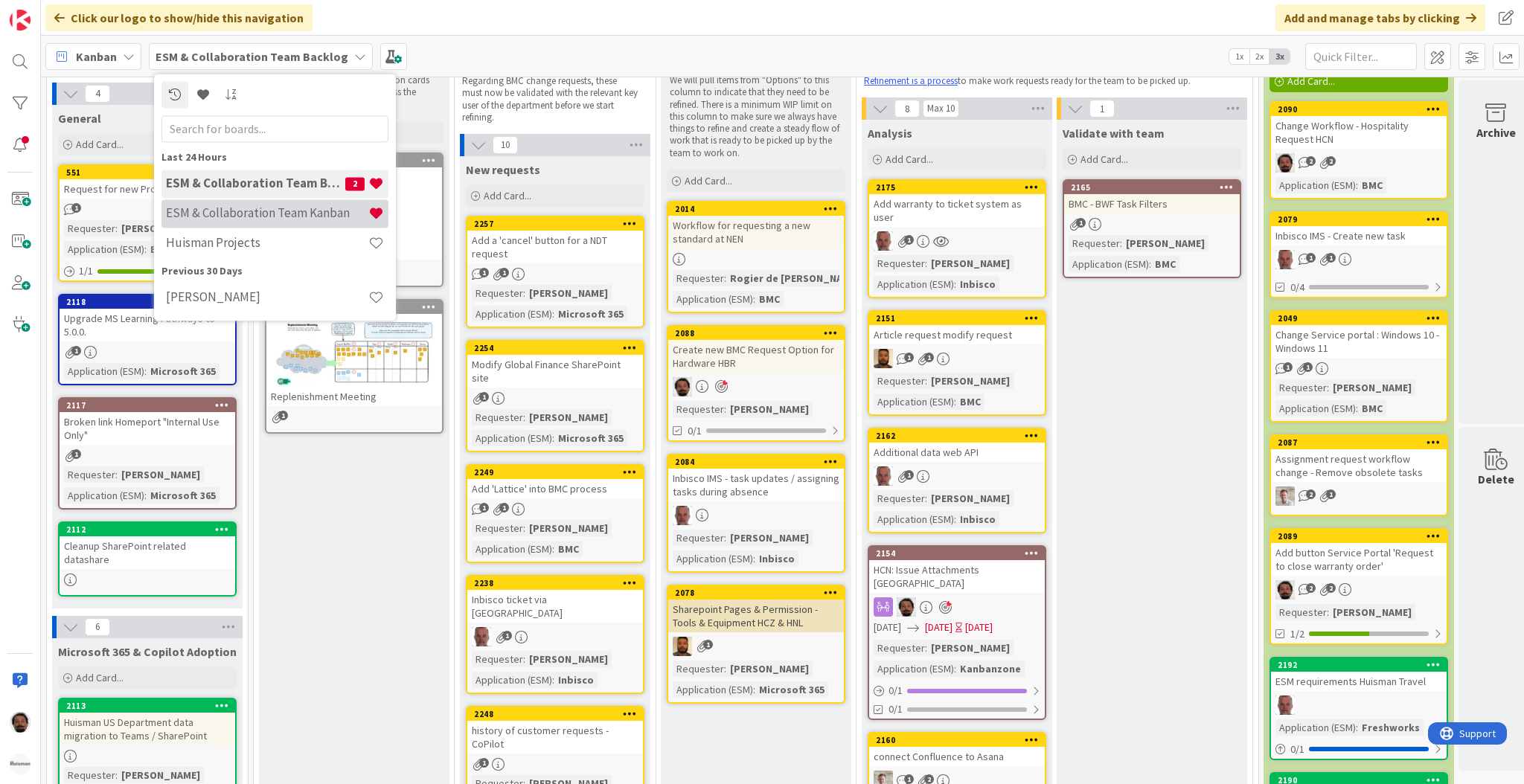
click at [259, 209] on h4 "ESM & Collaboration Team Kanban" at bounding box center [266, 213] width 202 height 15
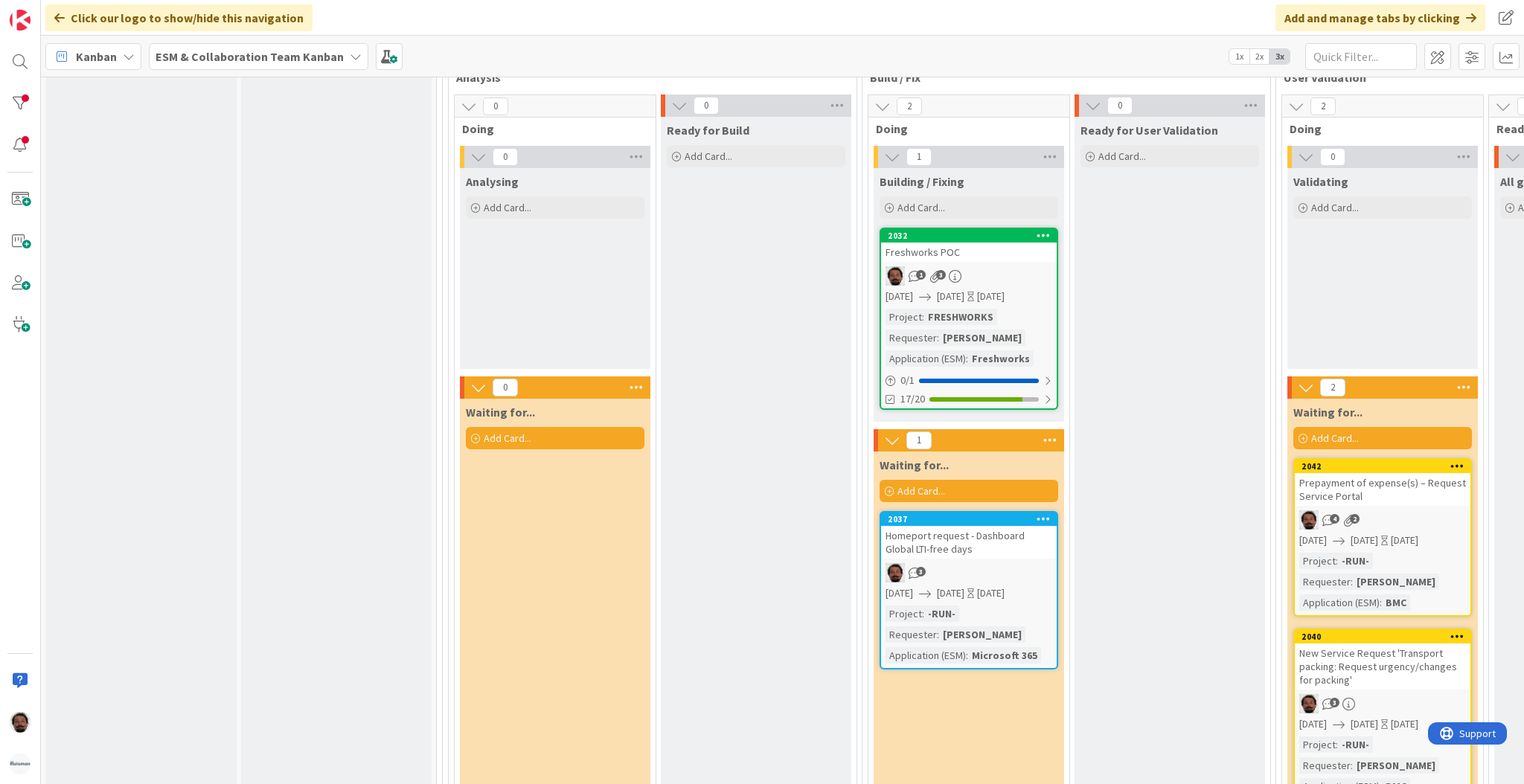
scroll to position [1847, 0]
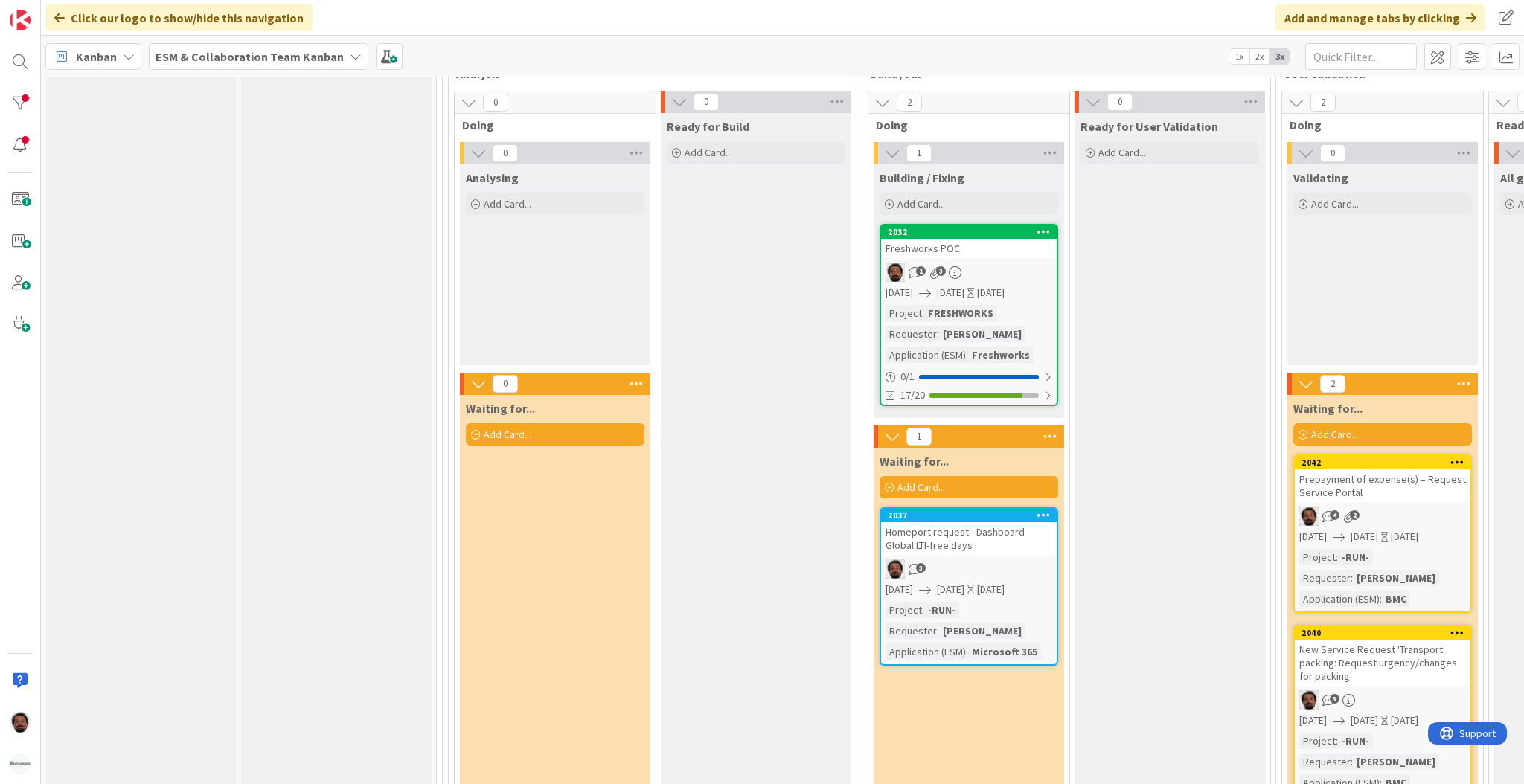
click at [984, 522] on div "Homeport request - Dashboard Global LTI-free days" at bounding box center [968, 538] width 175 height 32
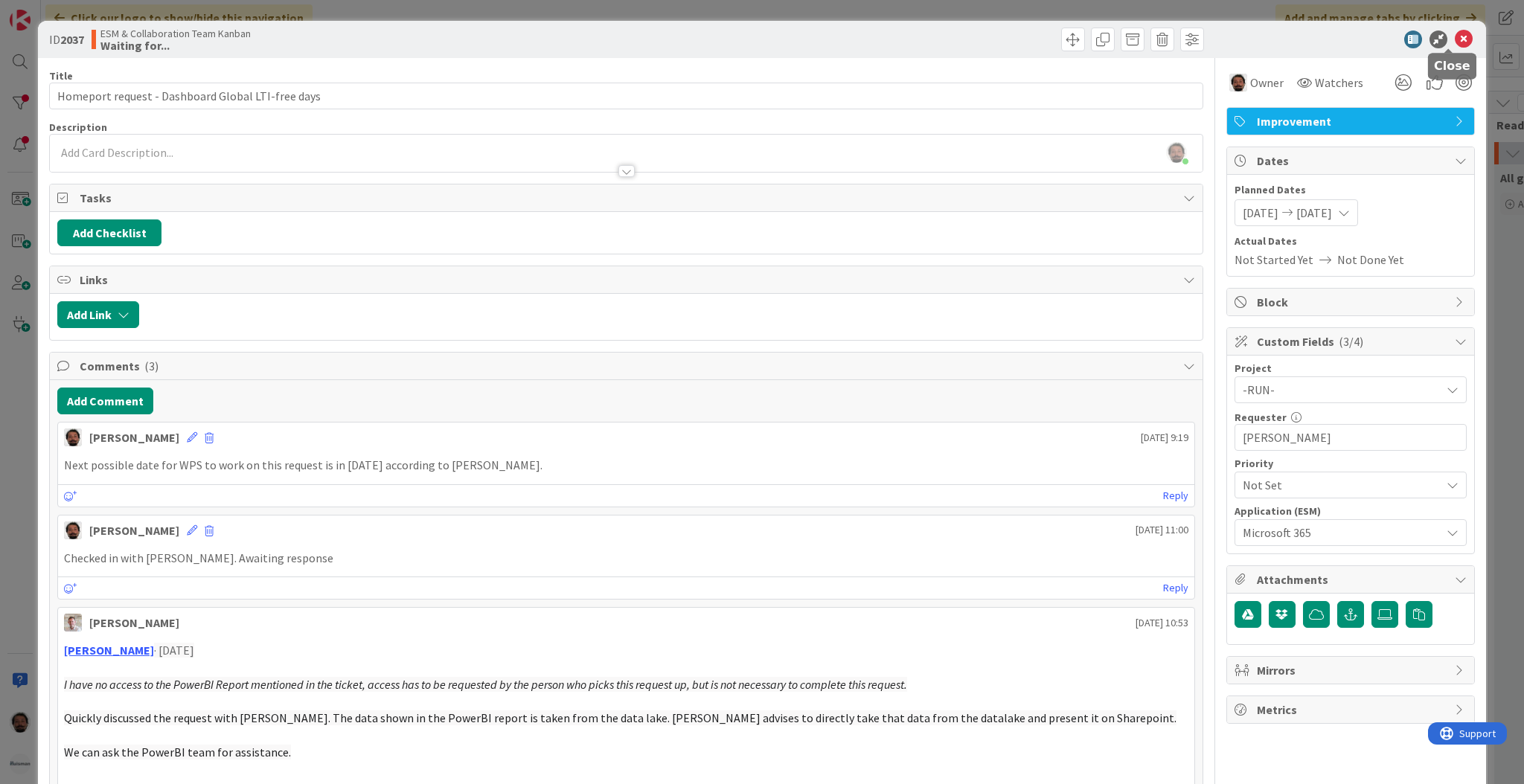
click at [1194, 44] on icon at bounding box center [1464, 39] width 18 height 18
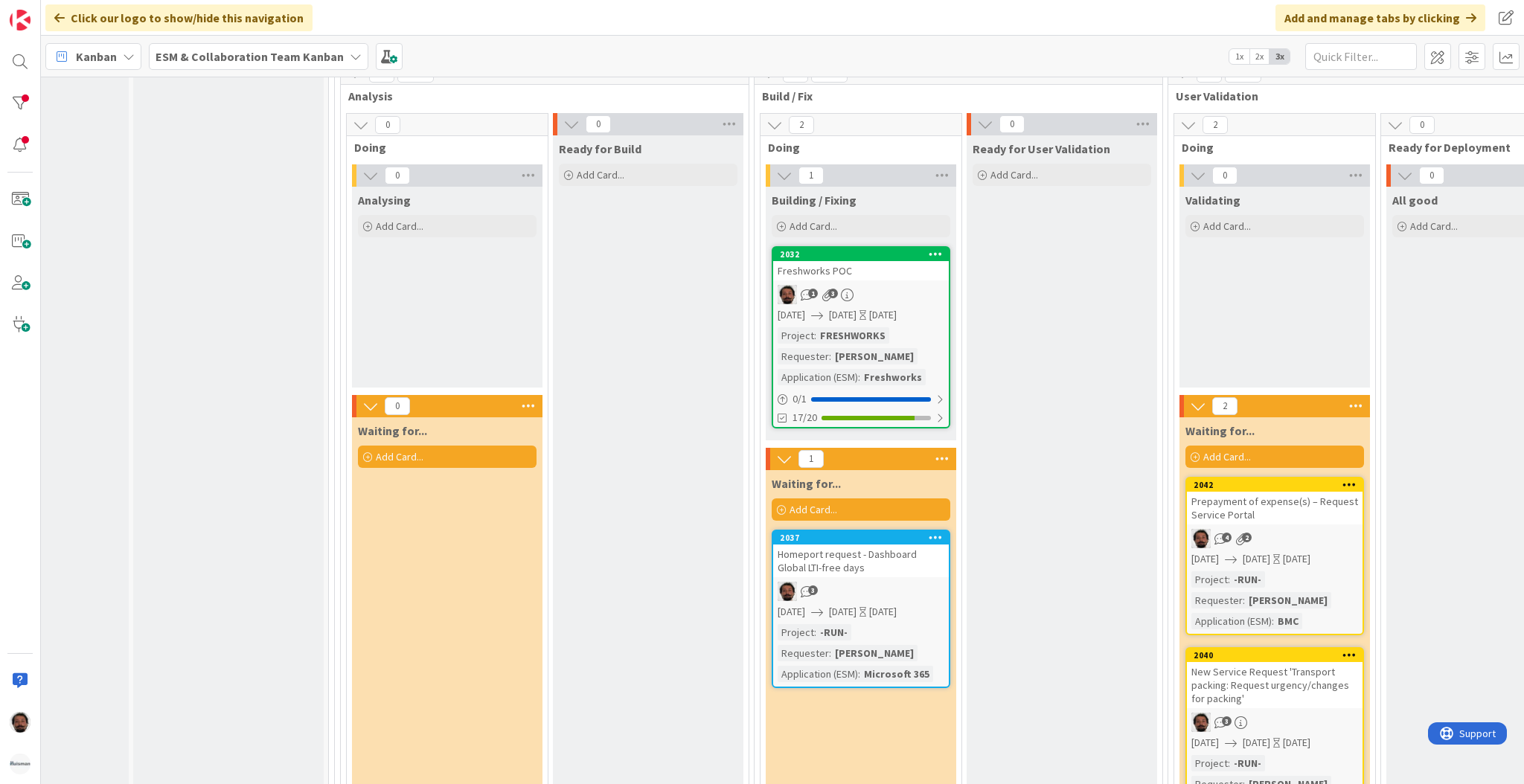
scroll to position [1897, 108]
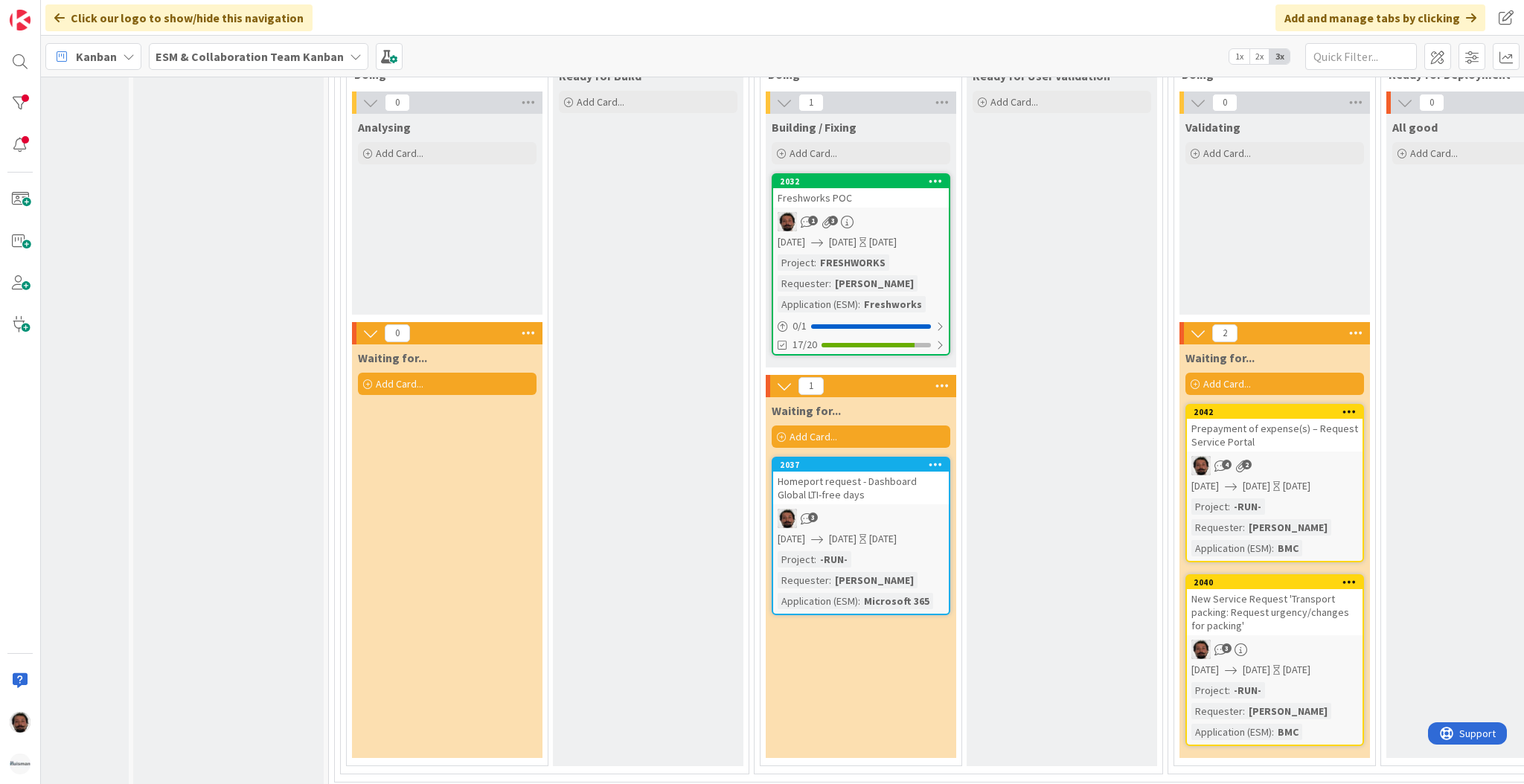
click at [224, 51] on b "ESM & Collaboration Team Kanban" at bounding box center [249, 56] width 188 height 15
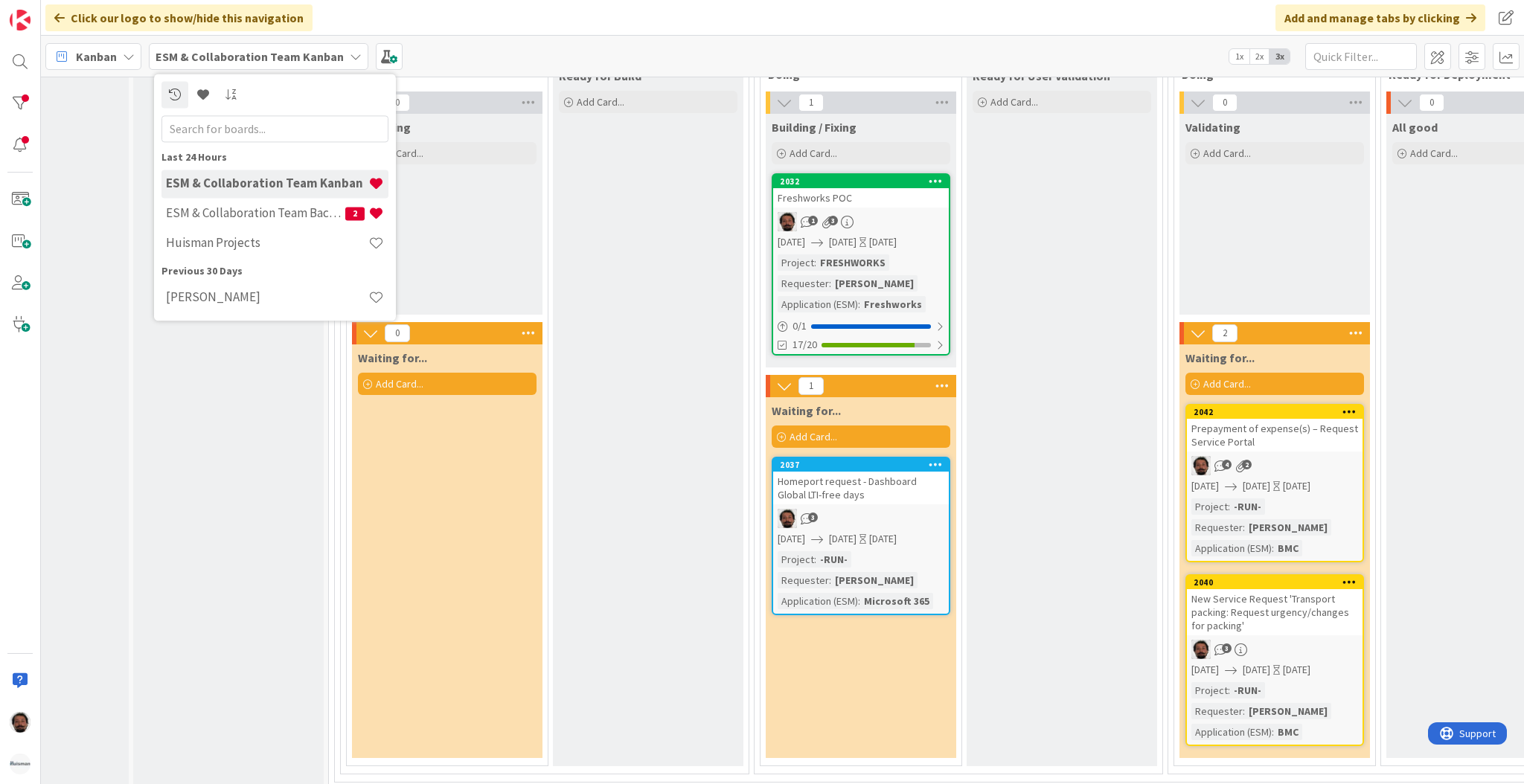
click at [634, 385] on div "Ready for Build Add Card..." at bounding box center [648, 413] width 190 height 703
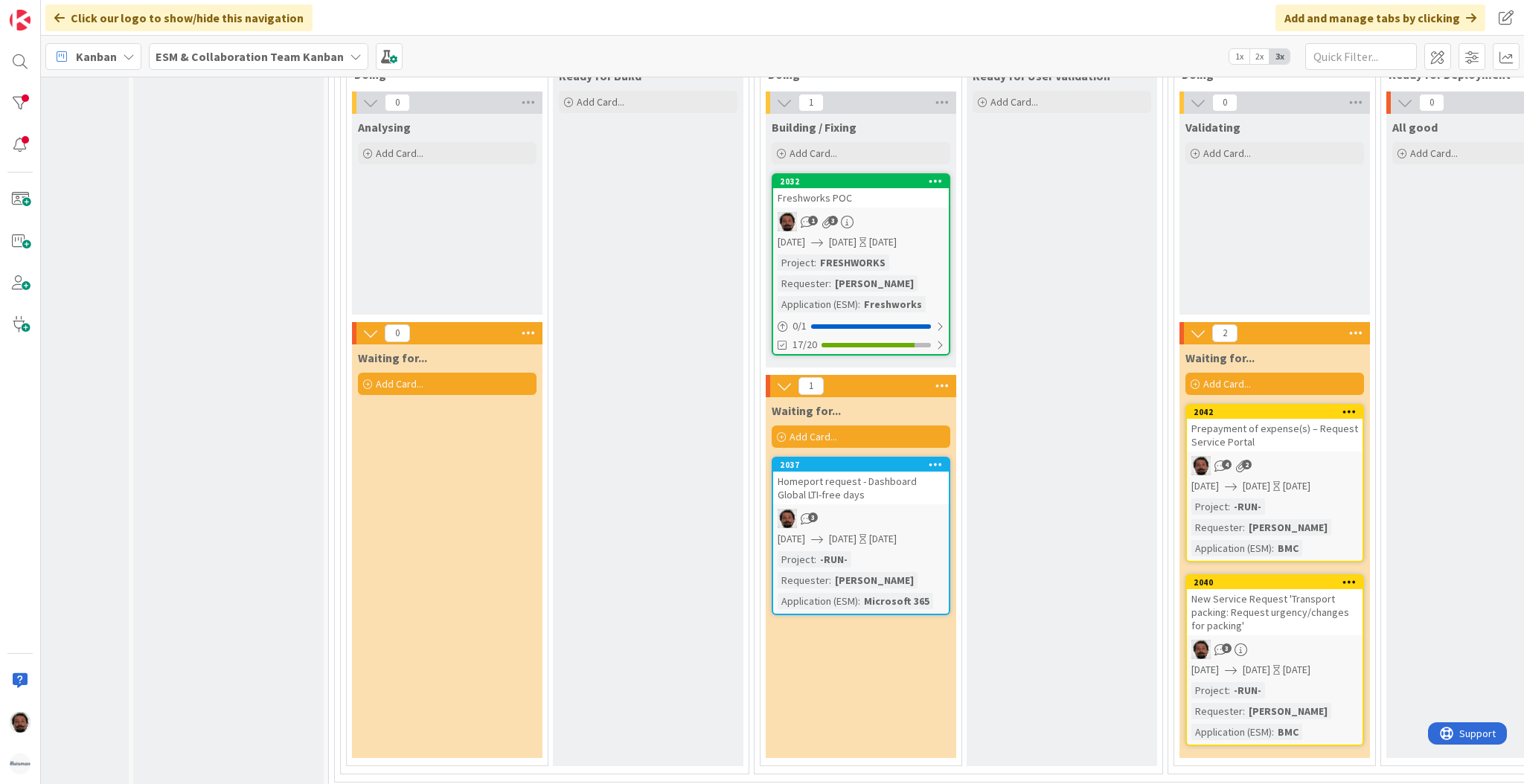
click at [861, 471] on div "Homeport request - Dashboard Global LTI-free days" at bounding box center [861, 487] width 175 height 32
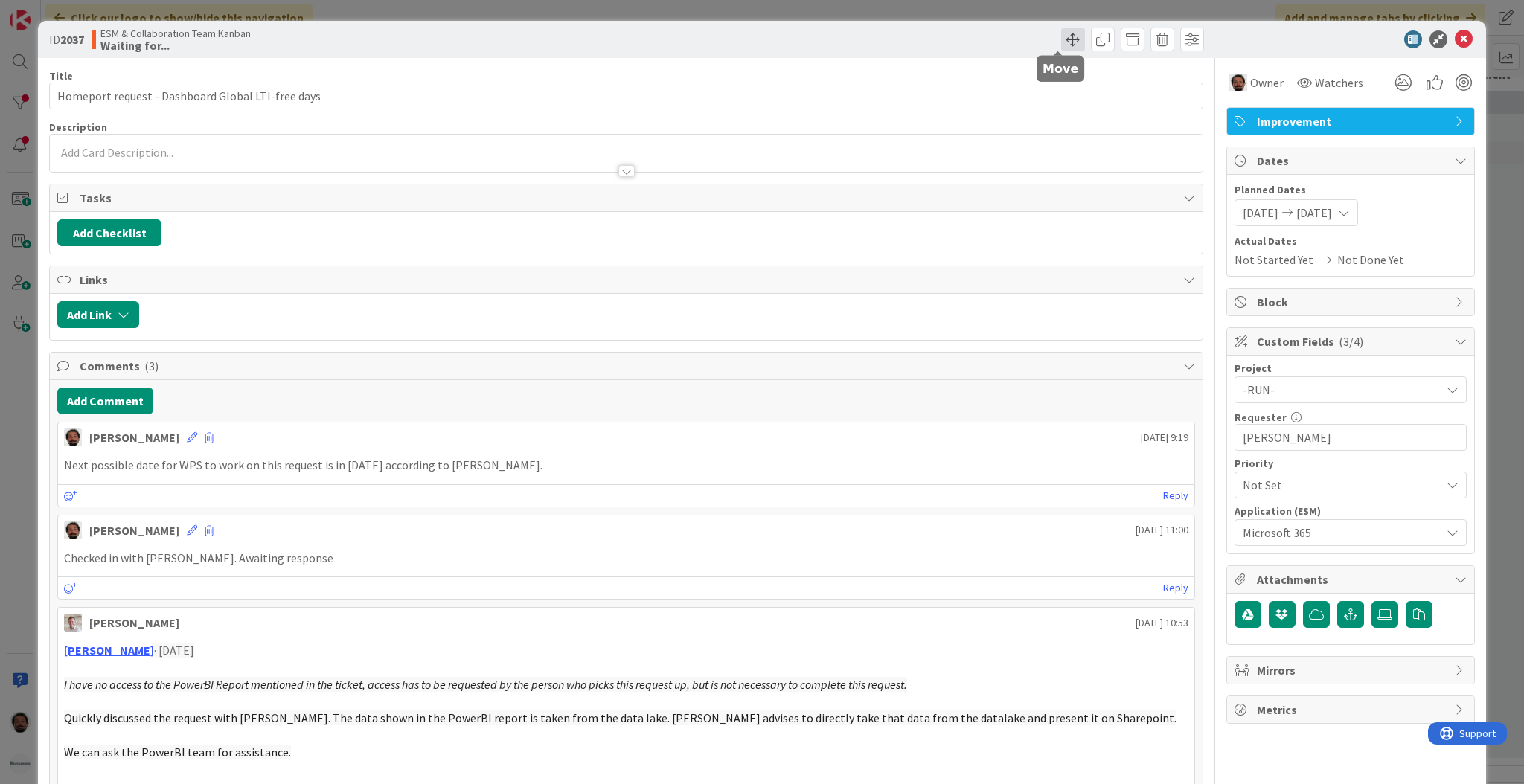
click at [1064, 36] on span at bounding box center [1073, 39] width 24 height 24
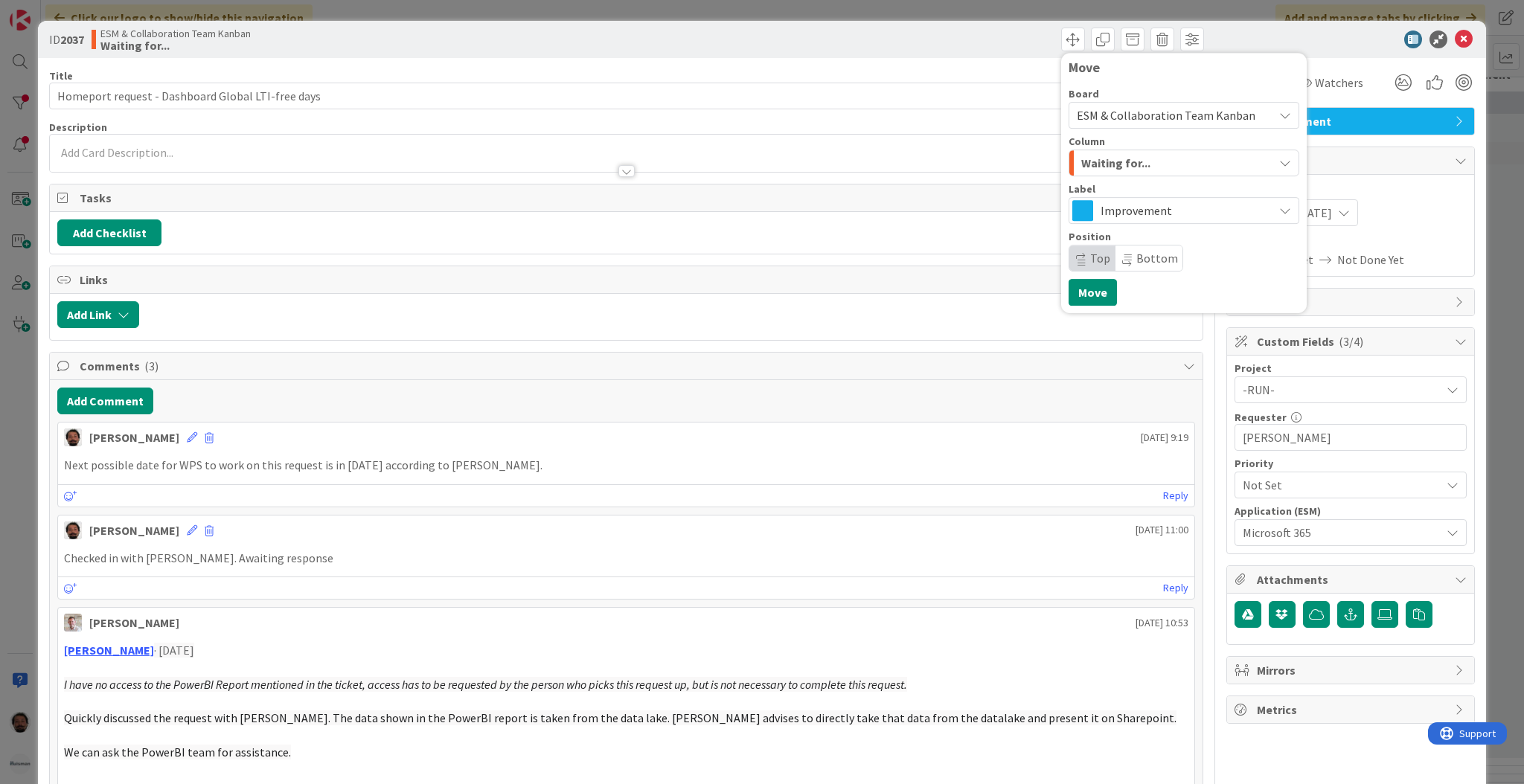
click at [1163, 117] on span "ESM & Collaboration Team Kanban" at bounding box center [1166, 115] width 179 height 15
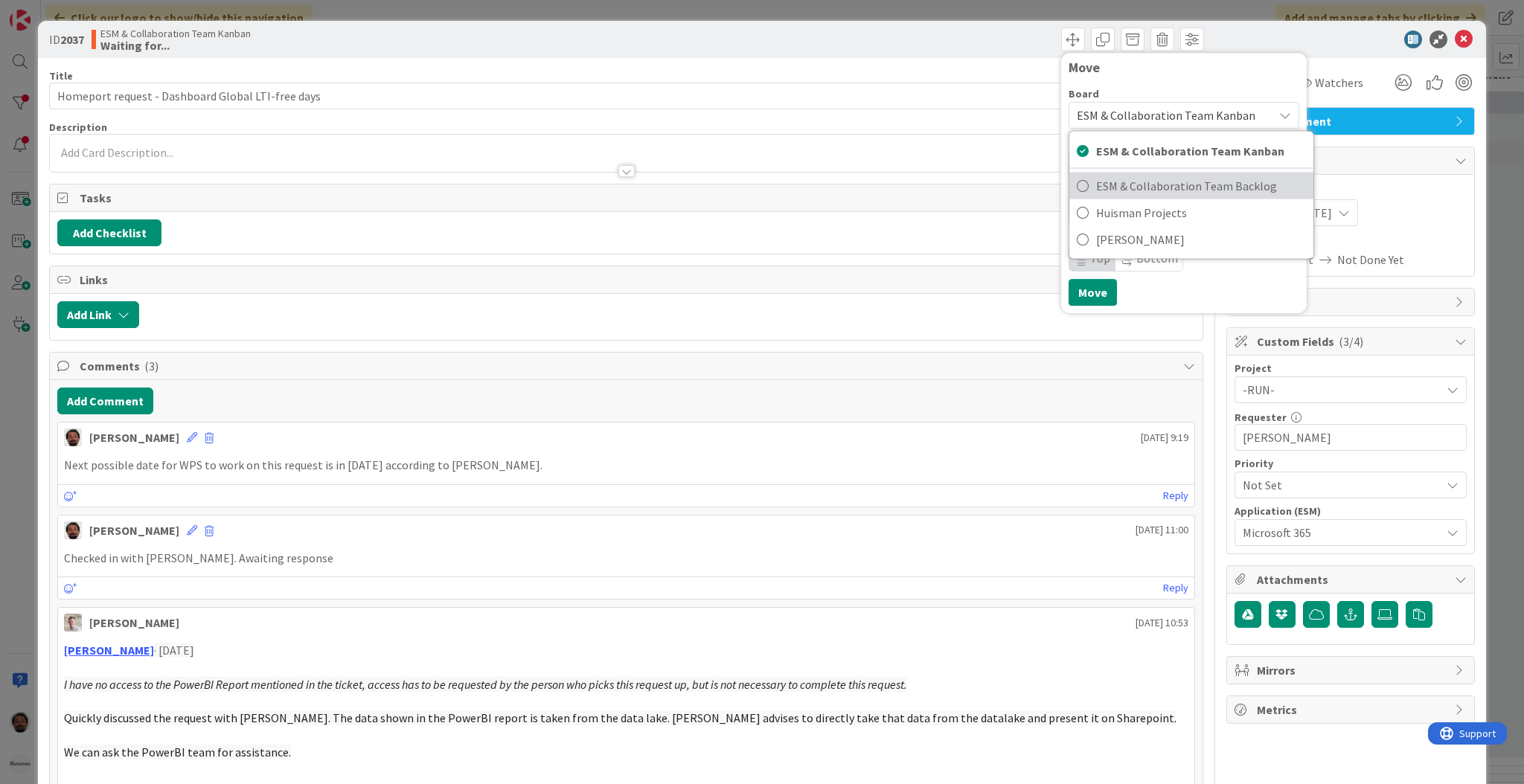
click at [1168, 185] on span "ESM & Collaboration Team Backlog" at bounding box center [1201, 186] width 209 height 22
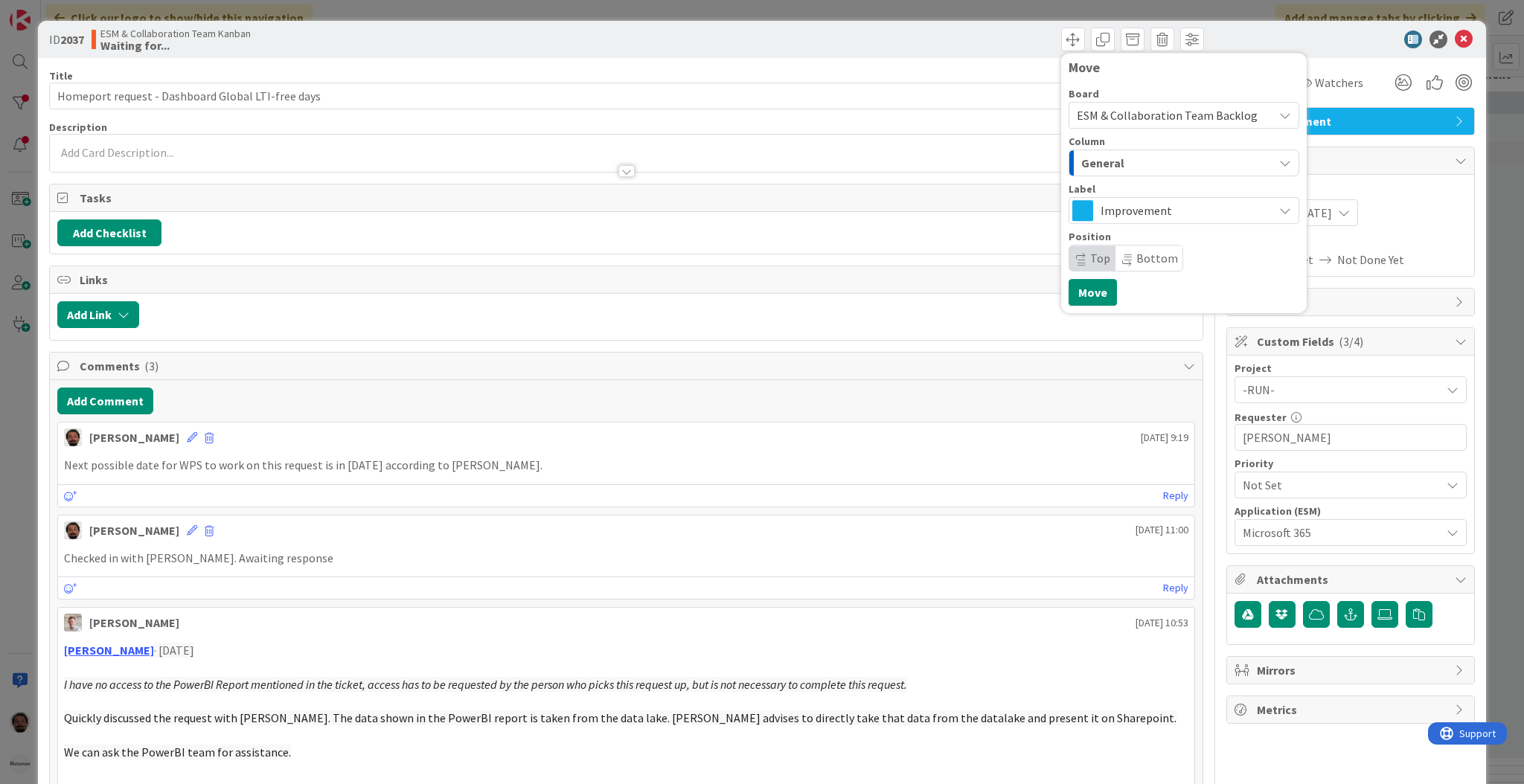
click at [1153, 170] on div "General" at bounding box center [1174, 162] width 195 height 24
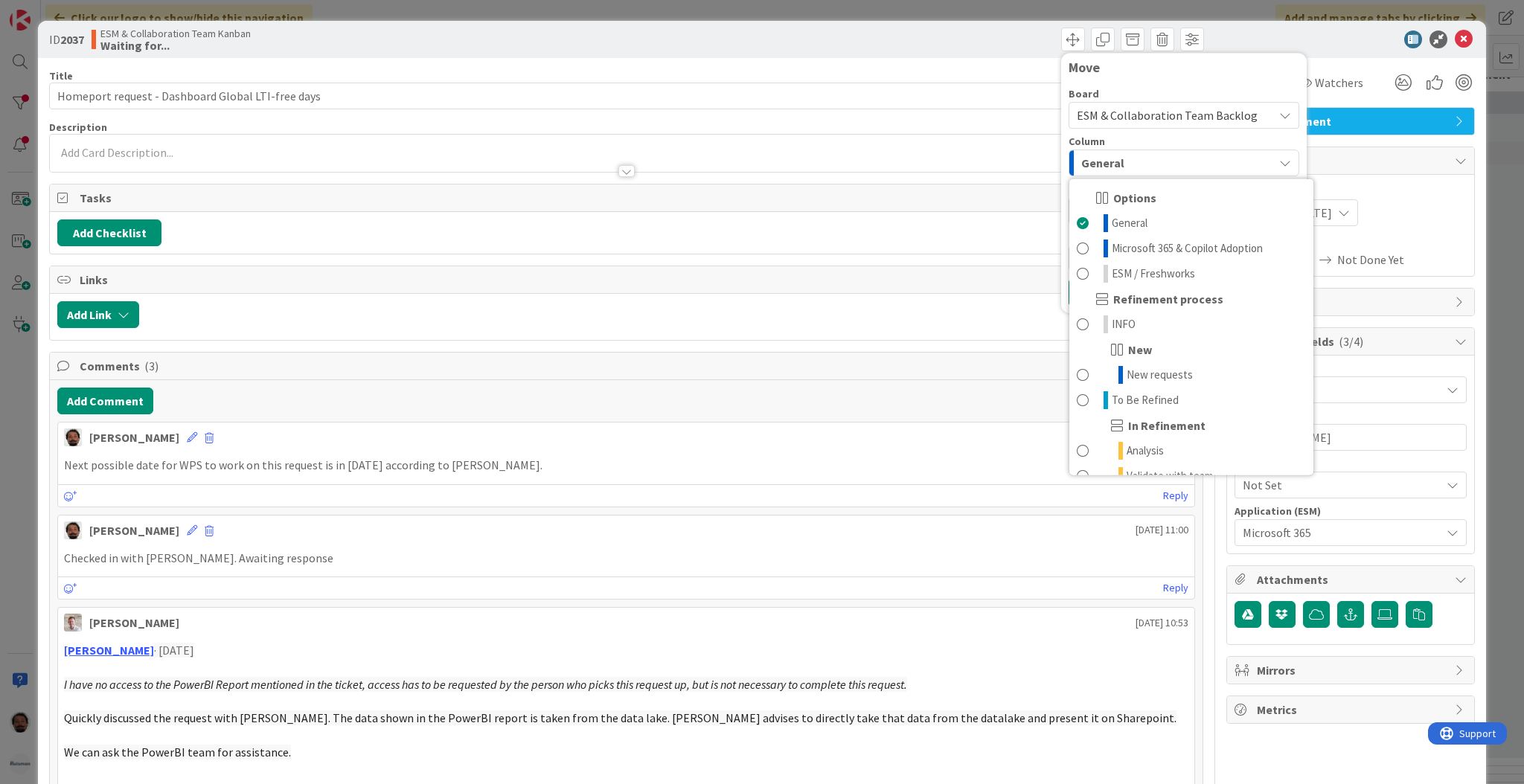
click at [1194, 46] on div at bounding box center [1343, 39] width 264 height 18
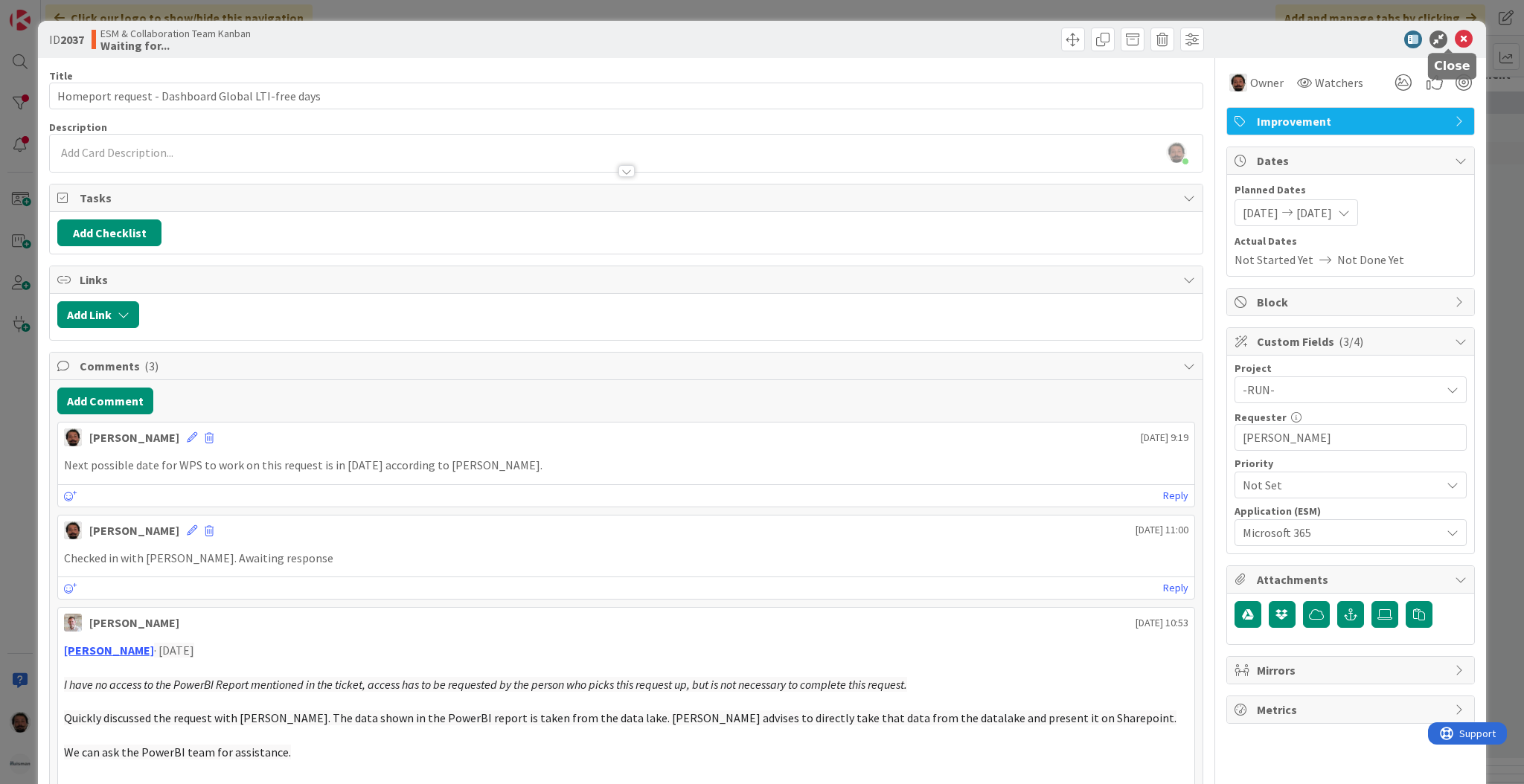
click at [1194, 42] on icon at bounding box center [1464, 39] width 18 height 18
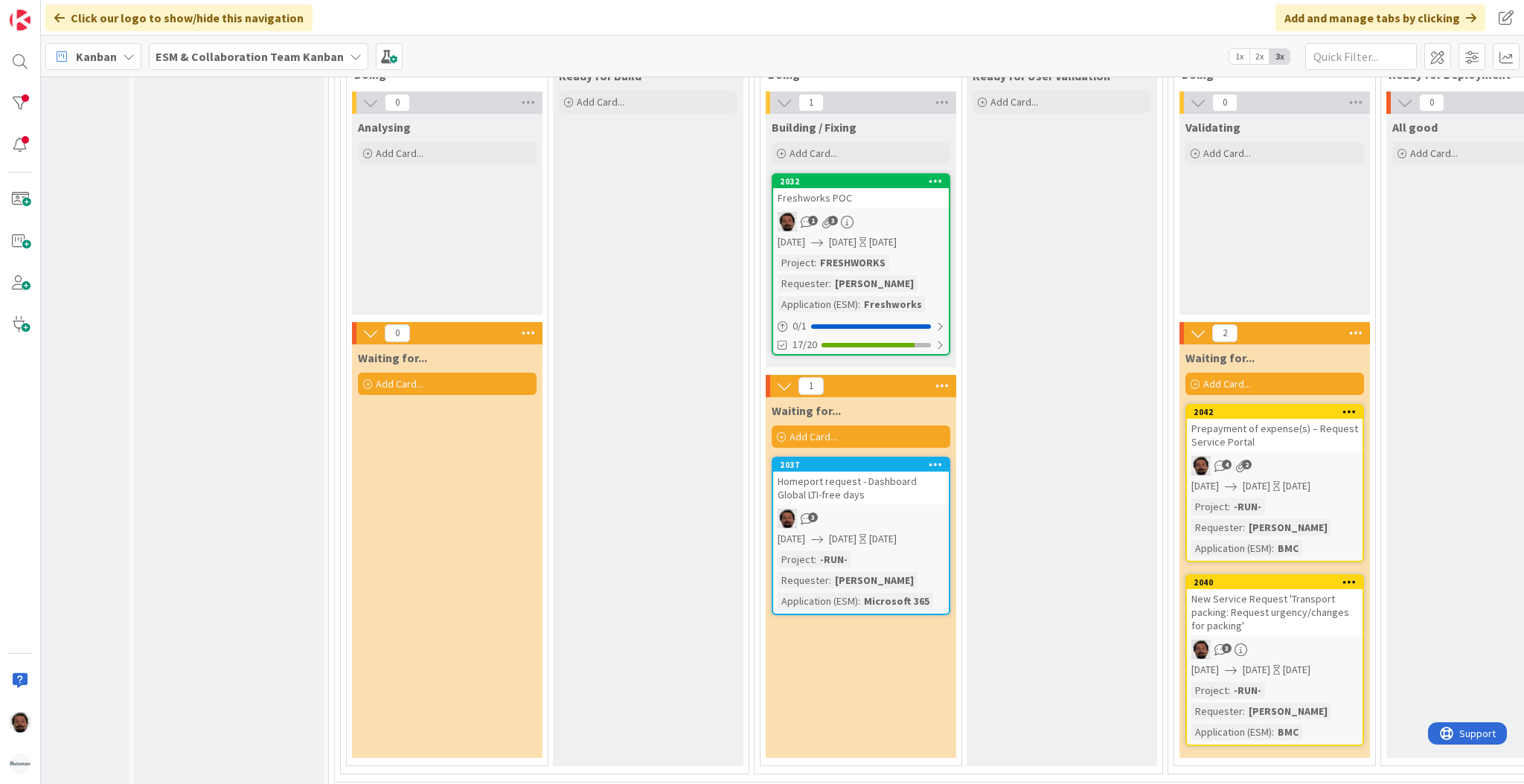
click at [898, 471] on div "Homeport request - Dashboard Global LTI-free days" at bounding box center [861, 487] width 175 height 32
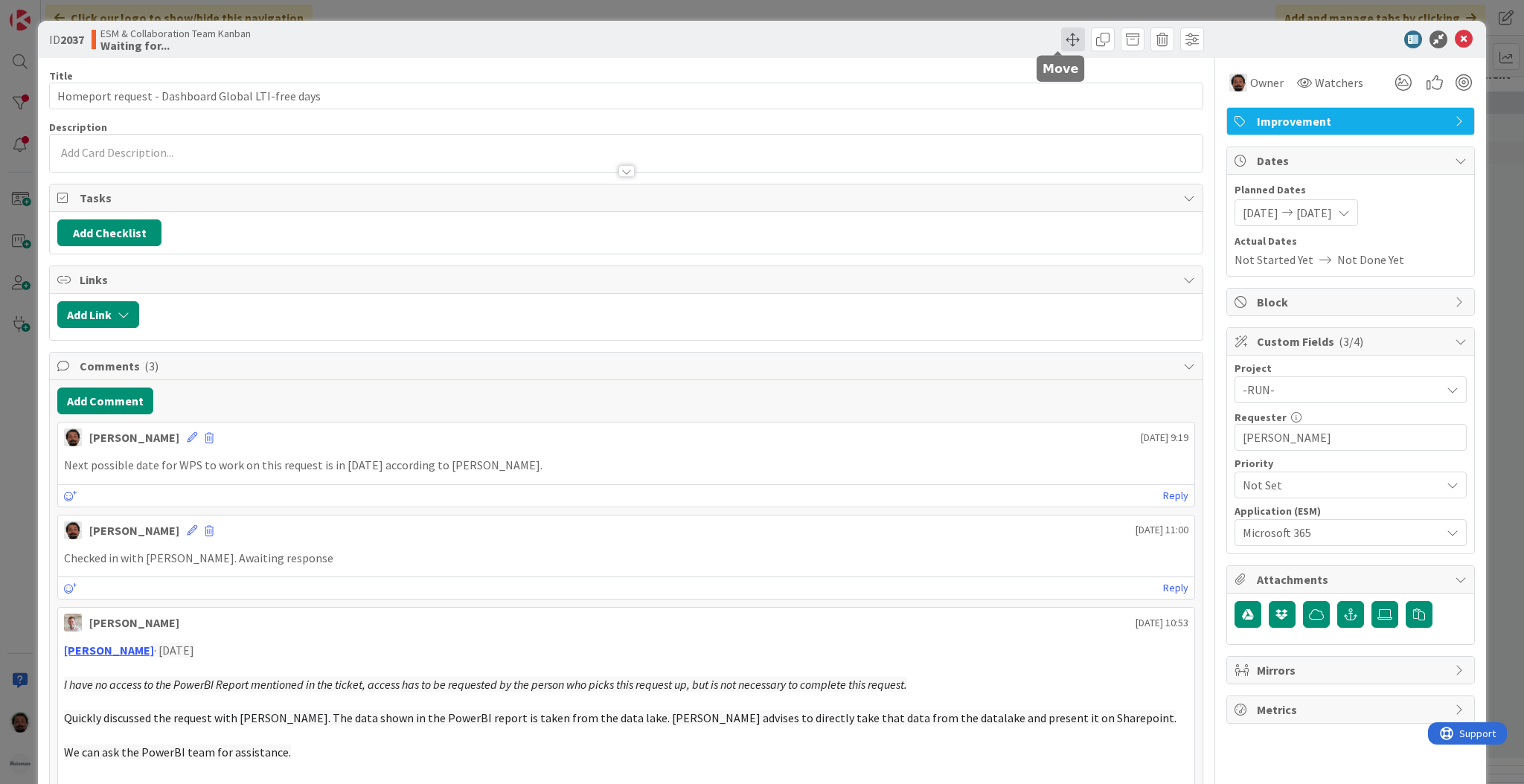
click at [1061, 34] on span at bounding box center [1073, 39] width 24 height 24
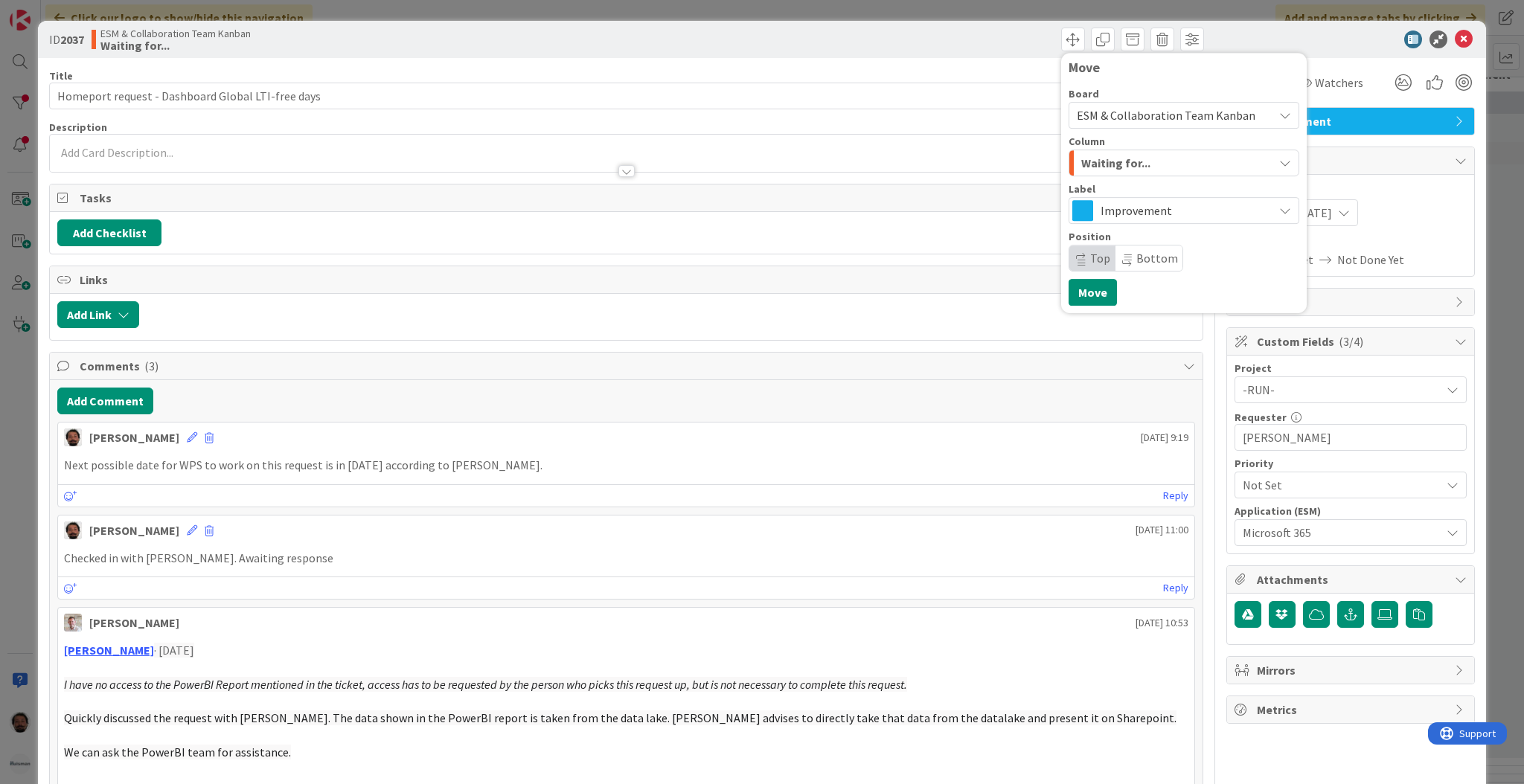
click at [1155, 166] on div "Waiting for..." at bounding box center [1174, 162] width 195 height 24
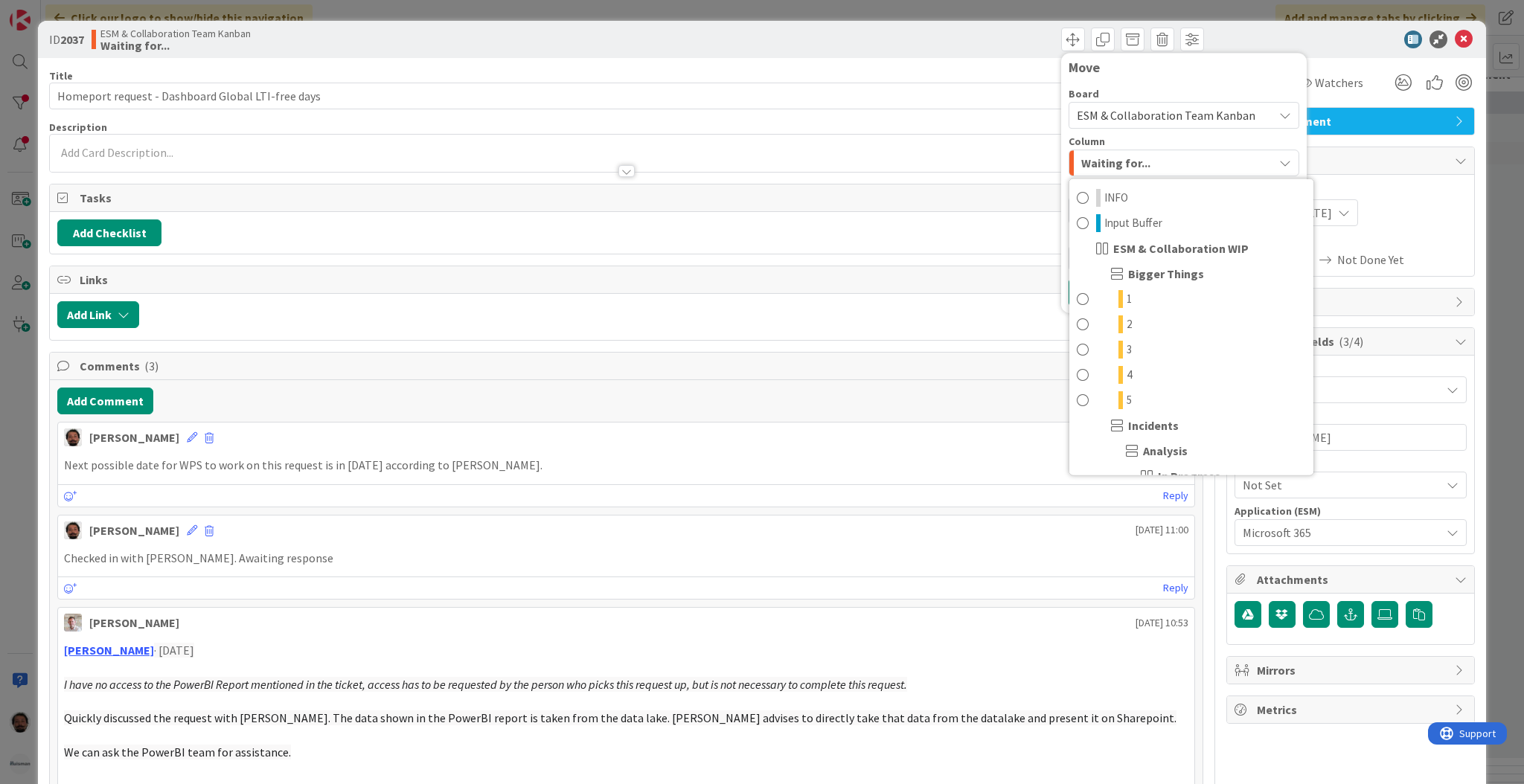
click at [1179, 119] on span "ESM & Collaboration Team Kanban" at bounding box center [1166, 115] width 179 height 15
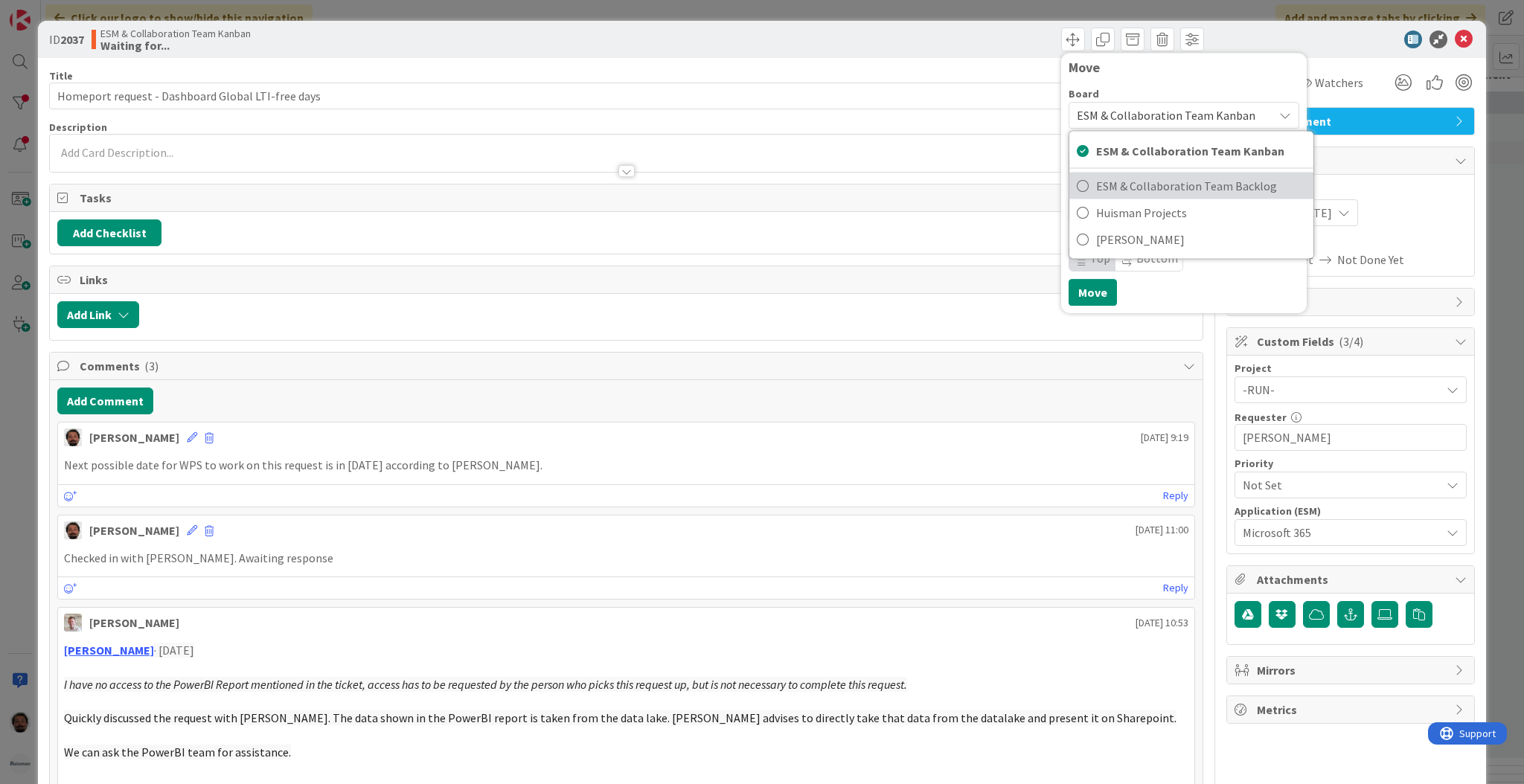
click at [1136, 188] on span "ESM & Collaboration Team Backlog" at bounding box center [1201, 186] width 209 height 22
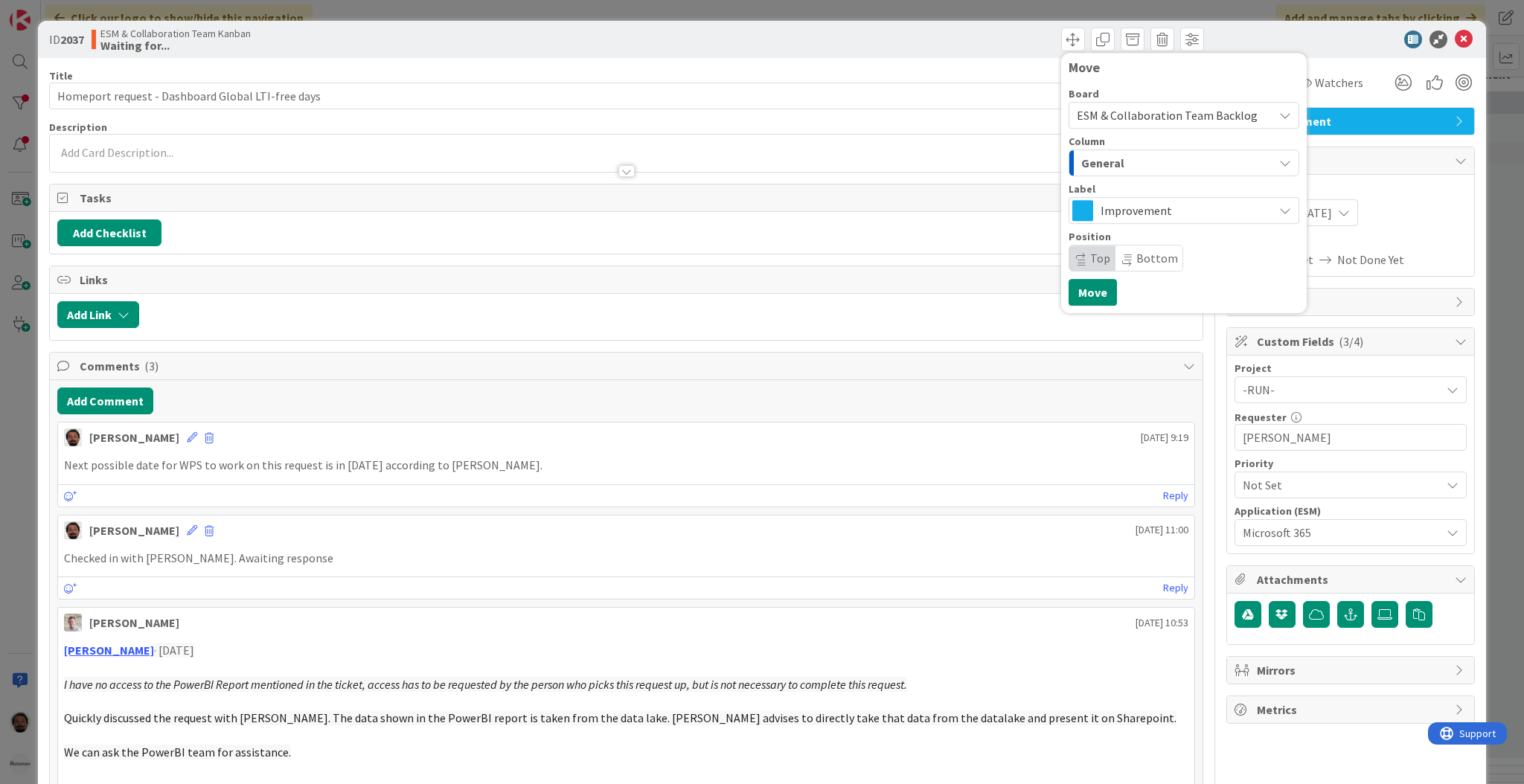
click at [1165, 150] on button "General" at bounding box center [1183, 163] width 230 height 27
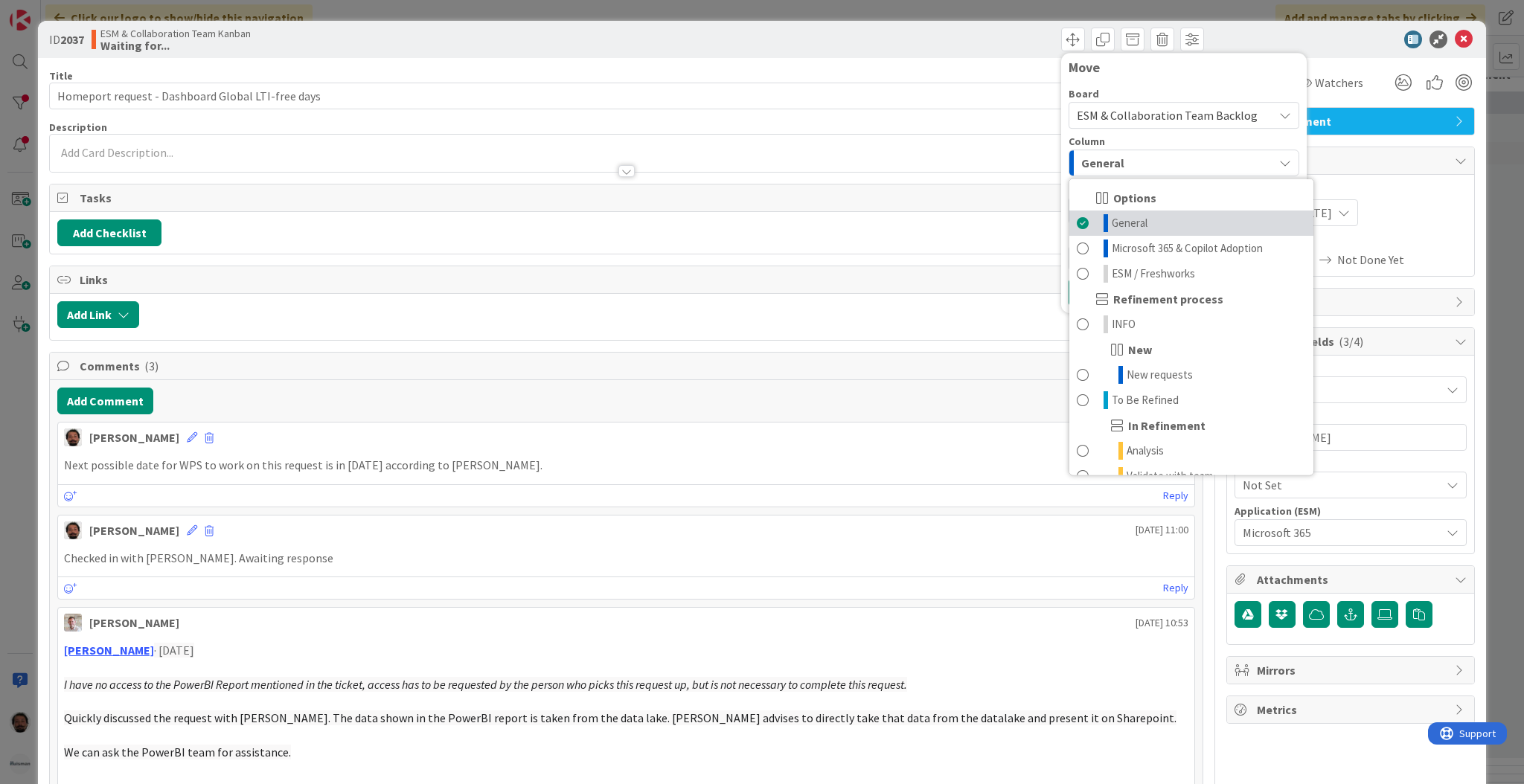
click at [1116, 222] on span "General" at bounding box center [1129, 223] width 36 height 18
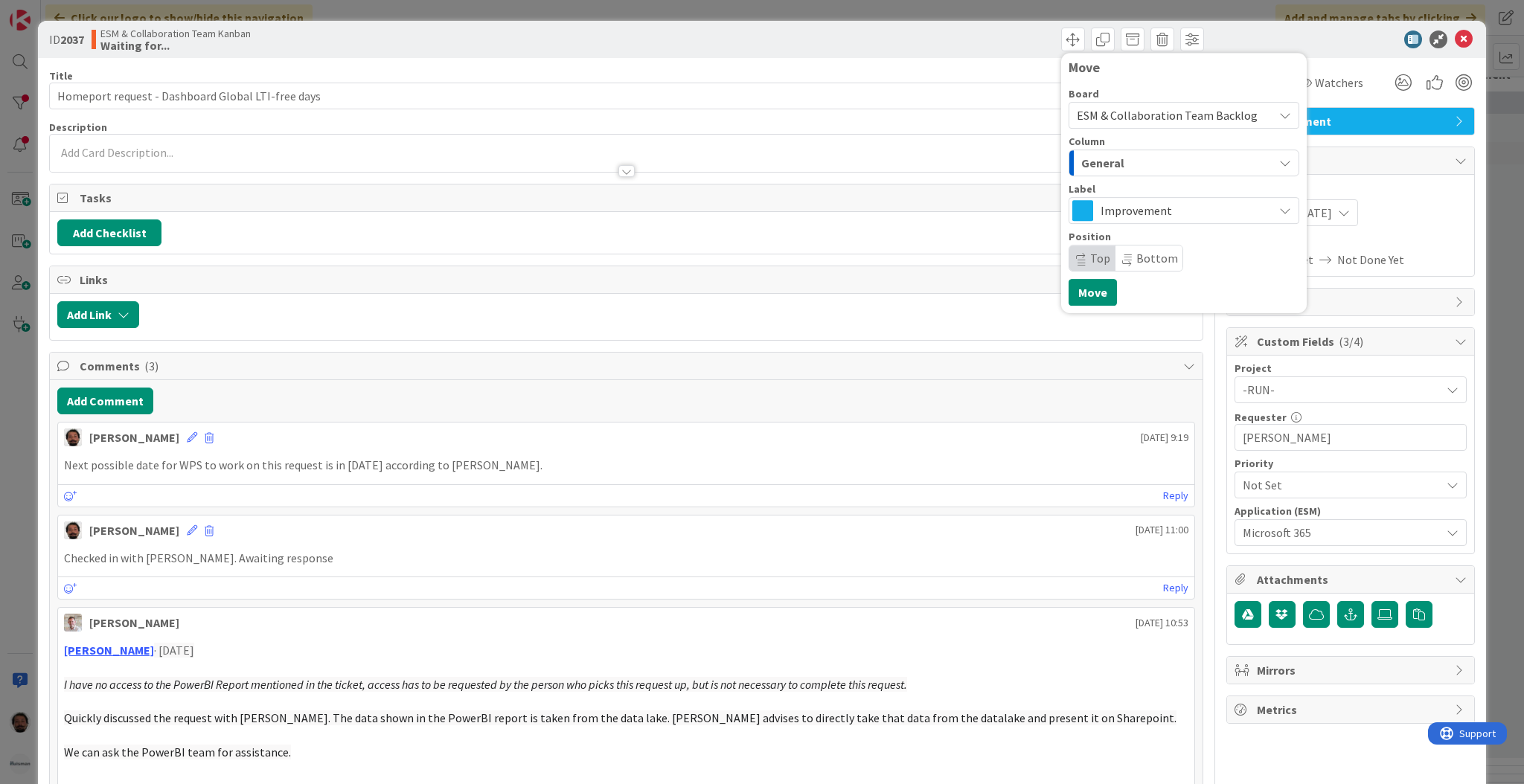
click at [1136, 261] on span "Bottom" at bounding box center [1157, 258] width 42 height 15
click at [1083, 289] on button "Move" at bounding box center [1092, 292] width 48 height 27
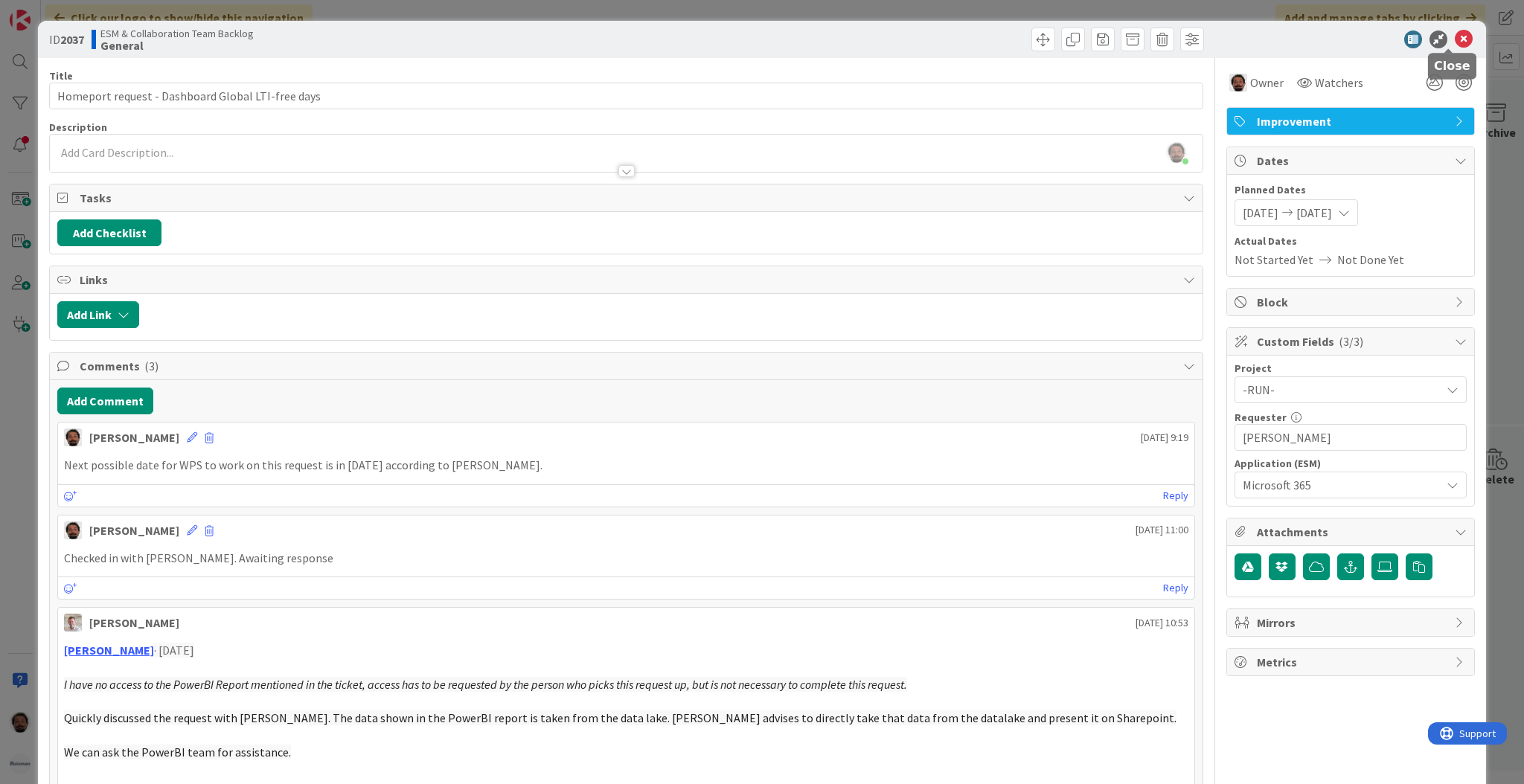
click at [1194, 44] on icon at bounding box center [1464, 39] width 18 height 18
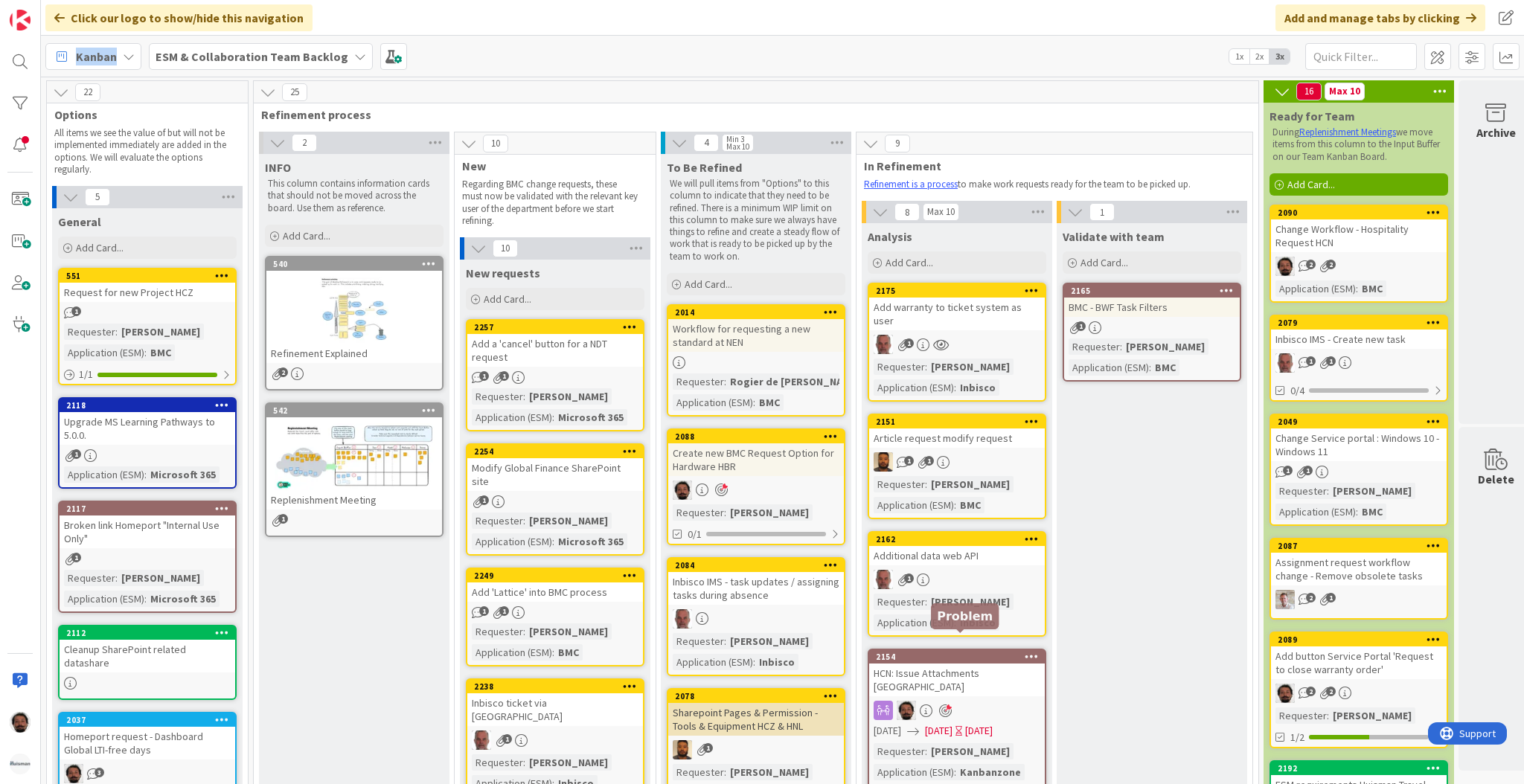
click at [994, 652] on div "2154" at bounding box center [960, 657] width 169 height 11
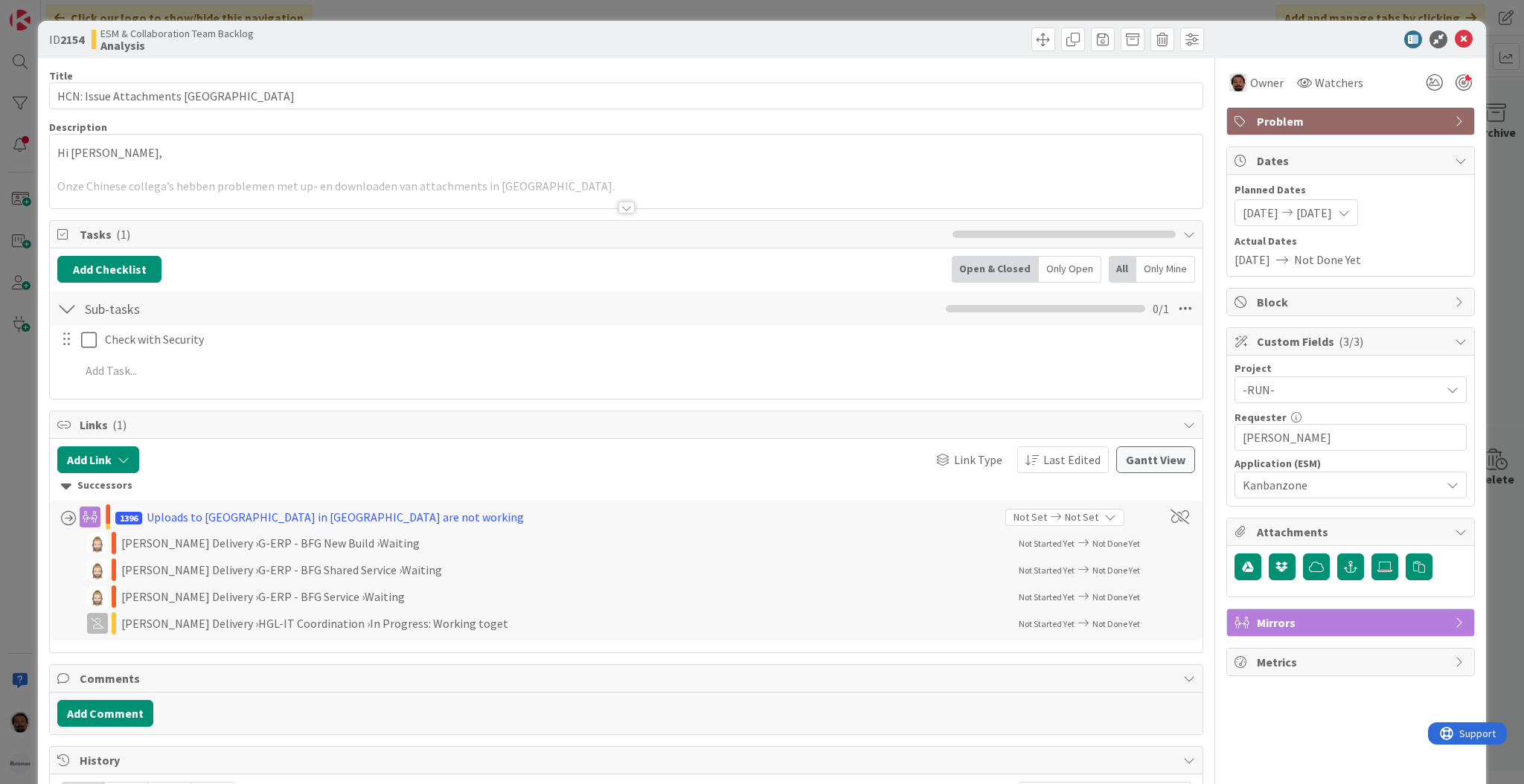
click at [180, 194] on div at bounding box center [626, 188] width 1152 height 38
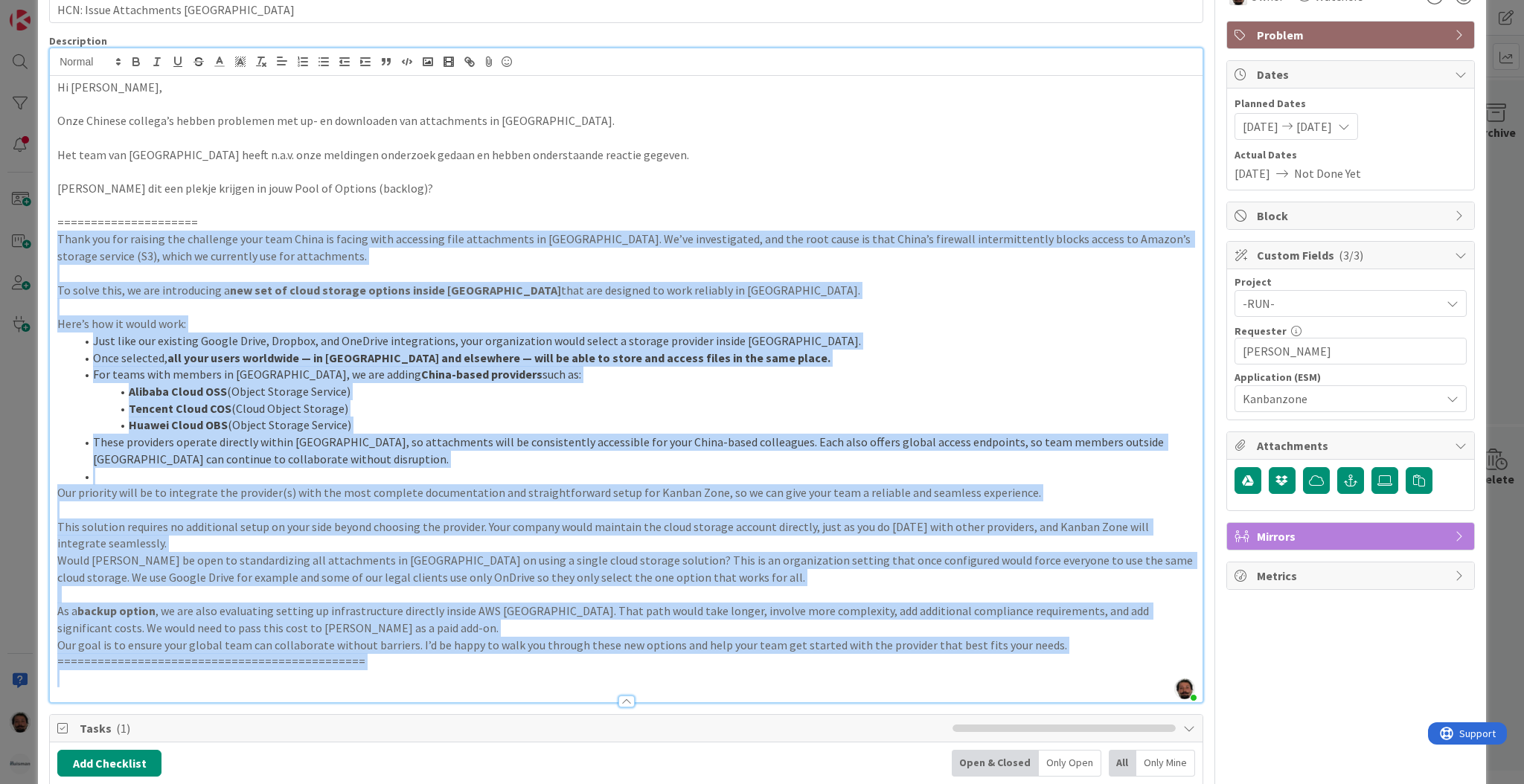
scroll to position [109, 0]
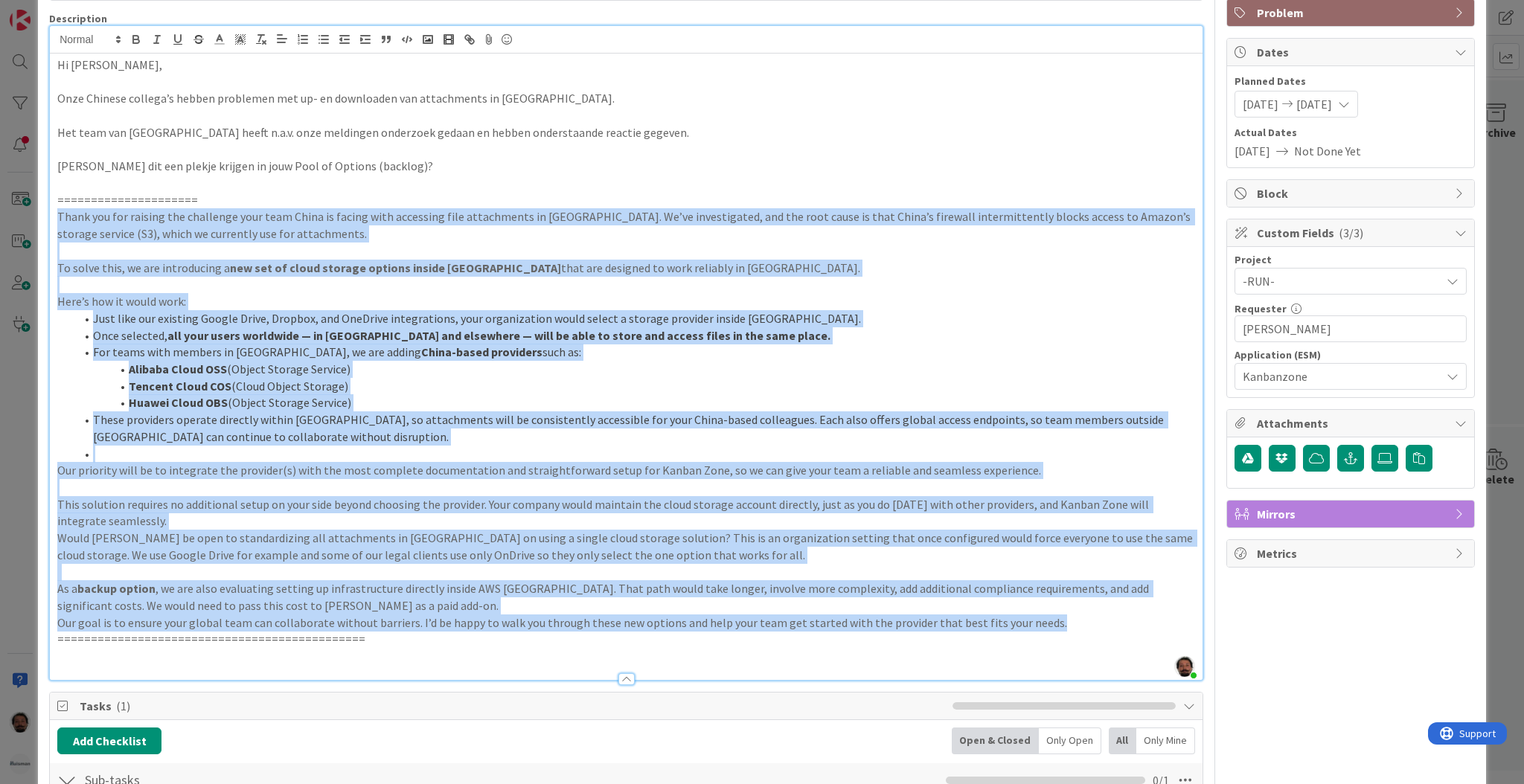
drag, startPoint x: 56, startPoint y: 319, endPoint x: 1053, endPoint y: 622, distance: 1042.0
click at [1053, 622] on div "Hi [PERSON_NAME], Onze Chinese collega’s hebben problemen met up- en downloaden…" at bounding box center [626, 366] width 1152 height 626
copy div "Lorem ips dol sitamet con adipiscin elit sedd Eiusm te incidi utla etdolorem al…"
